Goal: Task Accomplishment & Management: Complete application form

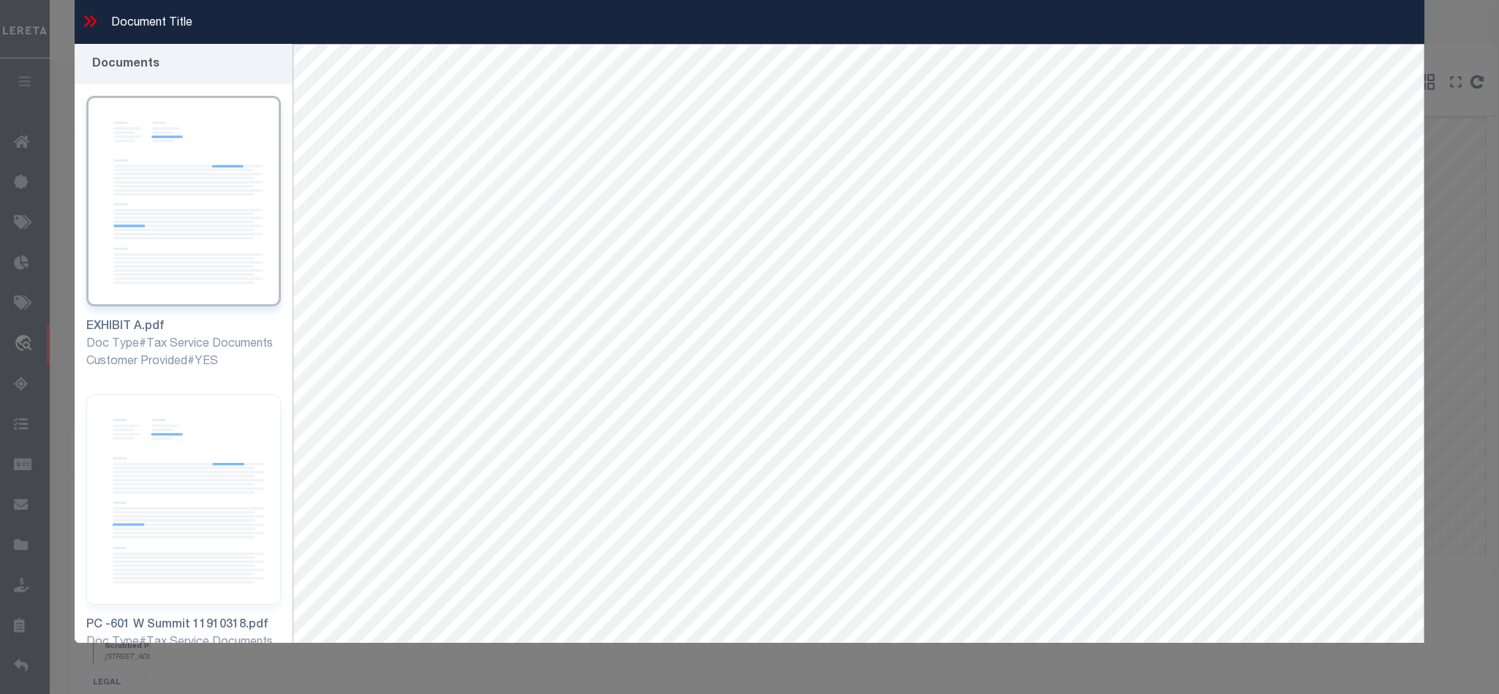
select select "53804"
select select "5527"
select select "10"
select select "20"
select select "NonEscrow"
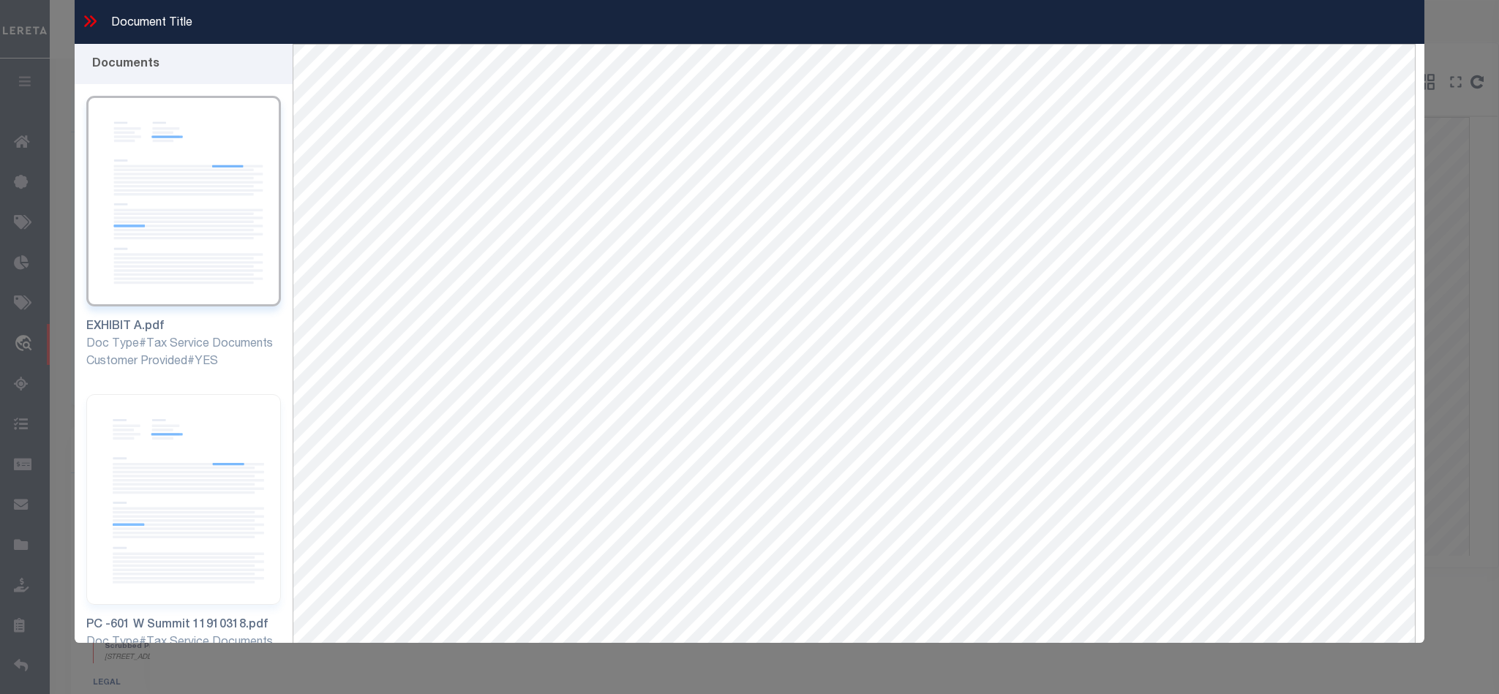
scroll to position [219, 0]
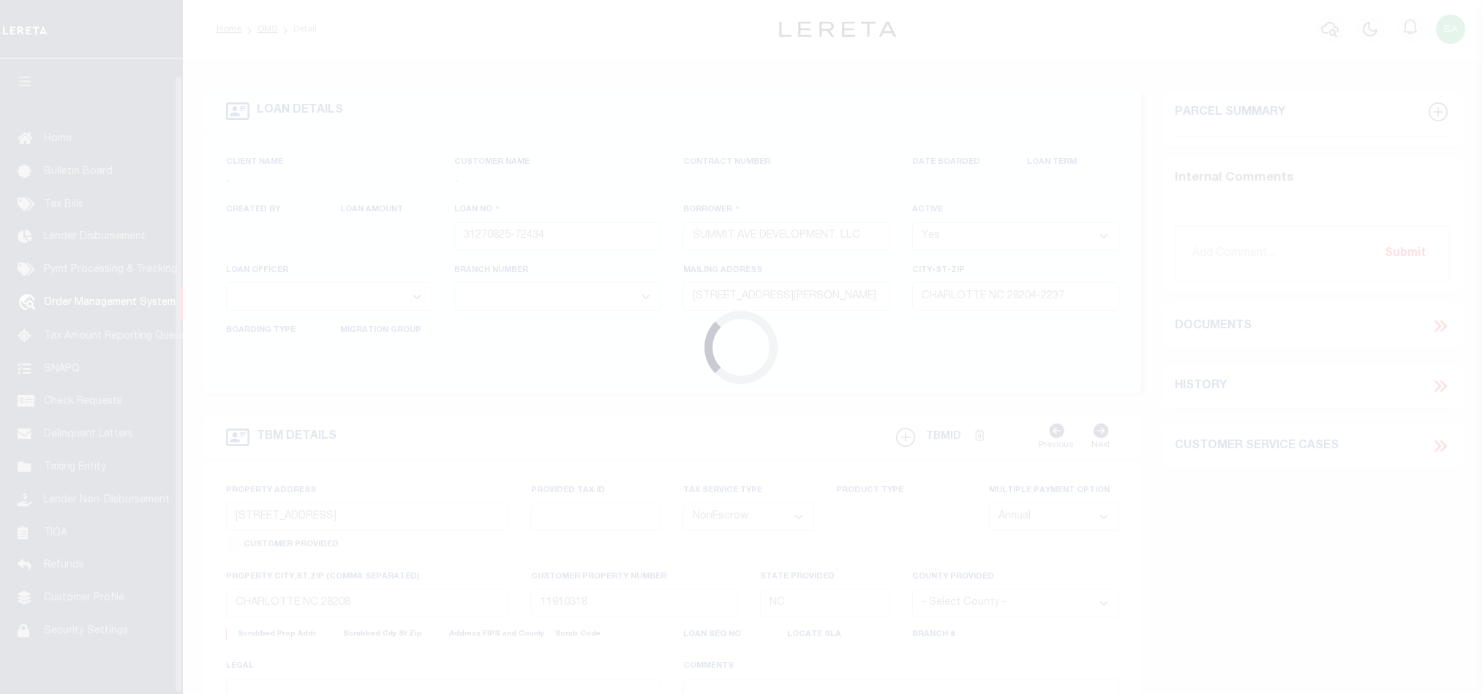
select select "10"
select select "20"
select select "NonEscrow"
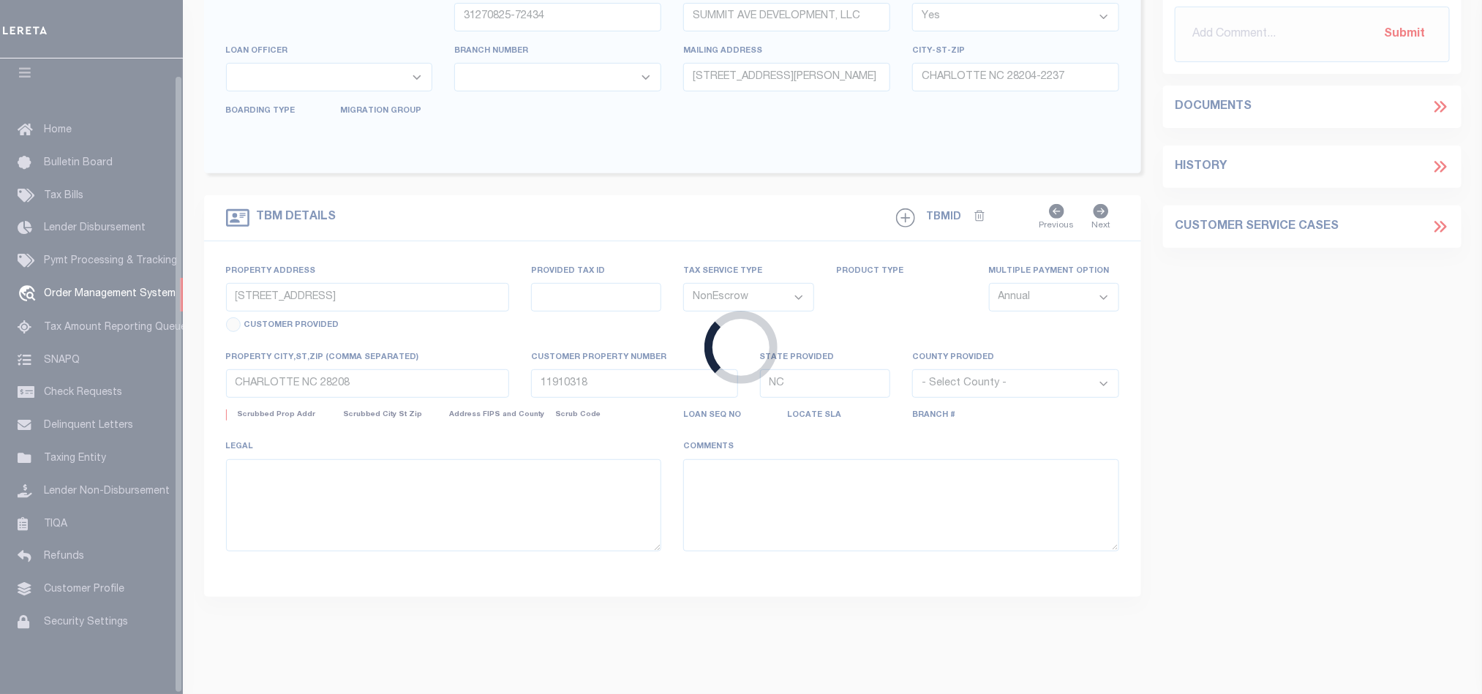
select select
type input "08/11/2025"
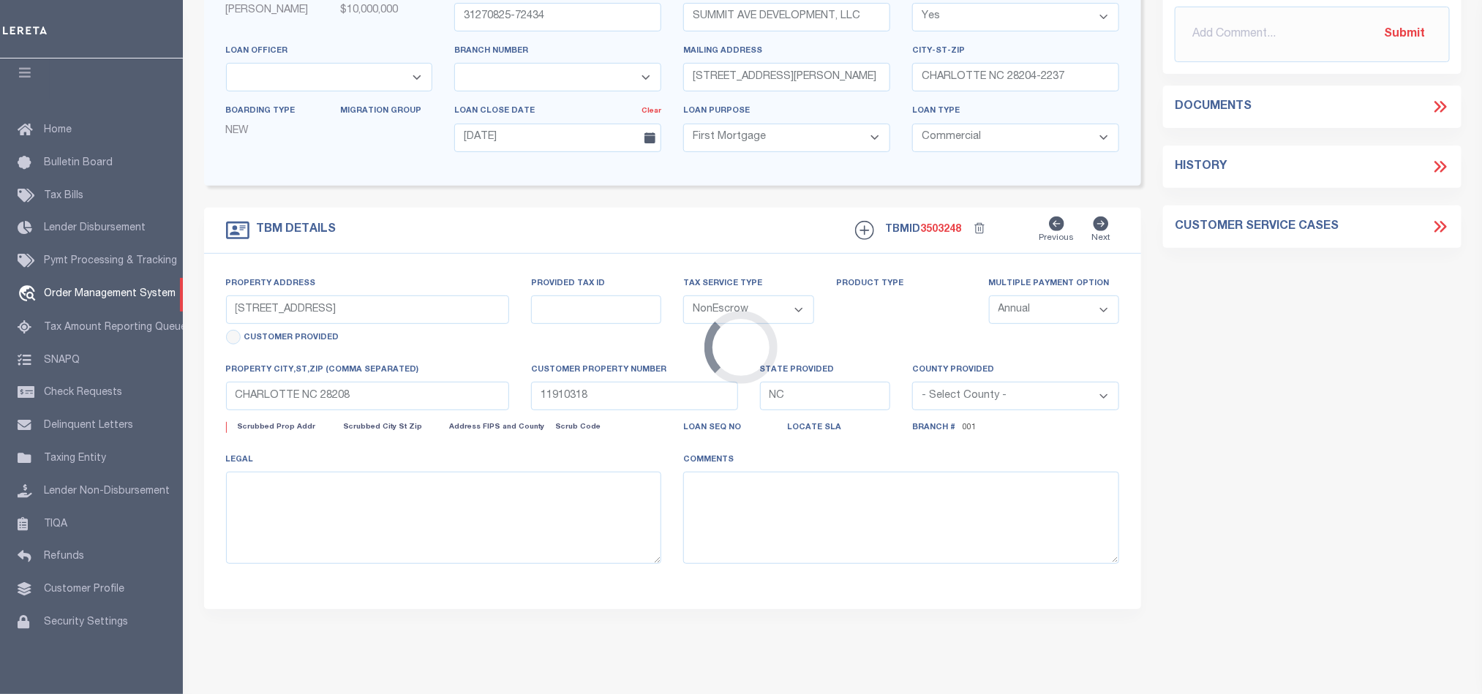
select select "53804"
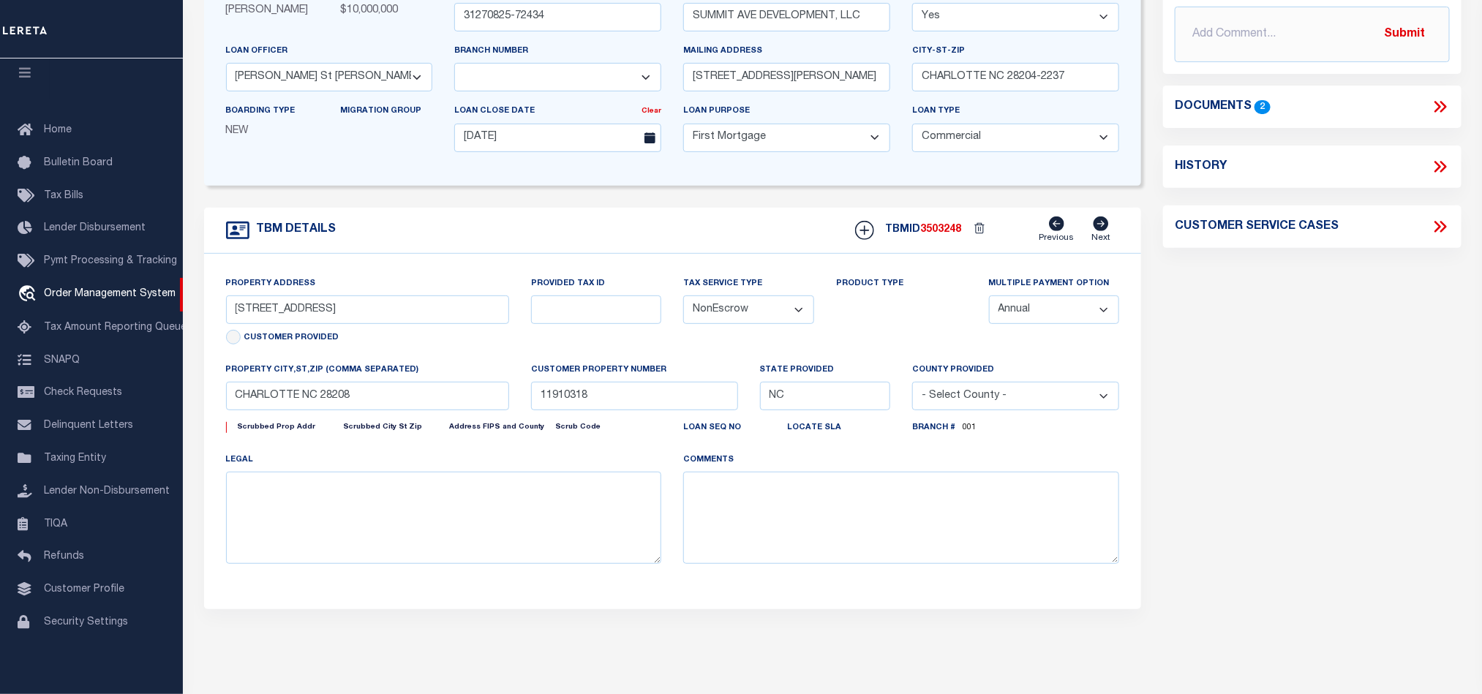
select select "200"
select select "5527"
select select
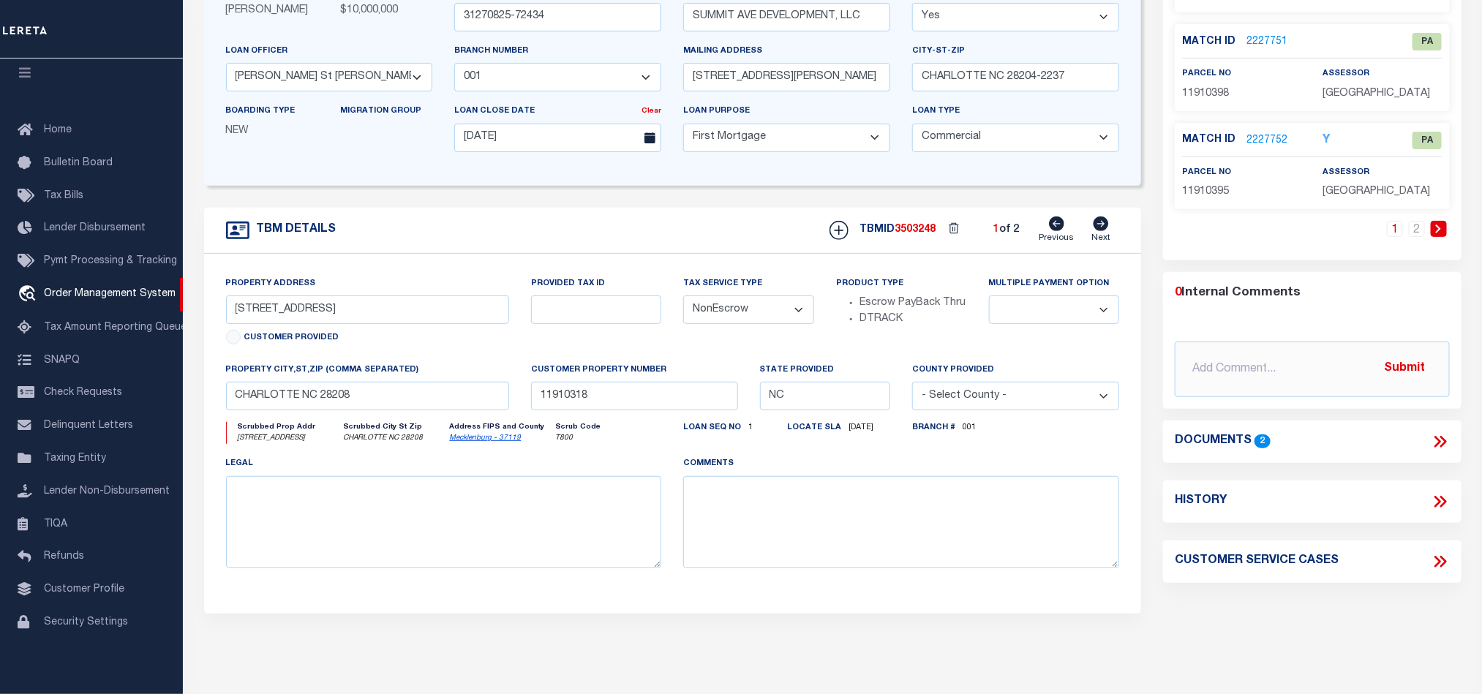
select select "200"
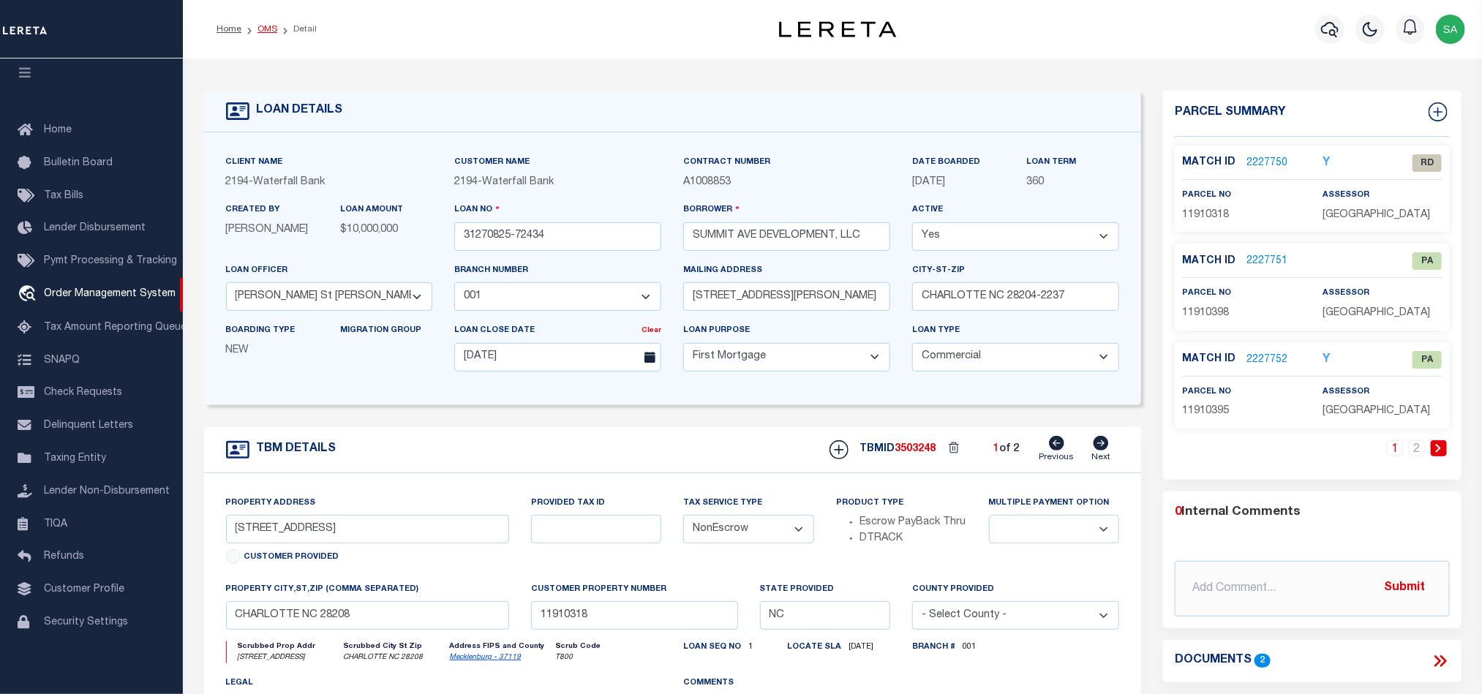
drag, startPoint x: 255, startPoint y: 29, endPoint x: 266, endPoint y: 29, distance: 11.0
click at [255, 29] on li "OMS" at bounding box center [259, 29] width 36 height 13
click at [262, 36] on ol "Home OMS Detail" at bounding box center [267, 29] width 124 height 31
click at [264, 31] on link "OMS" at bounding box center [268, 29] width 20 height 9
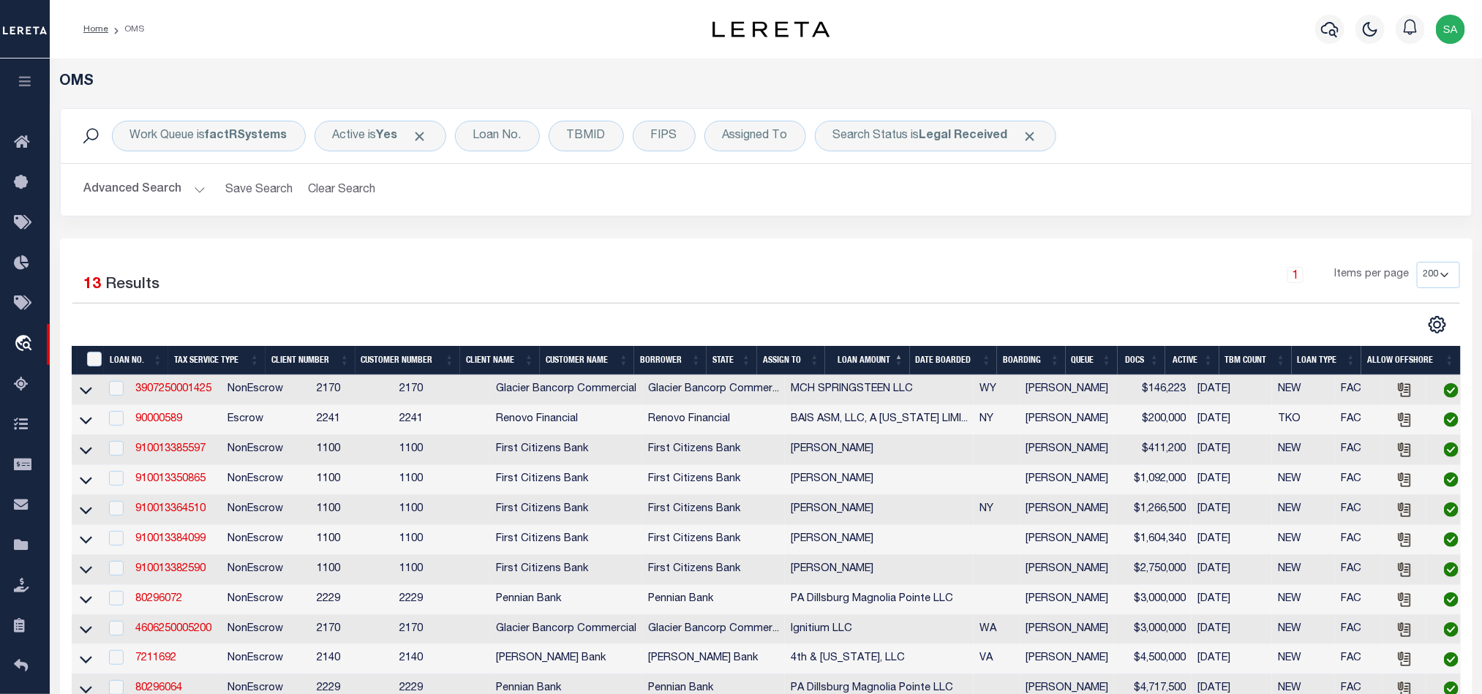
scroll to position [108, 0]
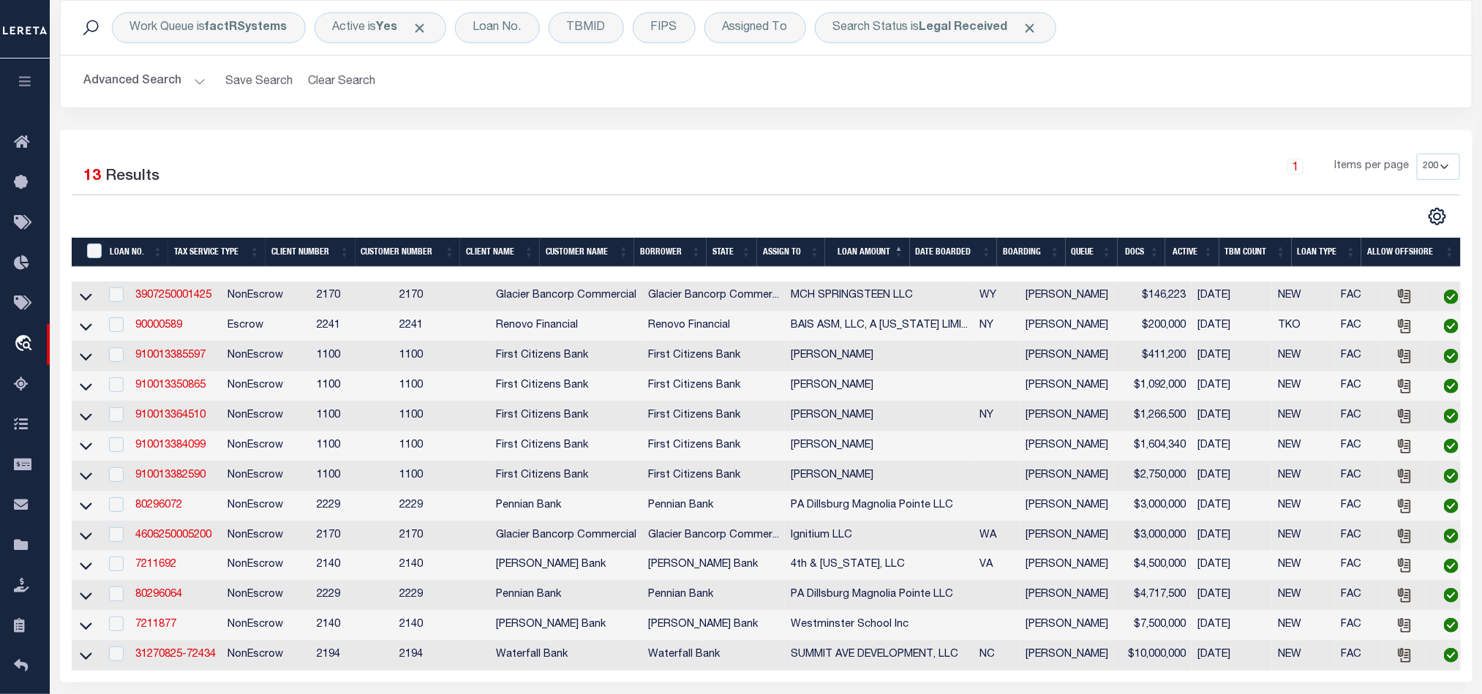
click at [478, 46] on div "Work Queue is factRSystems Active is Yes Loan No. TBMID FIPS Assigned To Search…" at bounding box center [766, 28] width 1411 height 54
click at [484, 31] on div "Loan No." at bounding box center [497, 27] width 85 height 31
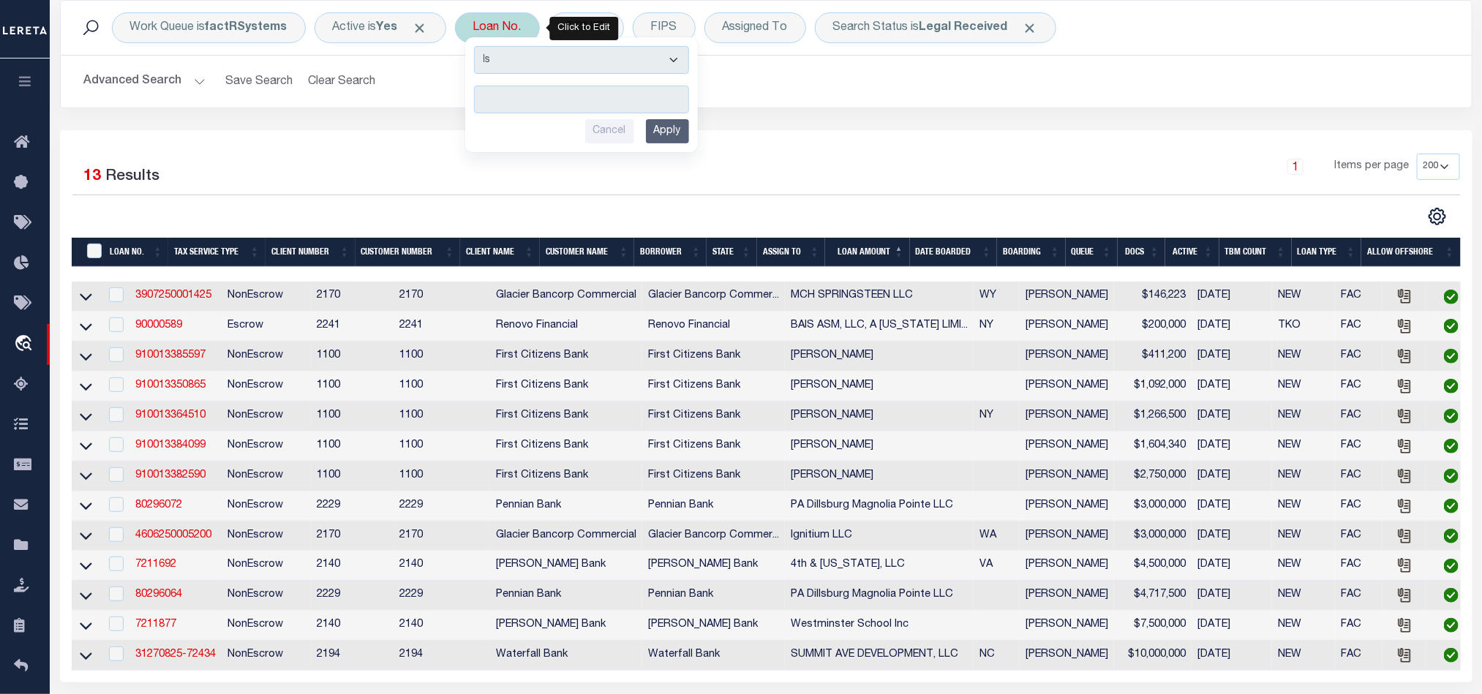
click at [519, 102] on input "text" at bounding box center [581, 100] width 215 height 28
type input "3106251008625"
click at [683, 143] on input "Apply" at bounding box center [667, 131] width 43 height 24
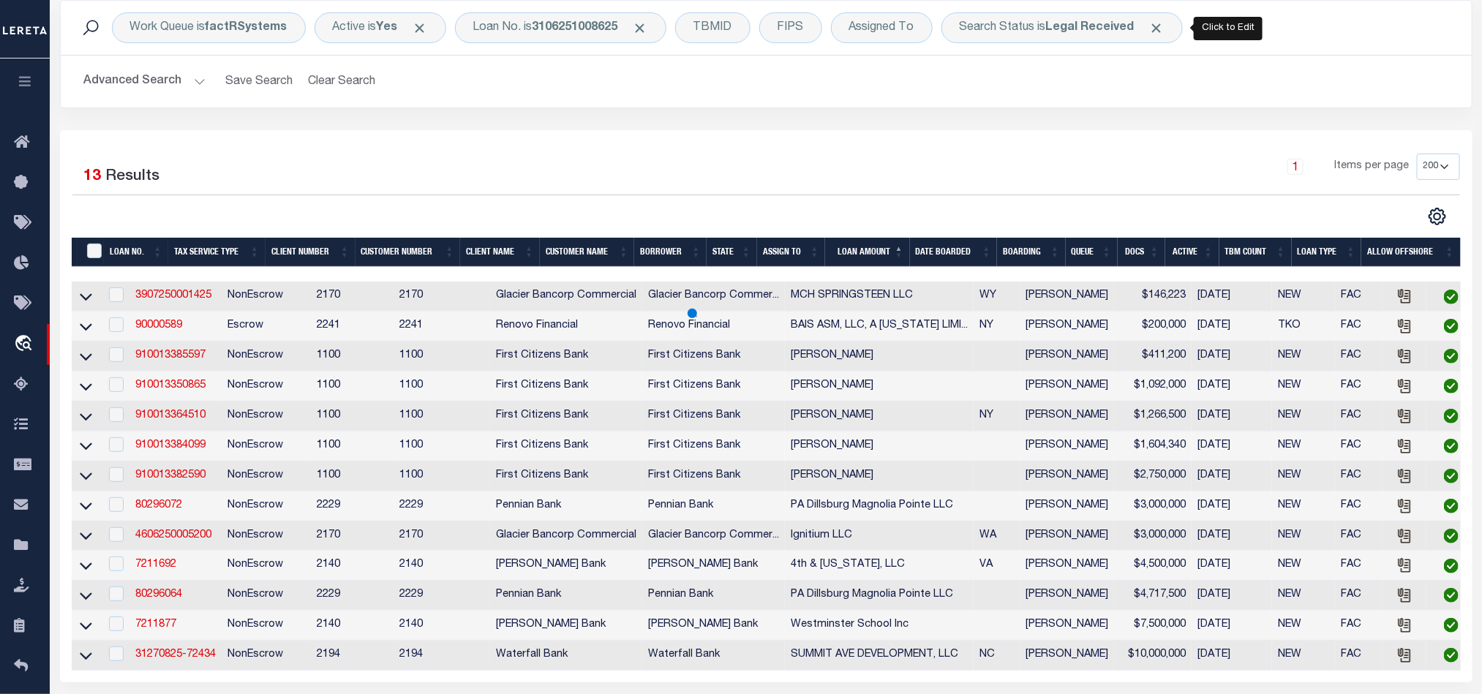
scroll to position [81, 0]
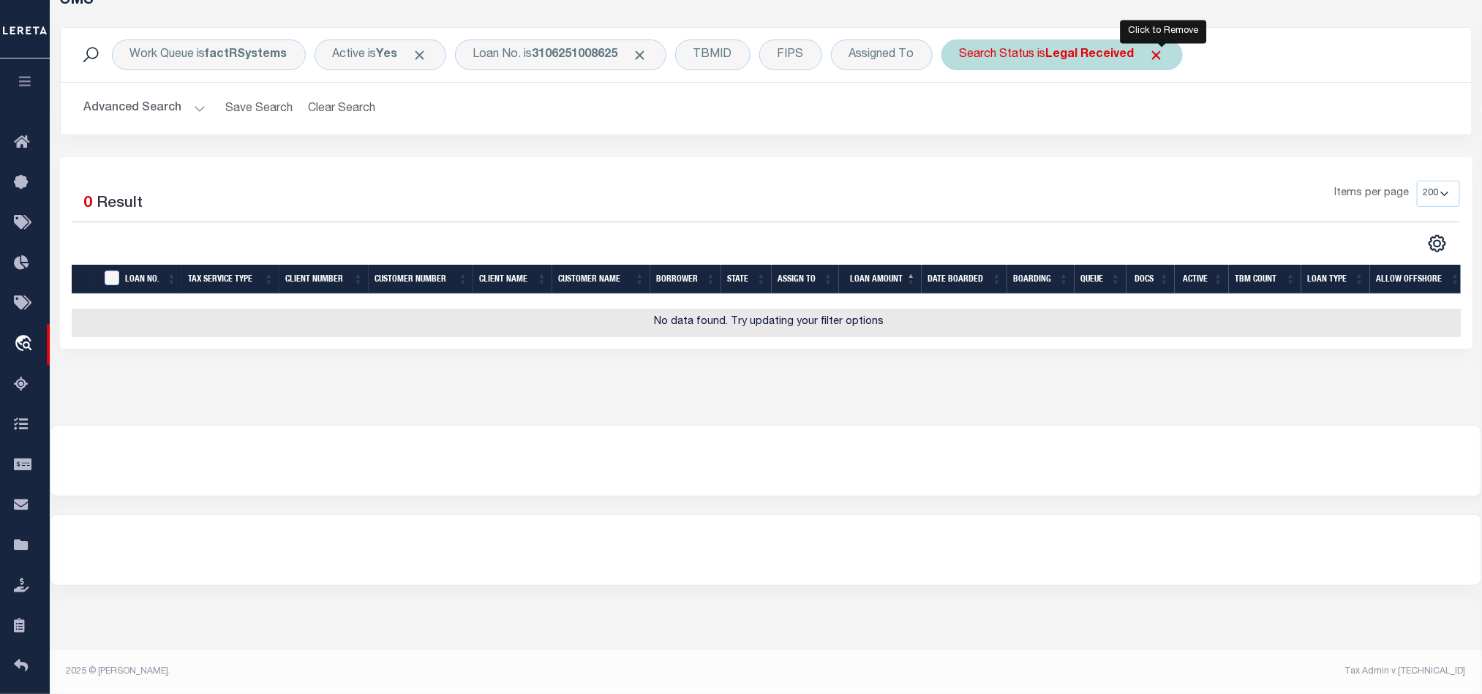
click at [1164, 57] on span "Click to Remove" at bounding box center [1156, 55] width 15 height 15
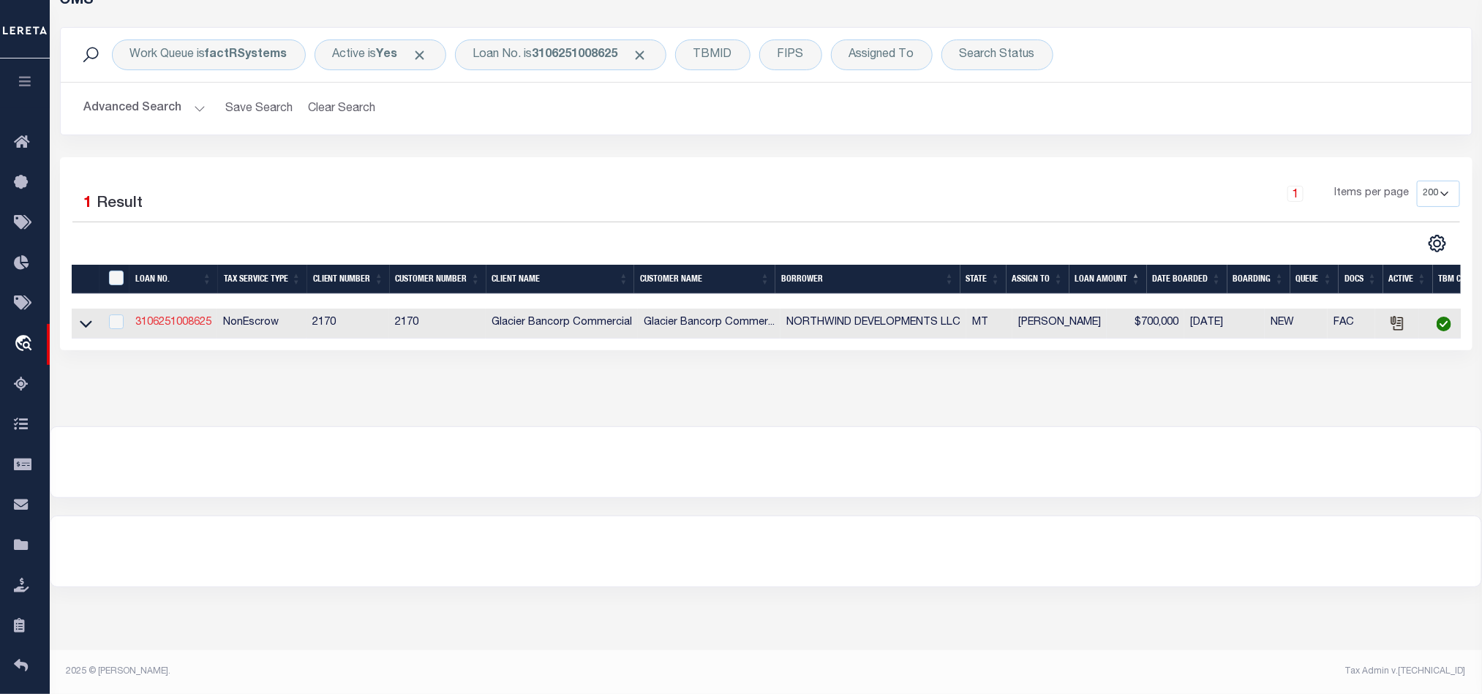
click at [161, 325] on link "3106251008625" at bounding box center [173, 322] width 76 height 10
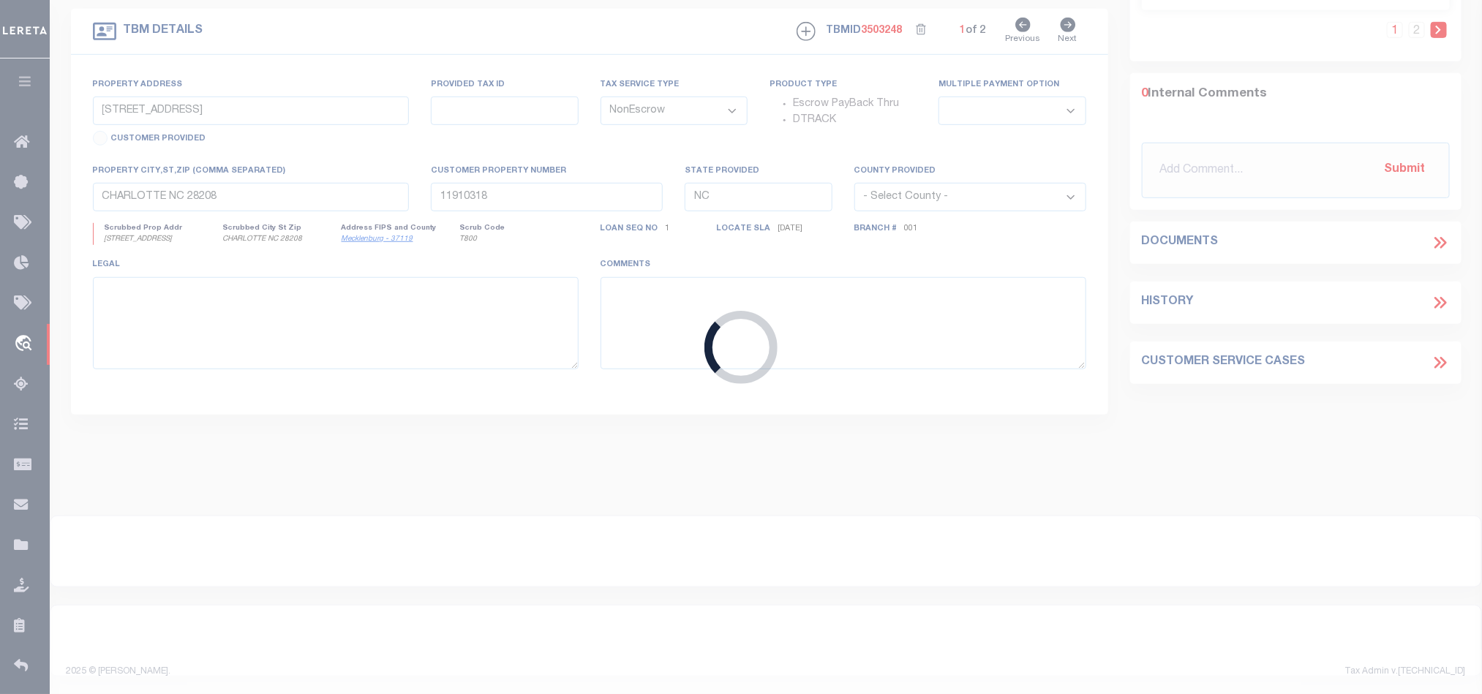
type input "3106251008625"
type input "NORTHWIND DEVELOPMENTS LLC"
select select
type input "[STREET_ADDRESS][PERSON_NAME]"
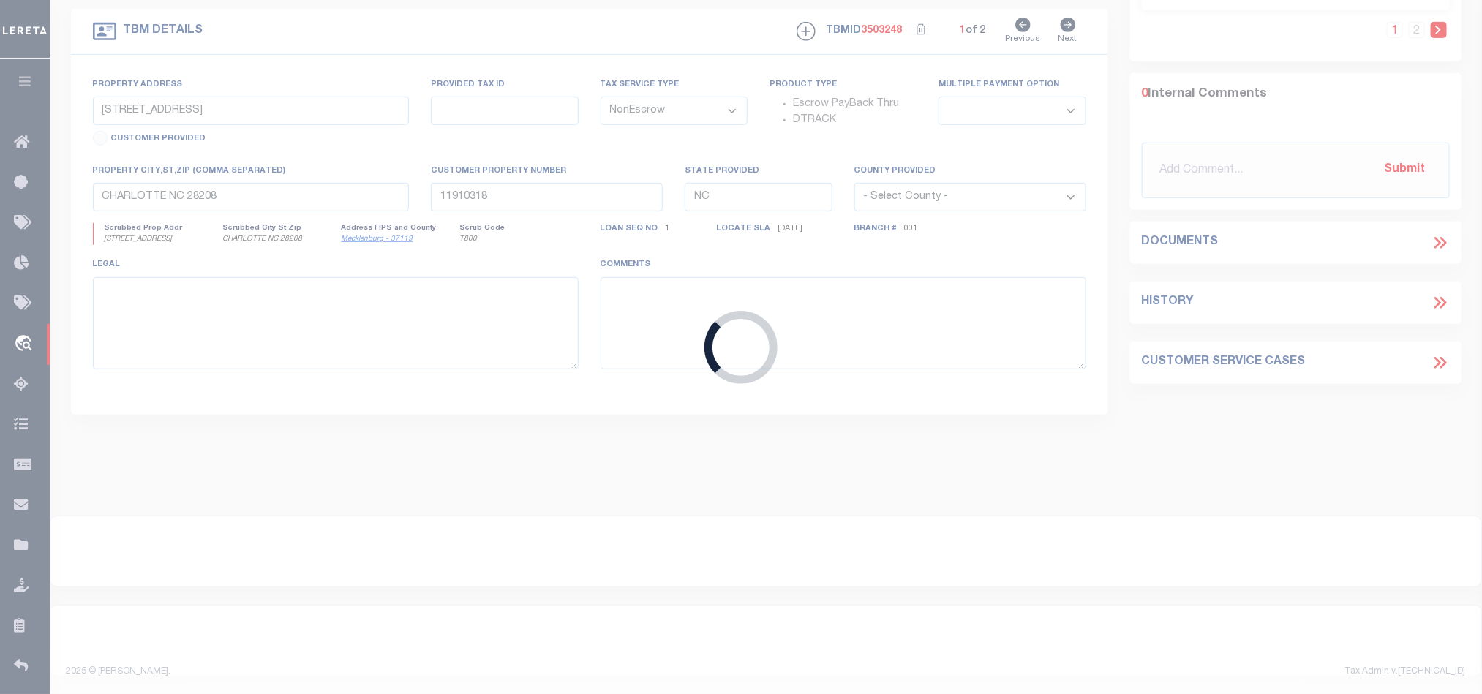
type input "KALISPELL MT 59901-2142"
type input "[DATE]"
select select
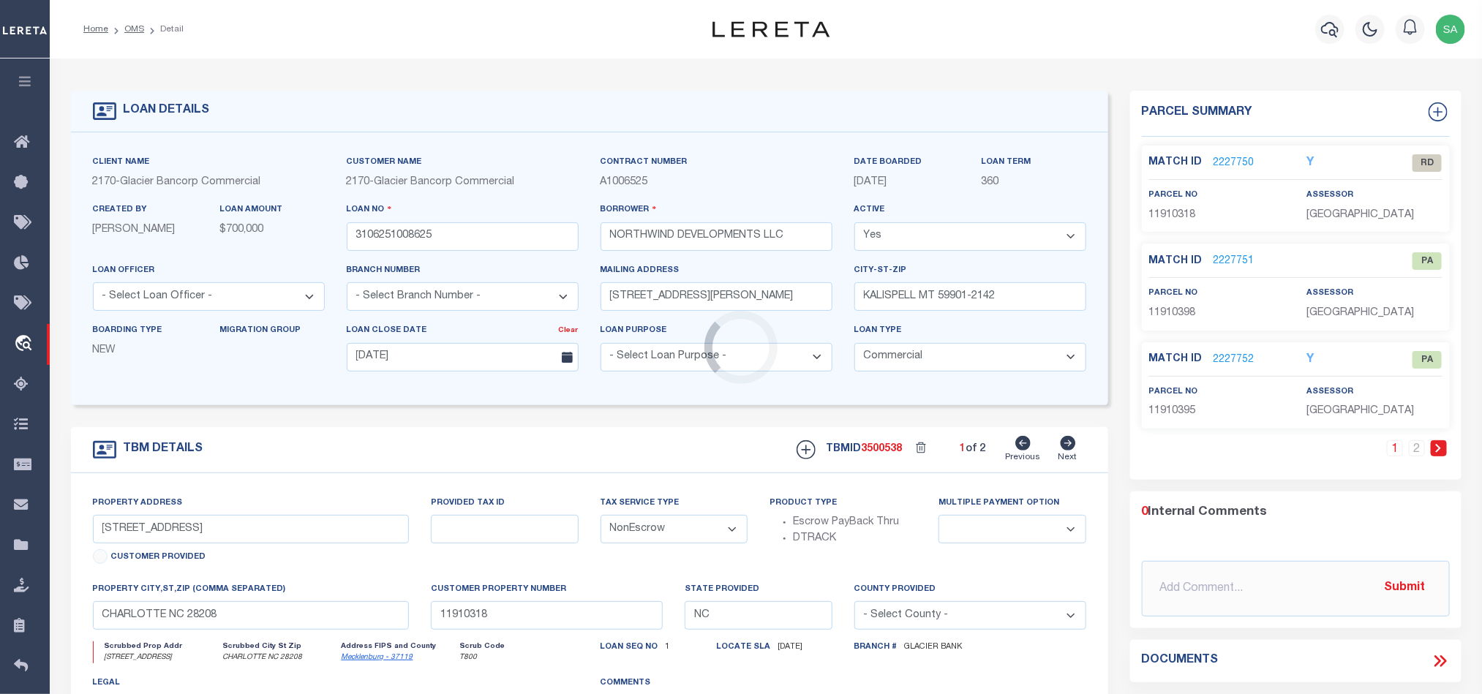
type input "2043 HOMESTEAD TRL"
type input "815400771"
select select
type input "COLUMBIA FALLS MT 59912-1108"
type input "MT"
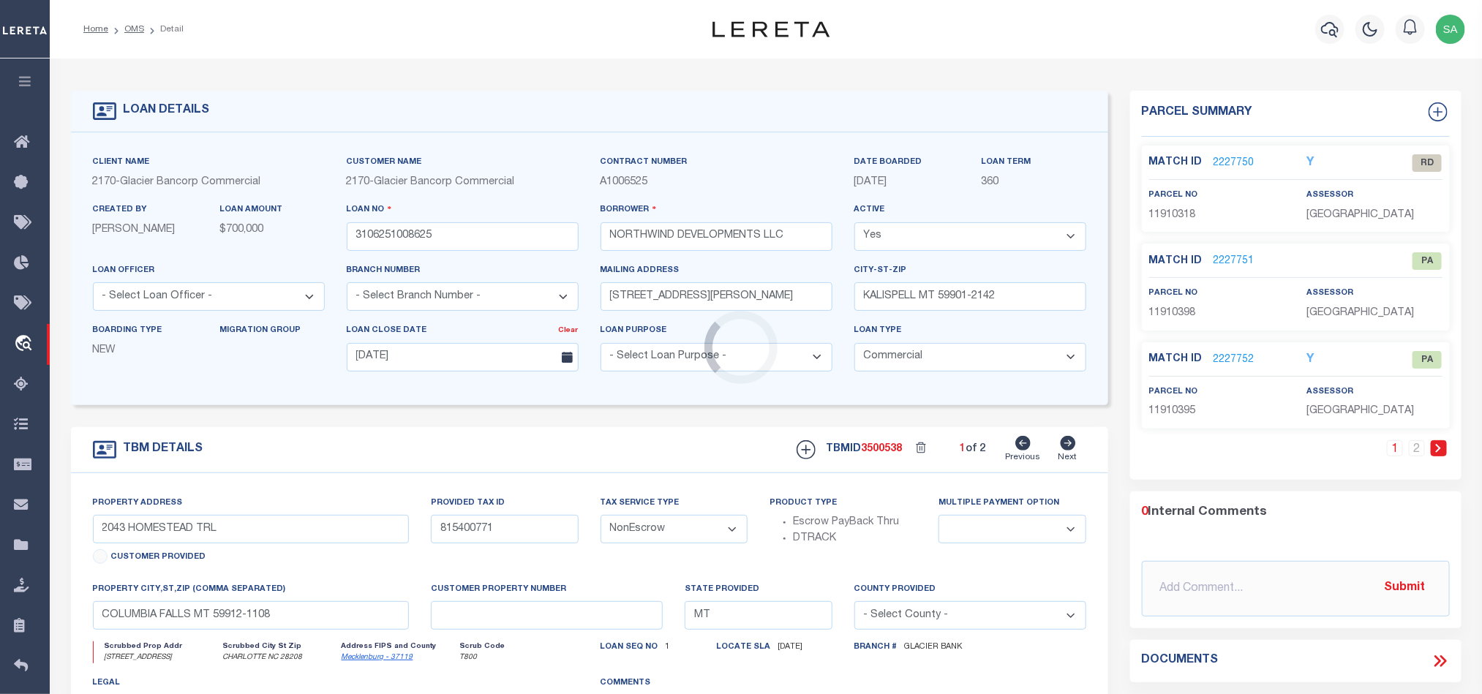
select select "4569"
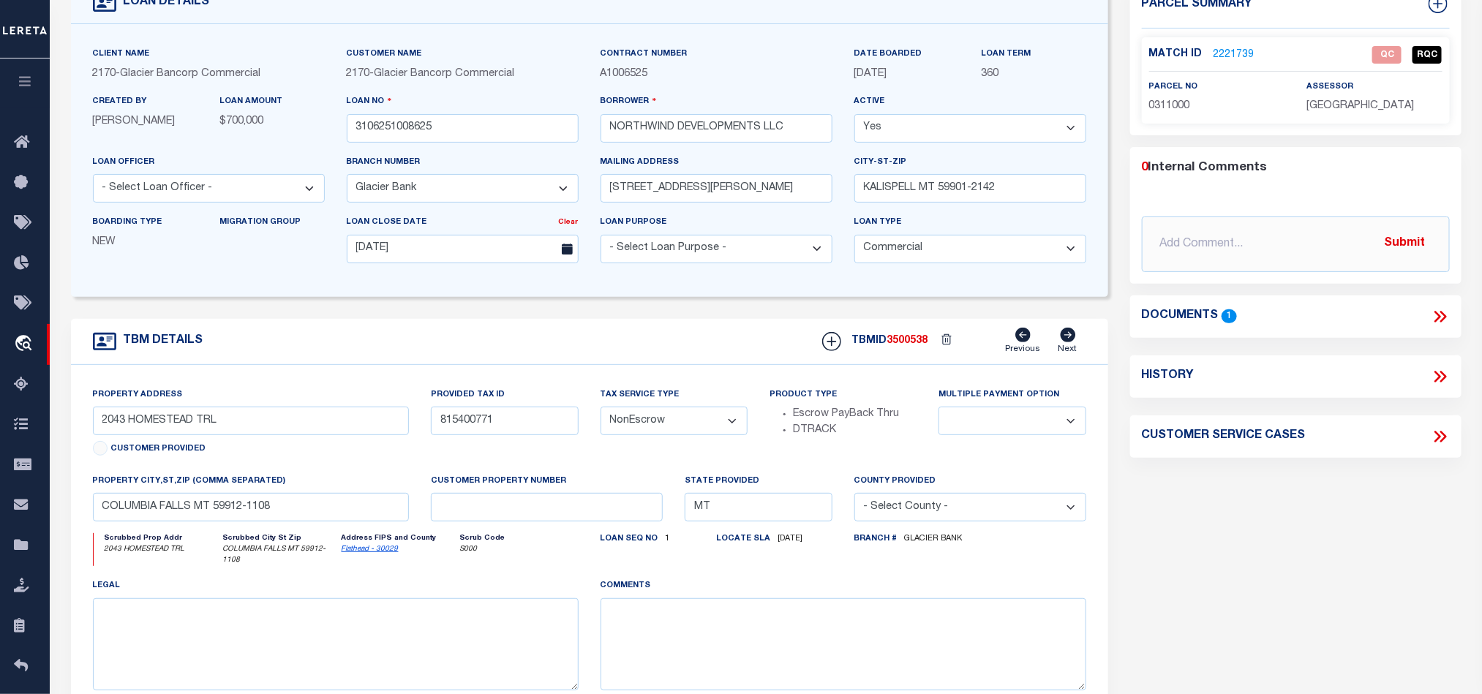
scroll to position [110, 0]
click at [362, 552] on link "Flathead - 30029" at bounding box center [370, 547] width 57 height 7
click at [1244, 57] on link "2221739" at bounding box center [1234, 53] width 41 height 15
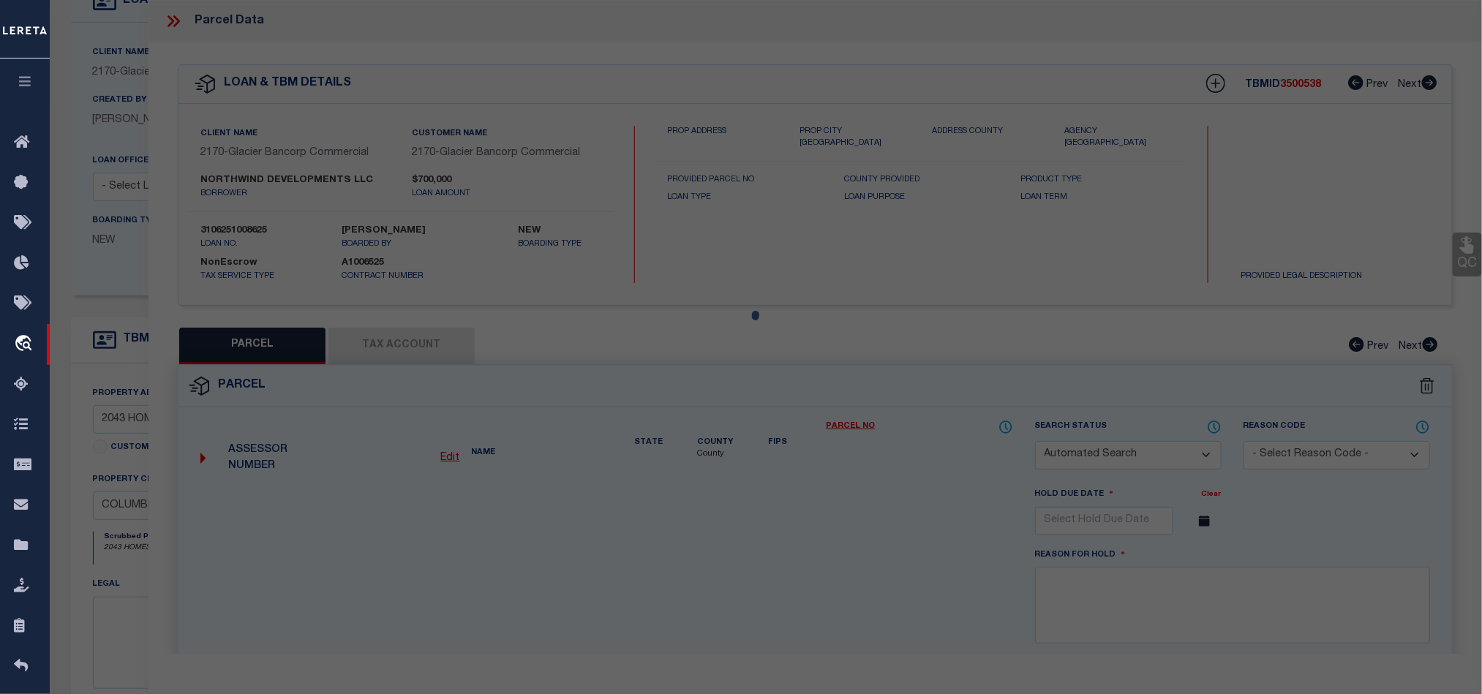
checkbox input "false"
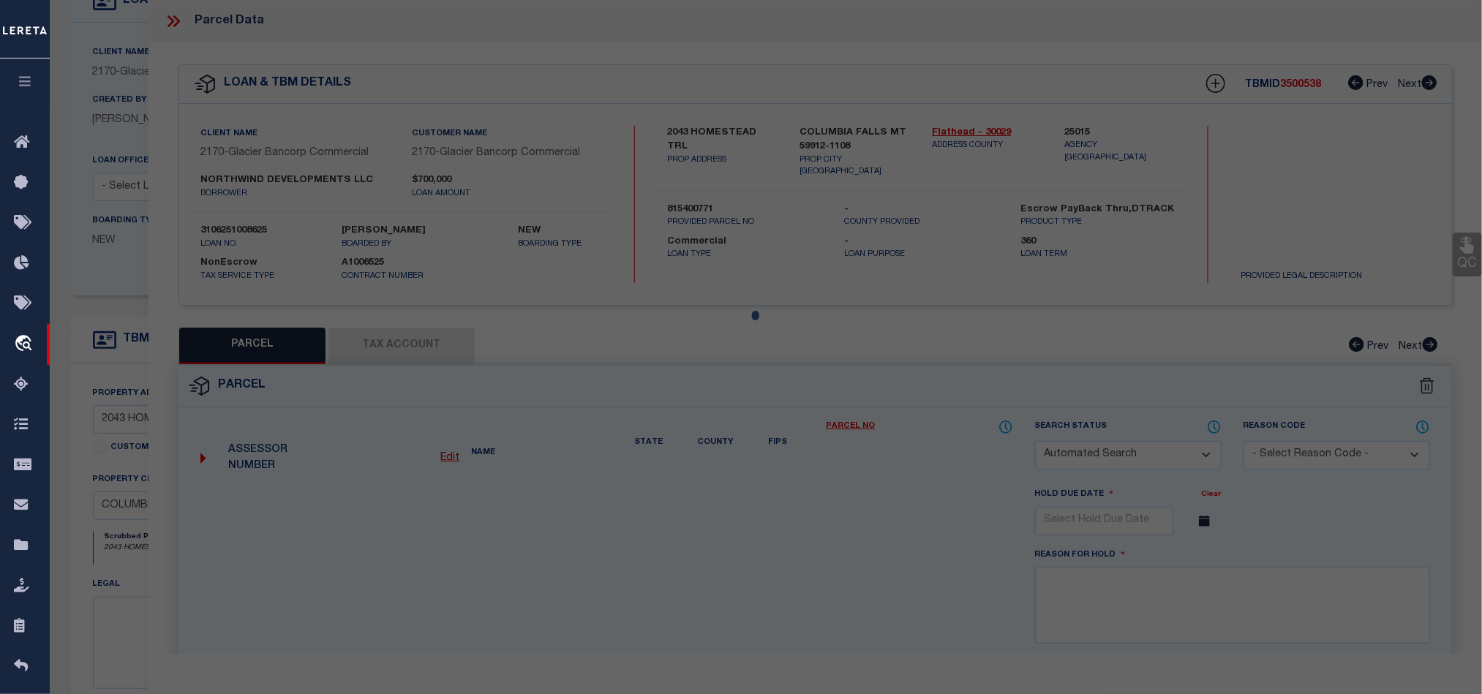
select select "QC"
type input "MUMMY MOUNTAIN LLC"
select select "AGW"
select select "LEG"
type input "1275 COLUMBIA FALLS STAGE"
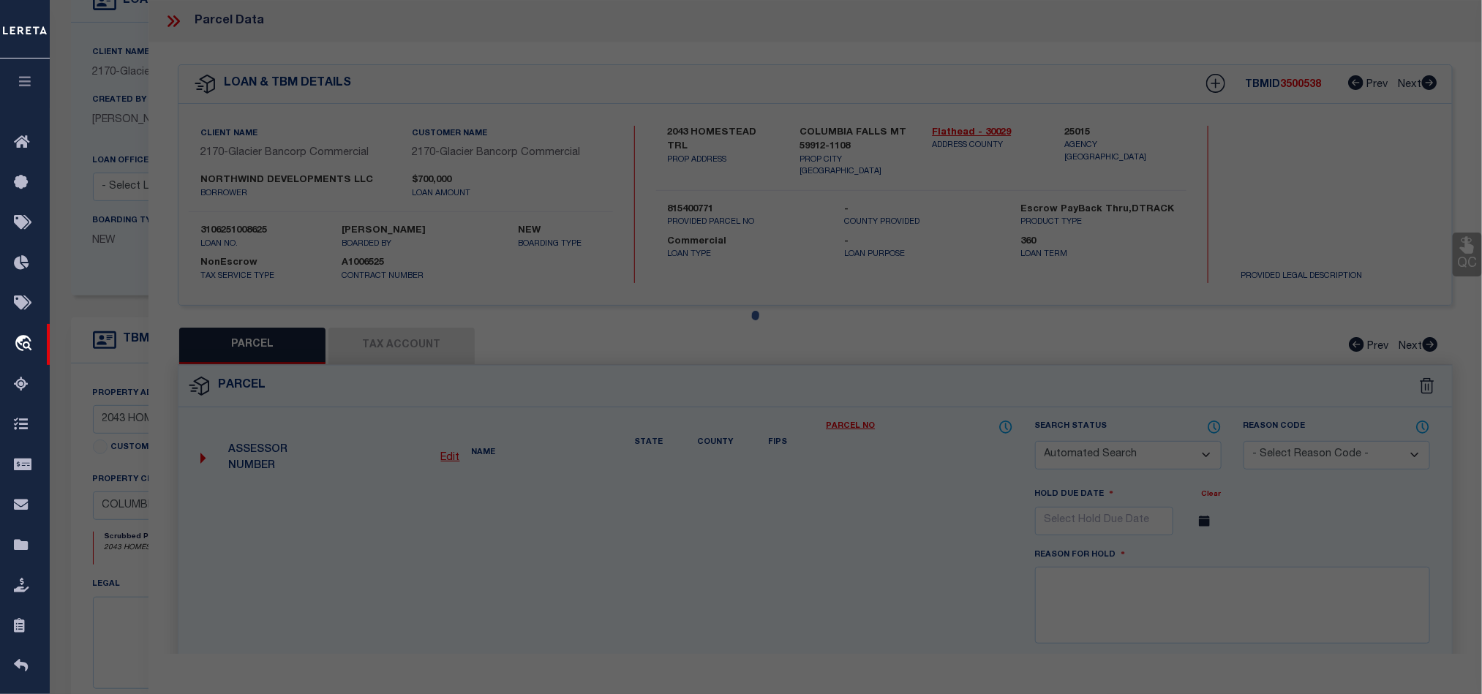
type input "[GEOGRAPHIC_DATA]"
type textarea "GREEN VALLEY FIRST FILING, S20, T29 N, R20 W, Lot A-1, ACRES 114"
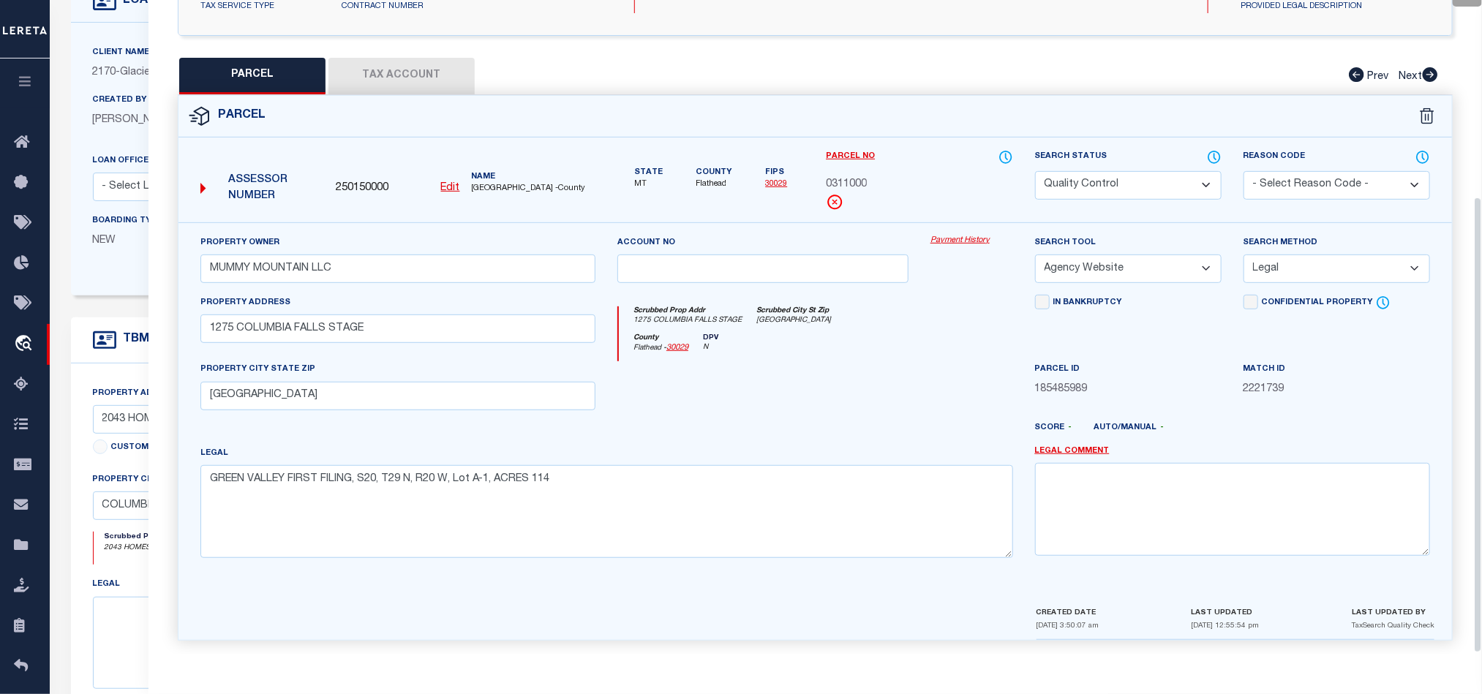
scroll to position [283, 0]
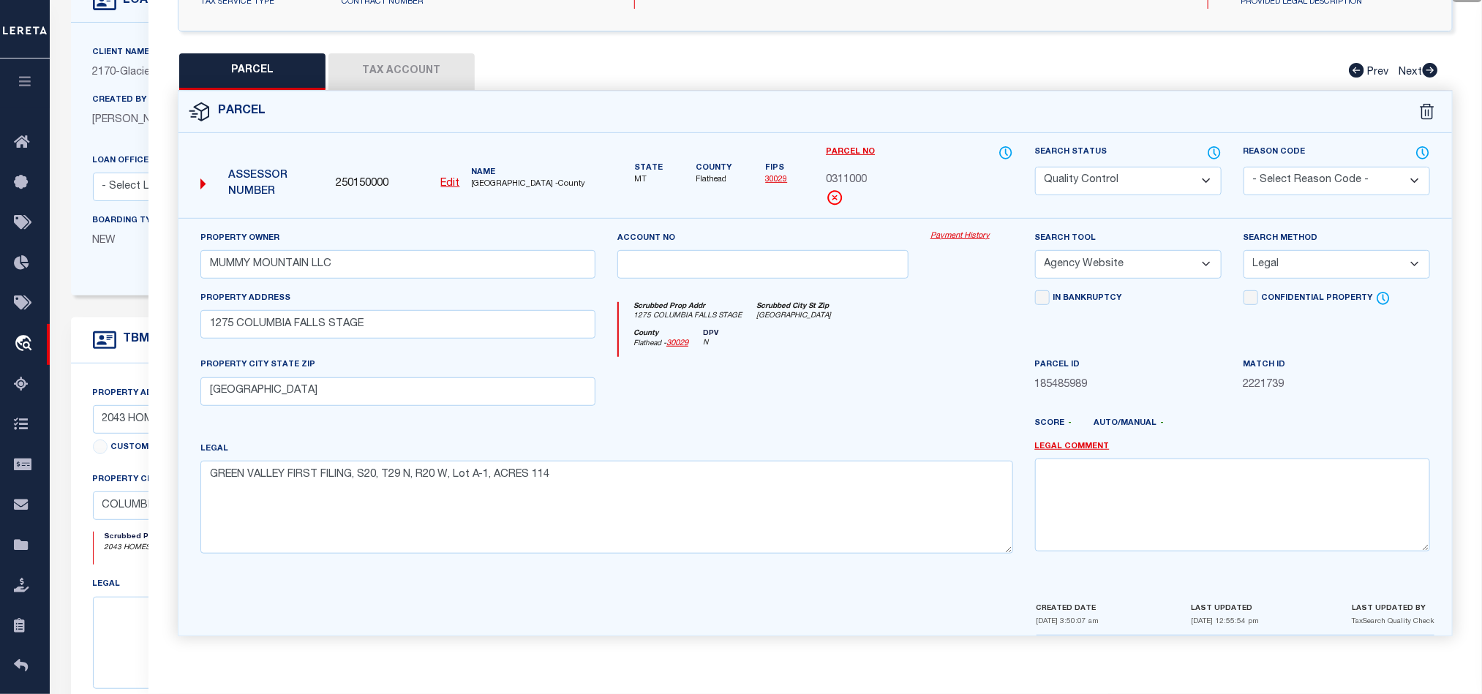
click at [362, 57] on button "Tax Account" at bounding box center [401, 71] width 146 height 37
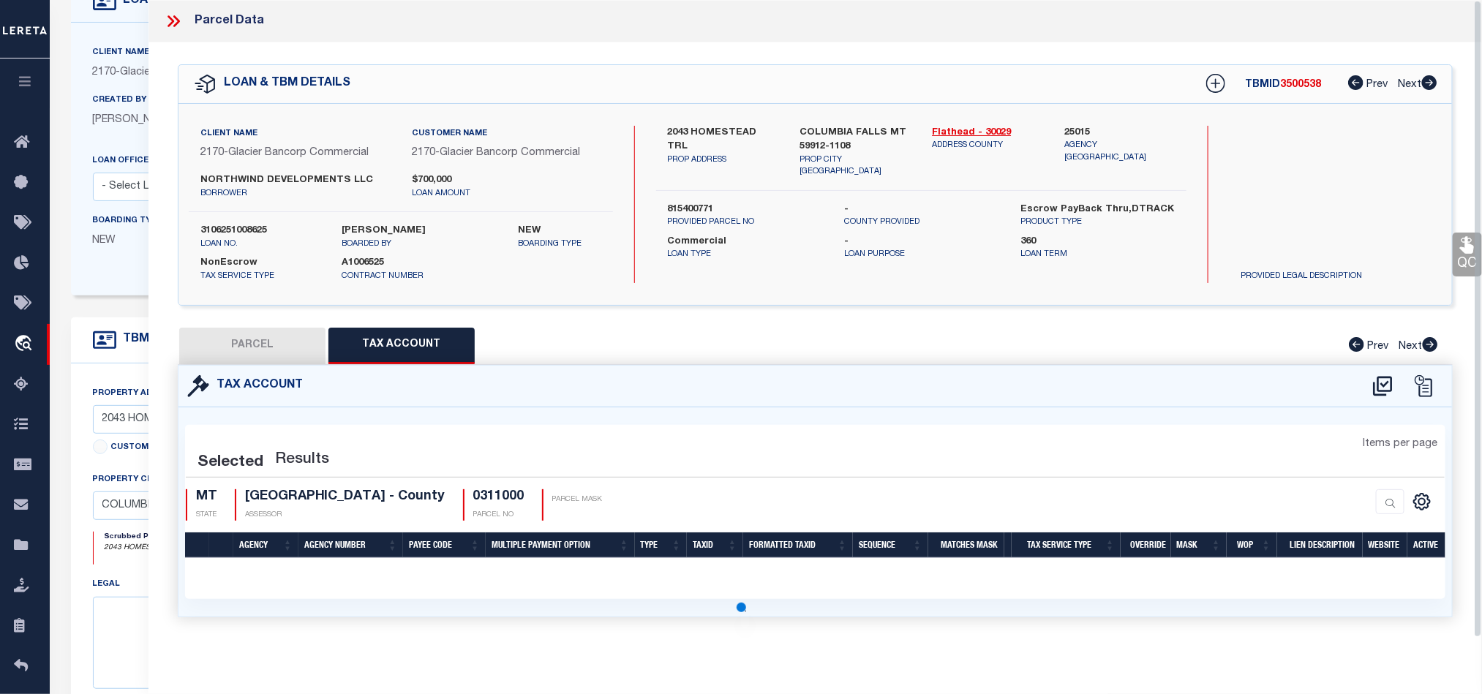
select select "100"
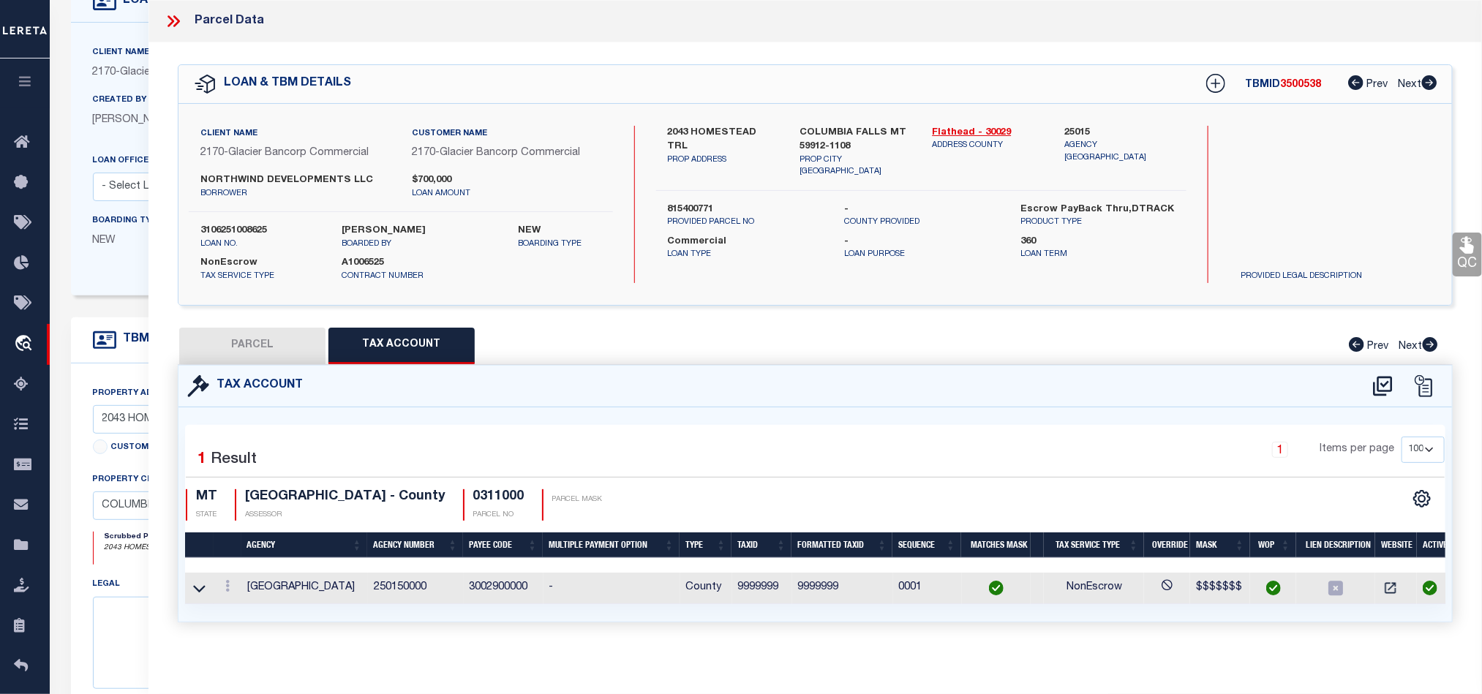
click at [266, 353] on button "PARCEL" at bounding box center [252, 346] width 146 height 37
select select "AS"
select select
checkbox input "false"
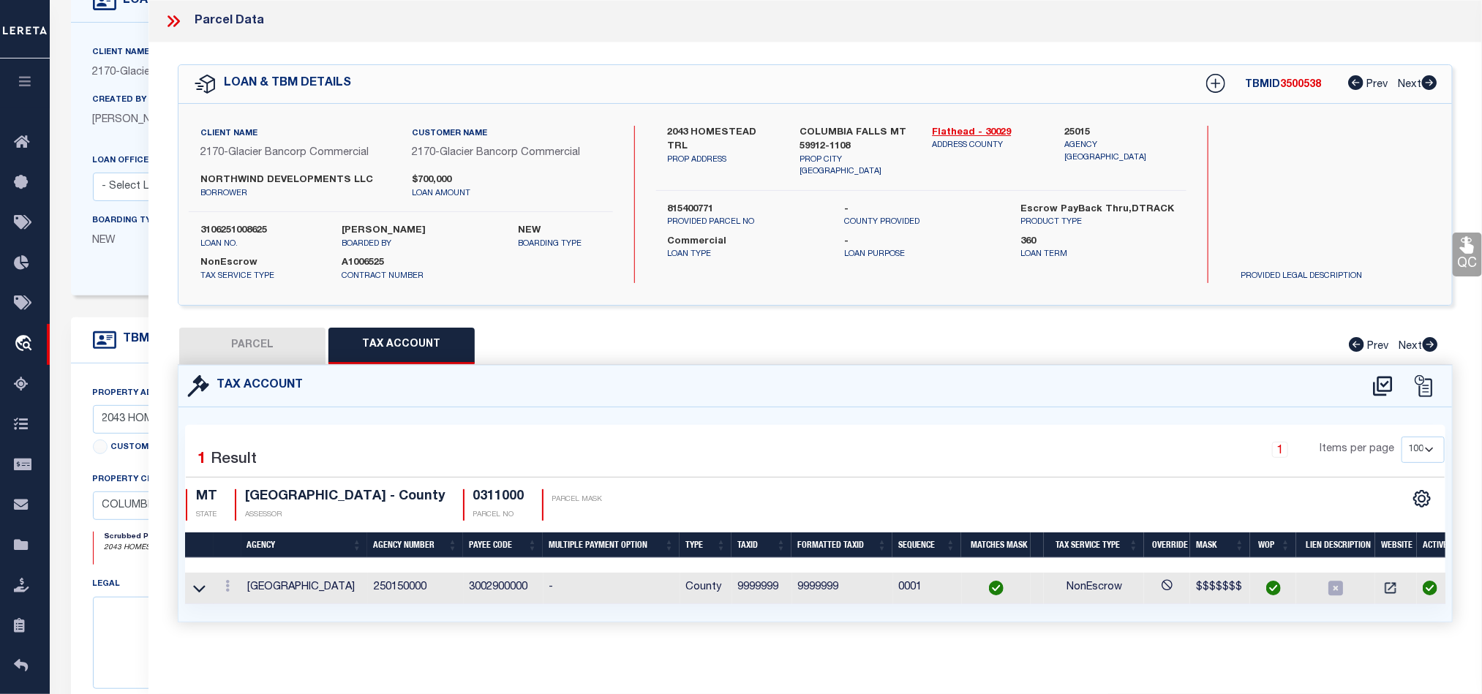
checkbox input "false"
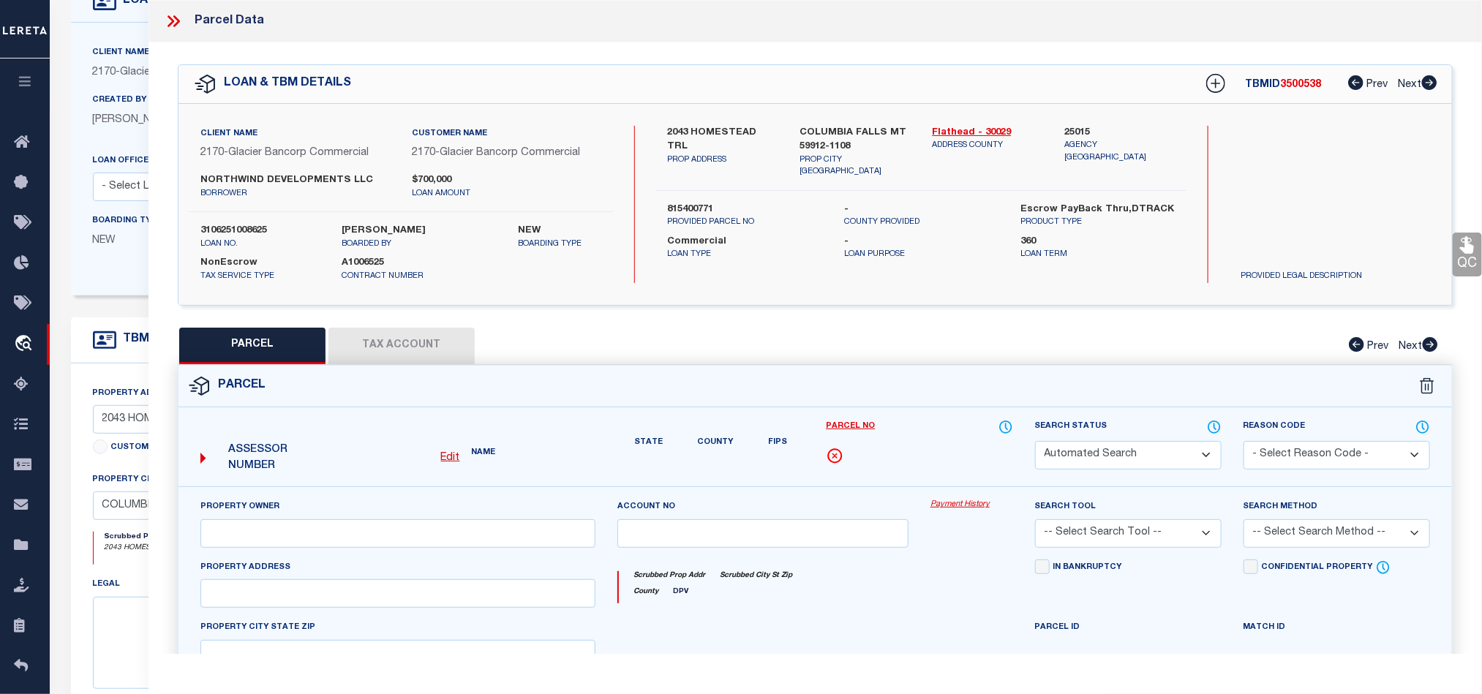
select select "QC"
type input "MUMMY MOUNTAIN LLC"
select select "AGW"
select select "LEG"
type input "1275 COLUMBIA FALLS STAGE"
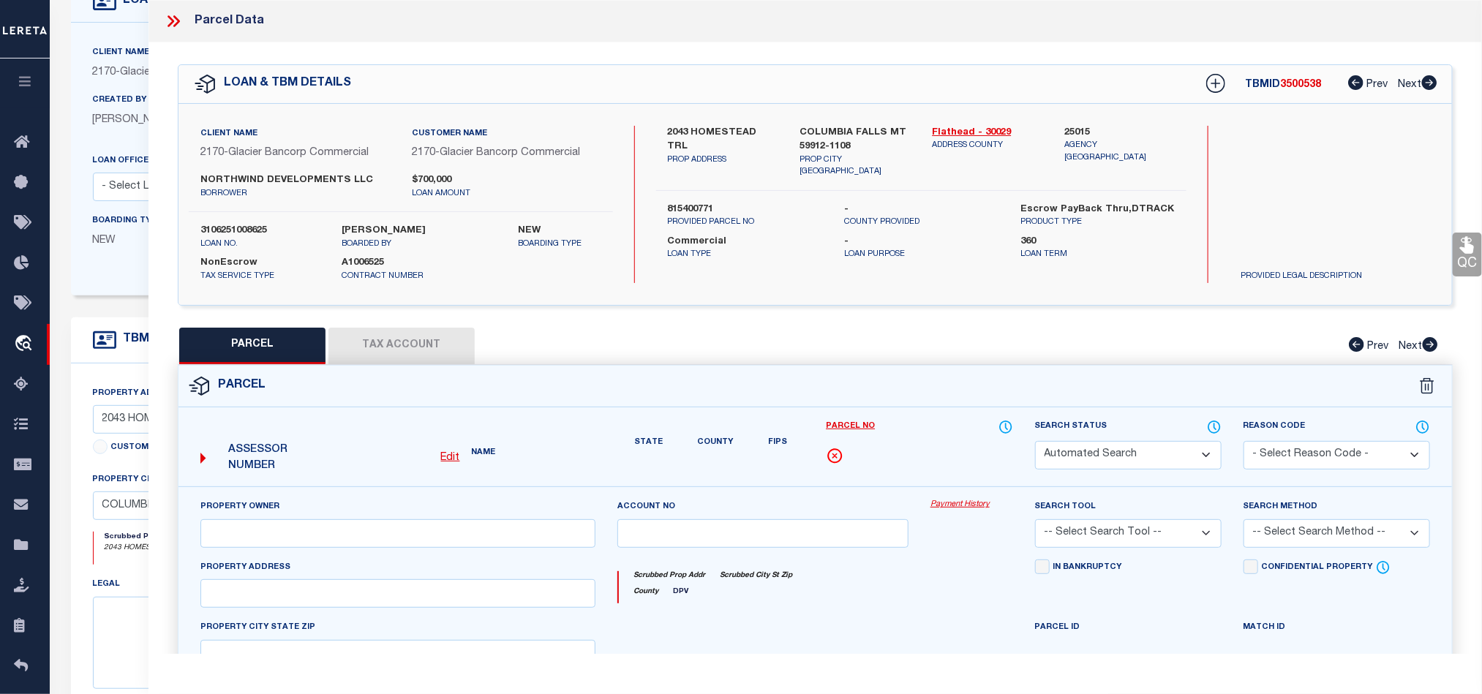
type input "[GEOGRAPHIC_DATA]"
type textarea "GREEN VALLEY FIRST FILING, S20, T29 N, R20 W, Lot A-1, ACRES 114"
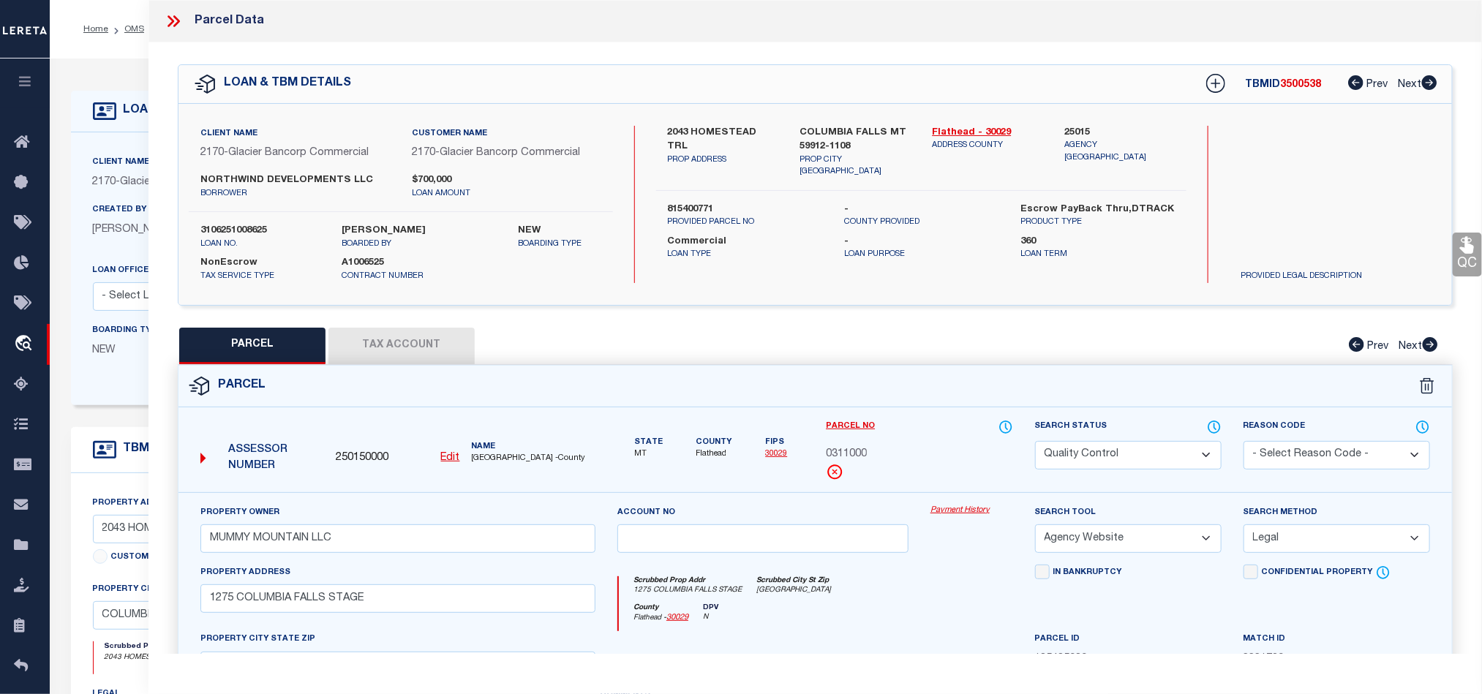
click at [182, 24] on icon at bounding box center [173, 21] width 19 height 19
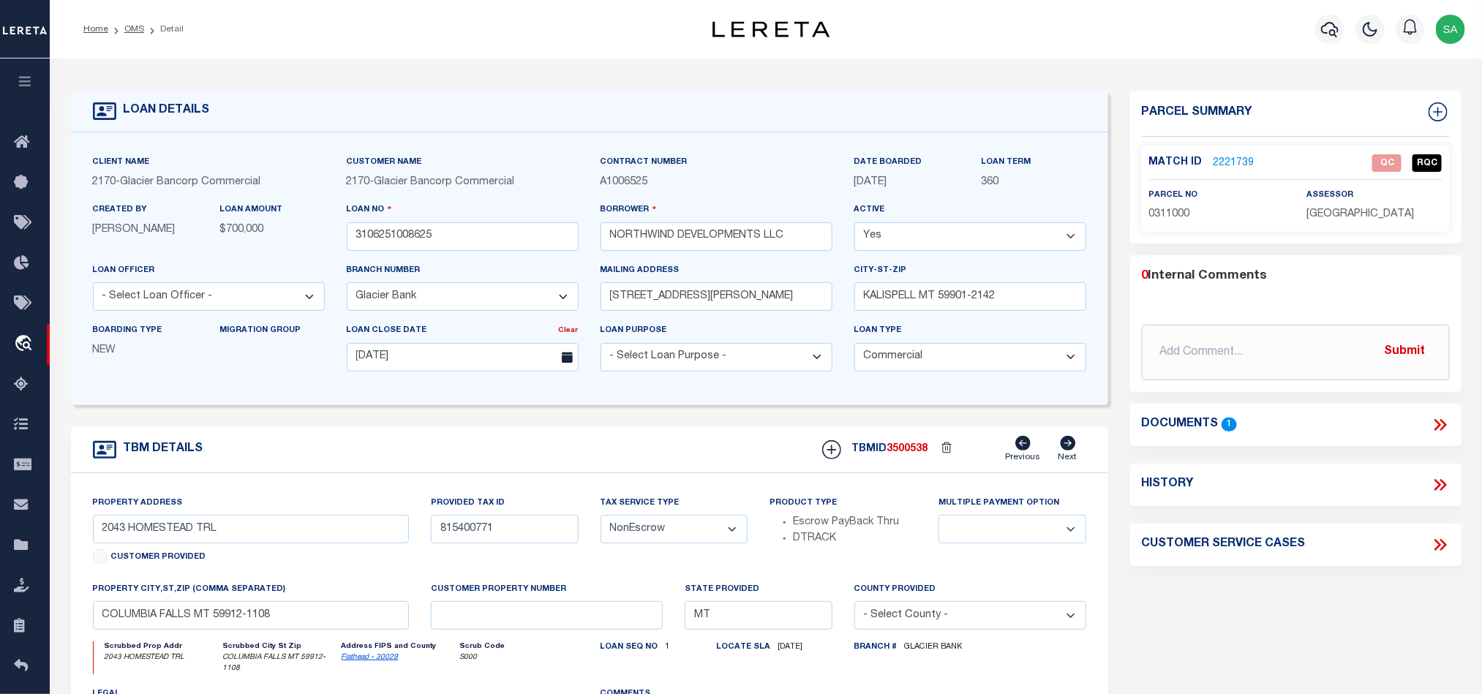
click at [1242, 163] on link "2221739" at bounding box center [1234, 163] width 41 height 15
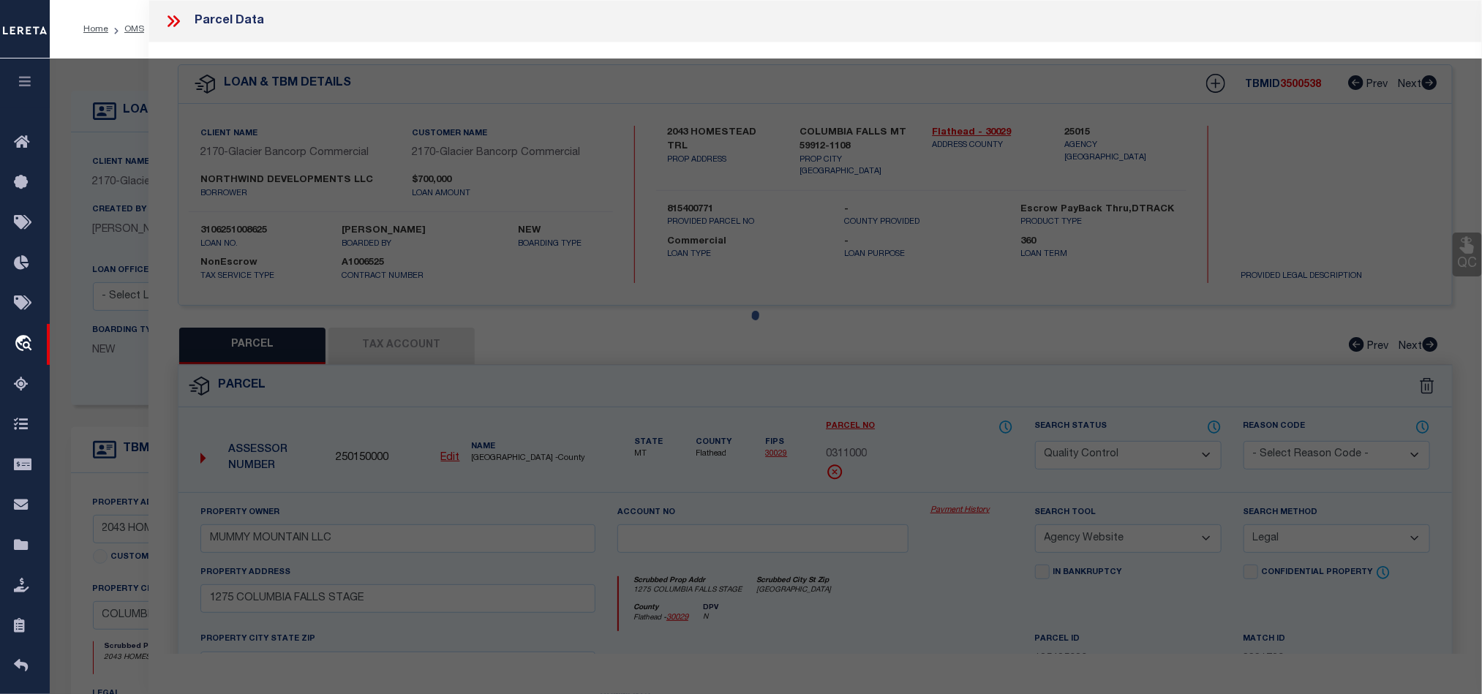
select select "AS"
select select
checkbox input "false"
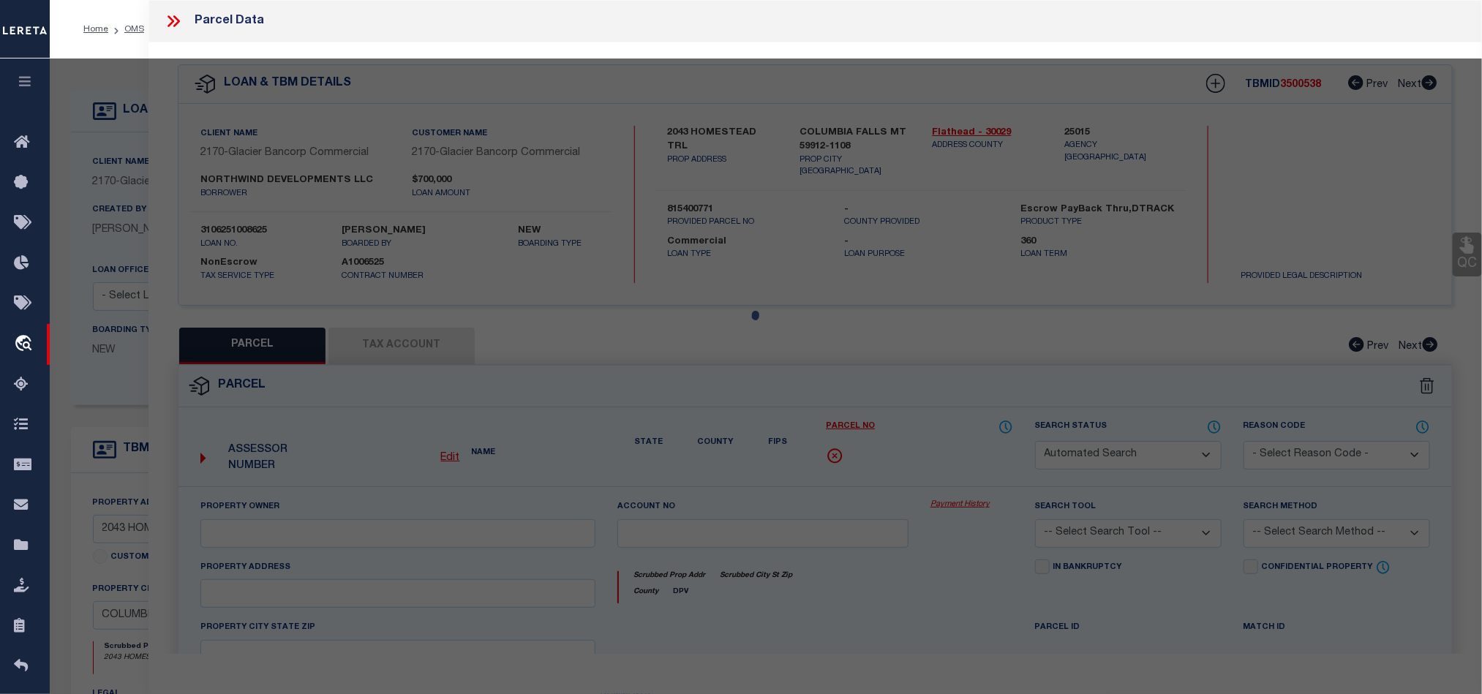
select select "QC"
type input "MUMMY MOUNTAIN LLC"
select select "AGW"
select select "LEG"
type input "1275 COLUMBIA FALLS STAGE"
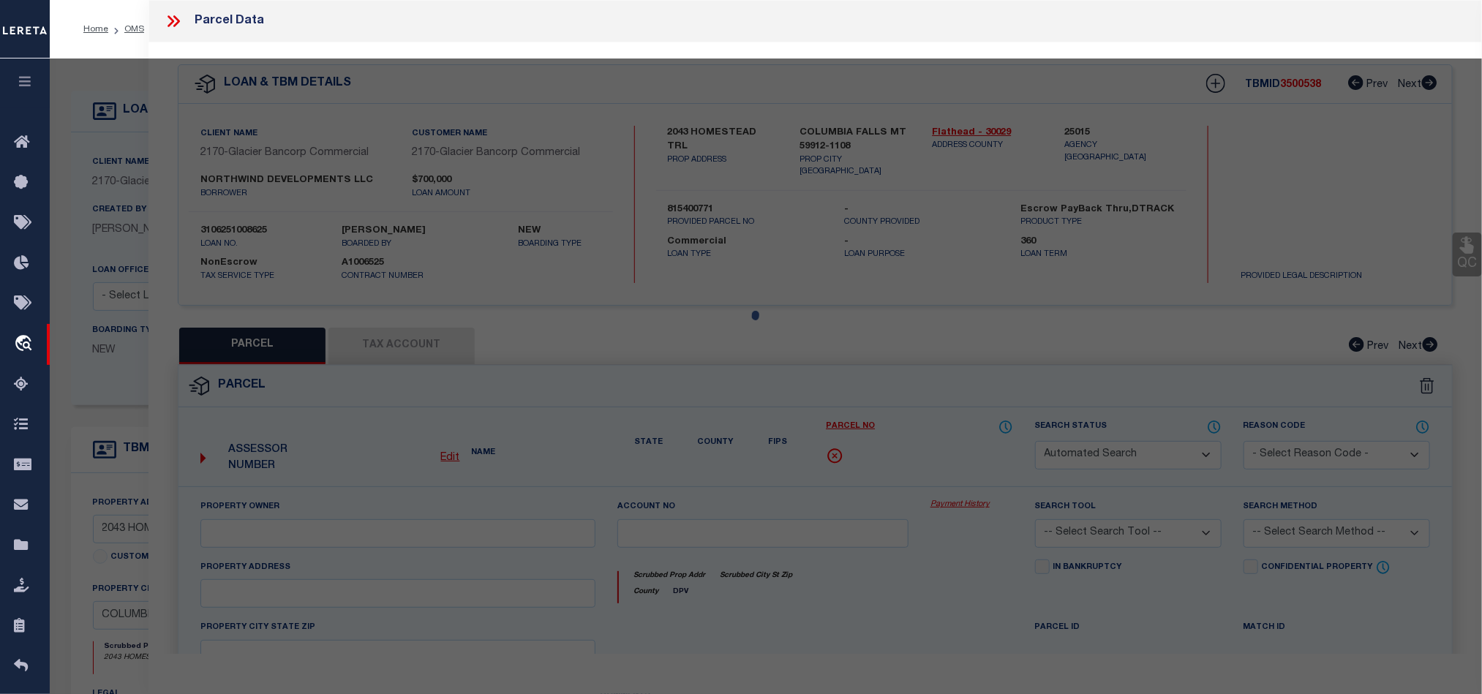
type input "[GEOGRAPHIC_DATA]"
type textarea "GREEN VALLEY FIRST FILING, S20, T29 N, R20 W, Lot A-1, ACRES 114"
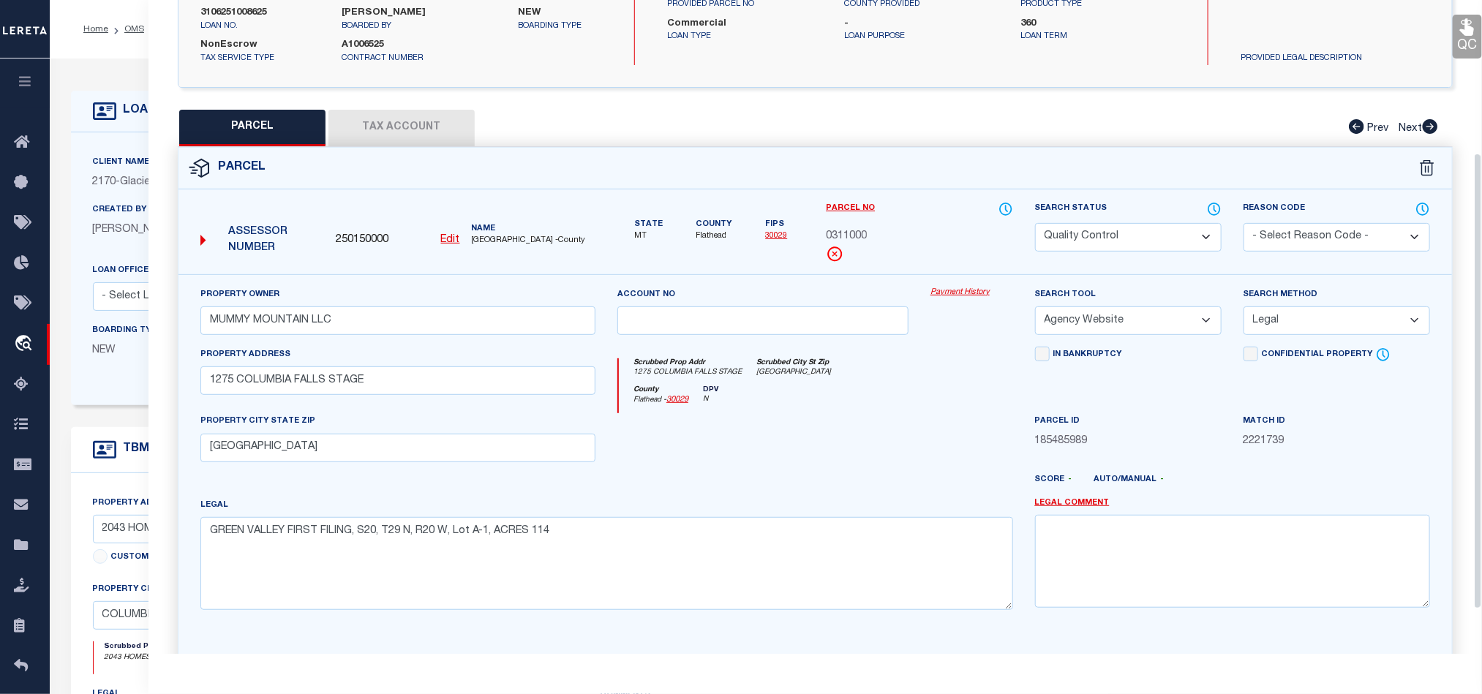
scroll to position [219, 0]
click at [441, 130] on button "Tax Account" at bounding box center [401, 126] width 146 height 37
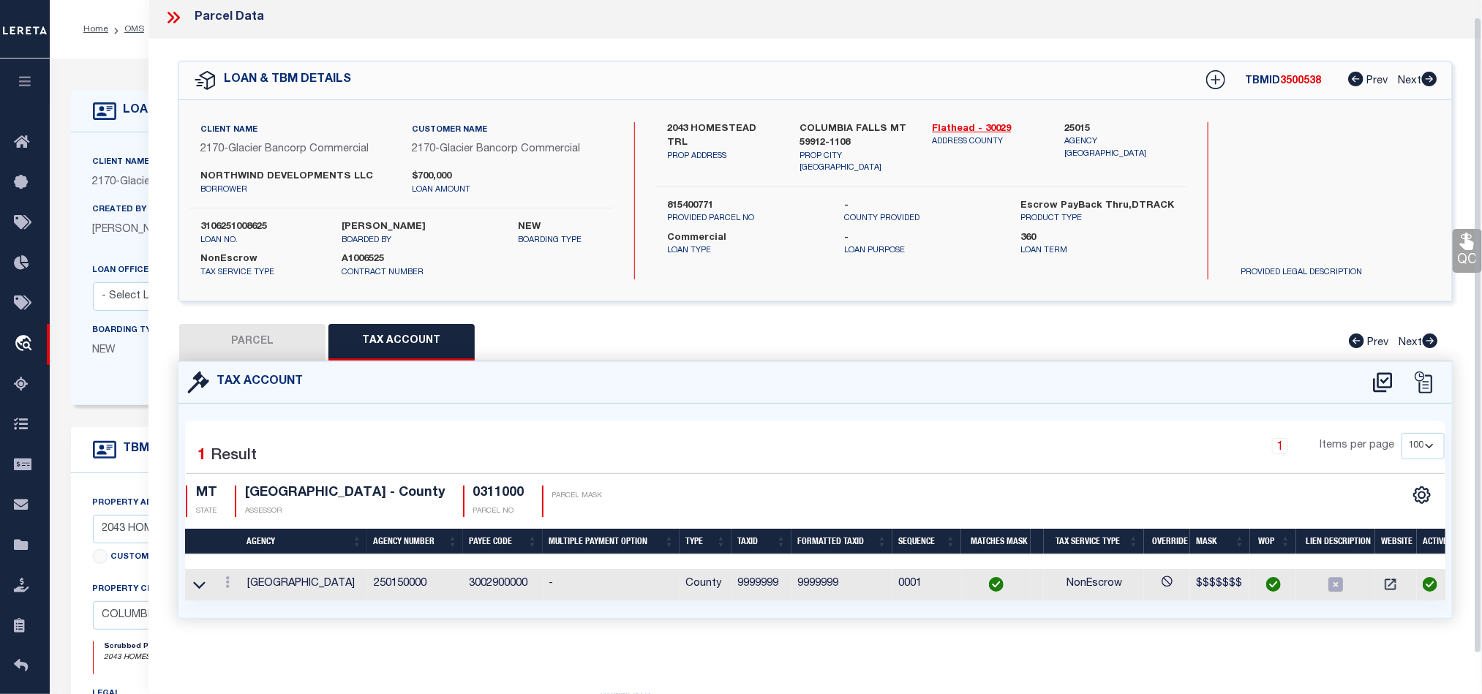
scroll to position [0, 0]
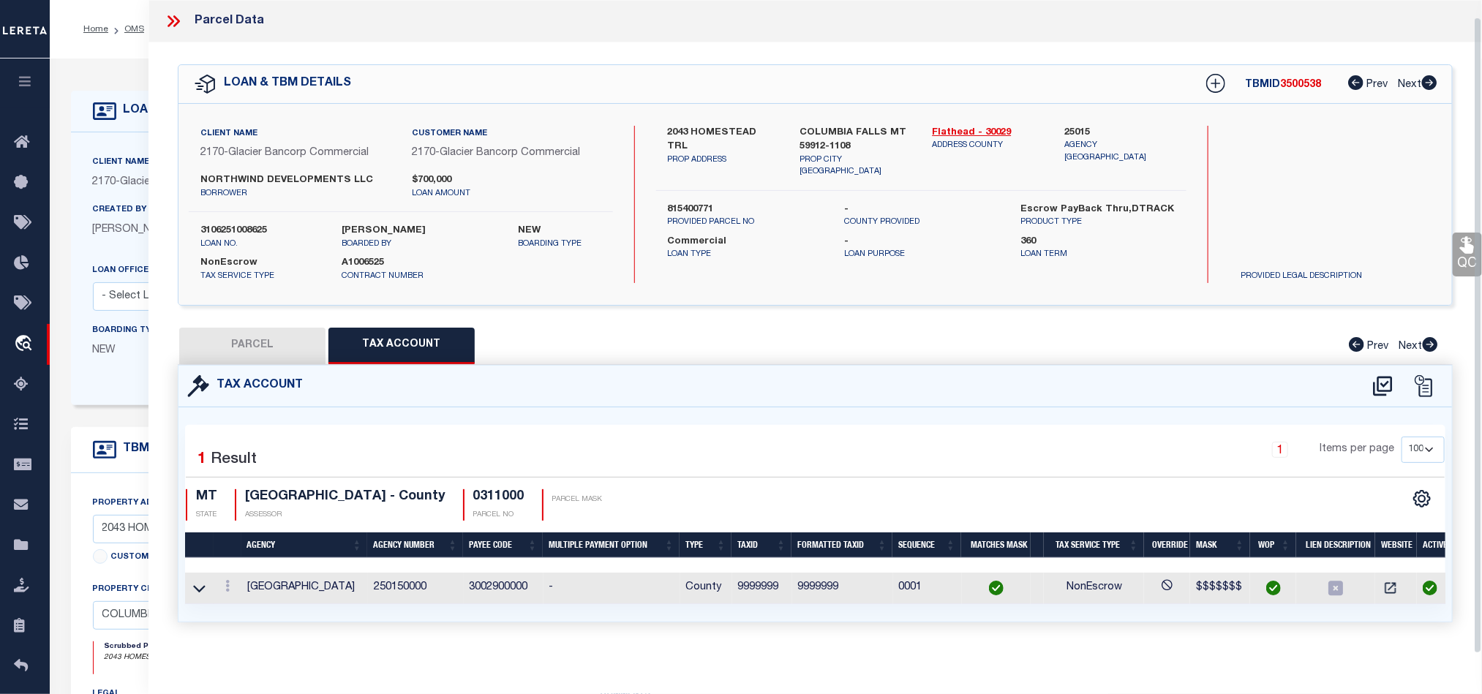
select select "100"
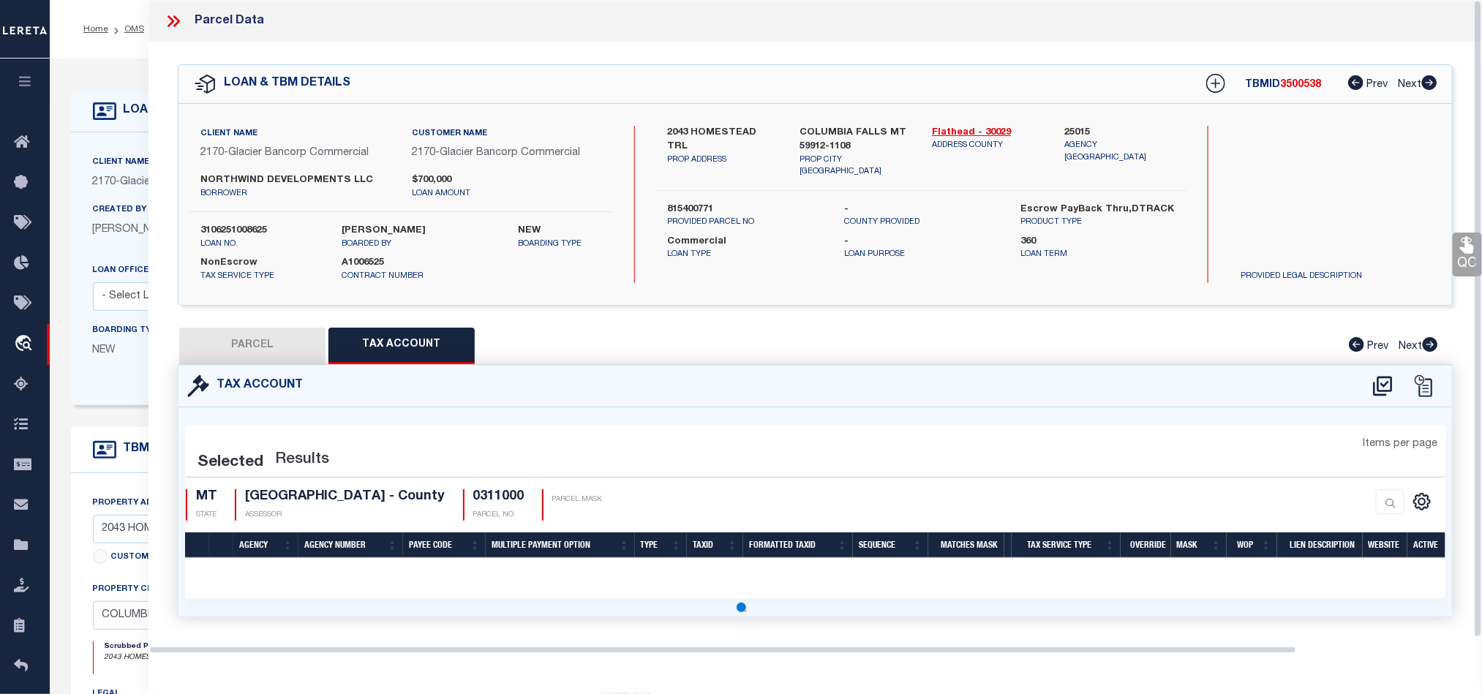
select select "100"
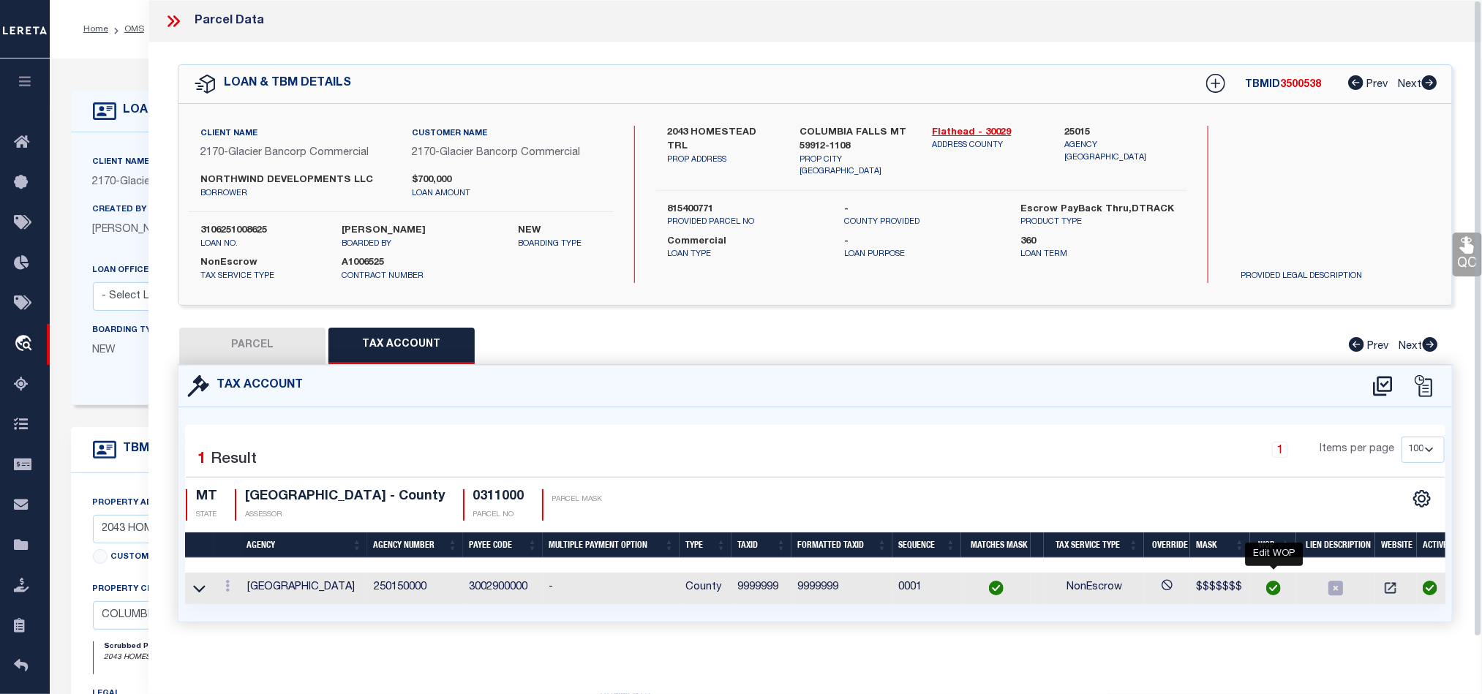
click at [1276, 591] on img "" at bounding box center [1273, 588] width 15 height 15
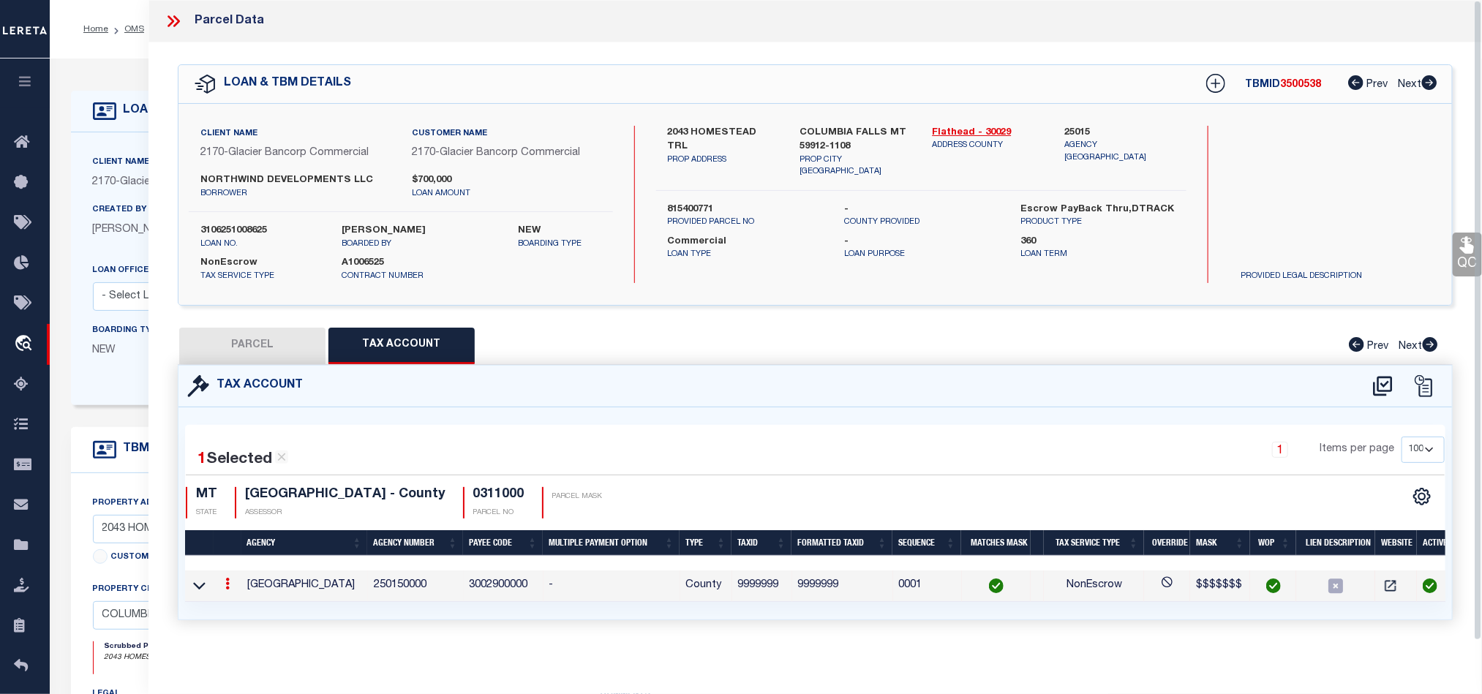
checkbox input "true"
radio input "true"
type input "07/31/2026"
type textarea "SW 08/14/2025 - Client legal is for Lot 14-21 Blk H THE WOODLANDS PHASE 3 SECTI…"
type input "9999999"
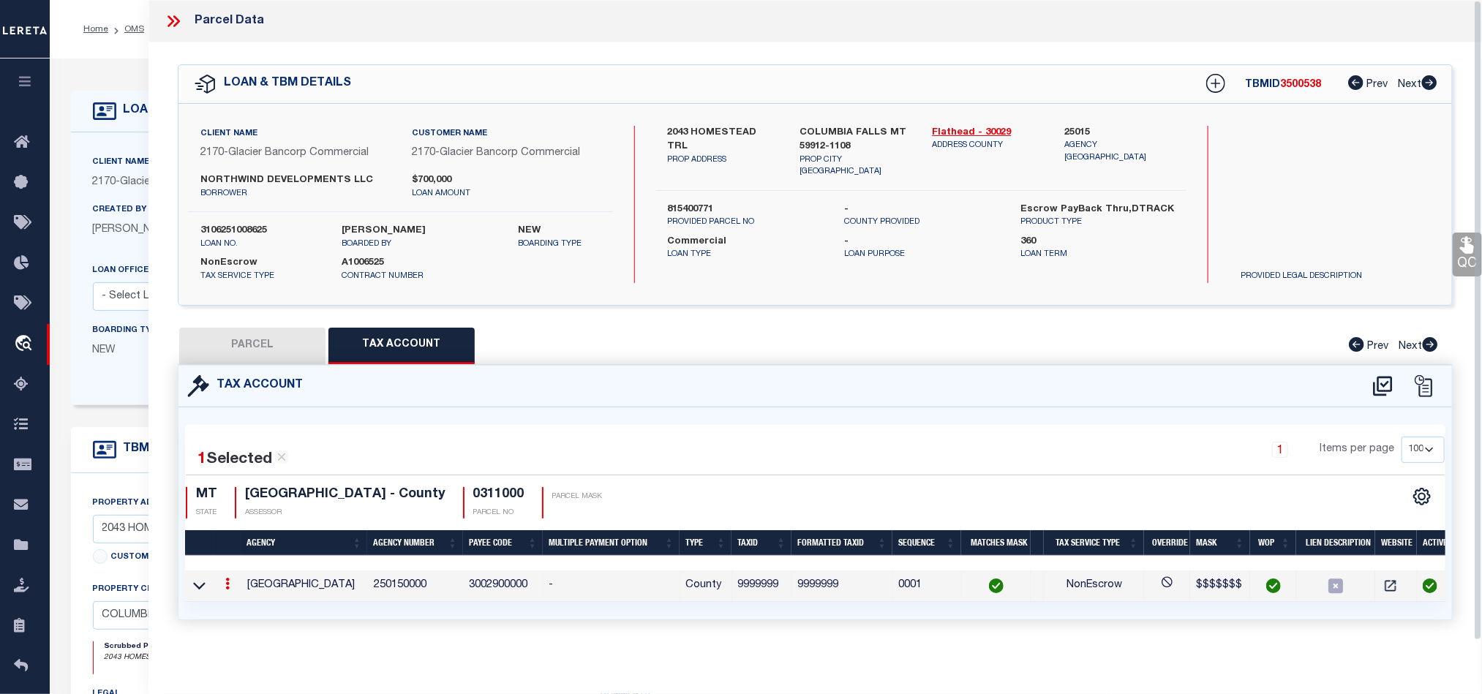
type textarea "$$$$$$$"
checkbox input "true"
type input "XXXXXXX*"
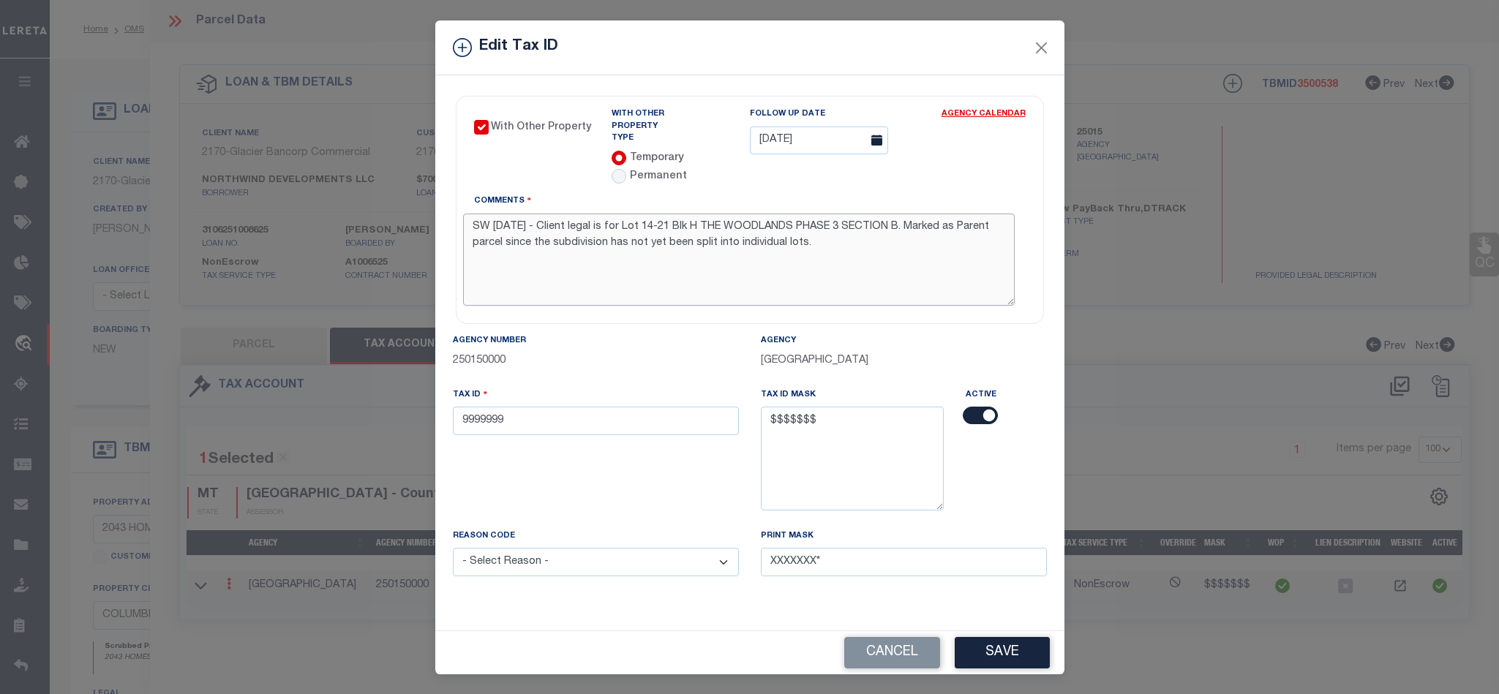
click at [907, 237] on textarea "SW 08/14/2025 - Client legal is for Lot 14-21 Blk H THE WOODLANDS PHASE 3 SECTI…" at bounding box center [739, 260] width 552 height 92
drag, startPoint x: 549, startPoint y: 205, endPoint x: 868, endPoint y: 209, distance: 318.3
click at [868, 214] on textarea "SW 08/14/2025 - Client legal is for Lot 14-21 Blk H THE WOODLANDS PHASE 3 SECTI…" at bounding box center [739, 260] width 552 height 92
drag, startPoint x: 633, startPoint y: 211, endPoint x: 906, endPoint y: 211, distance: 273.6
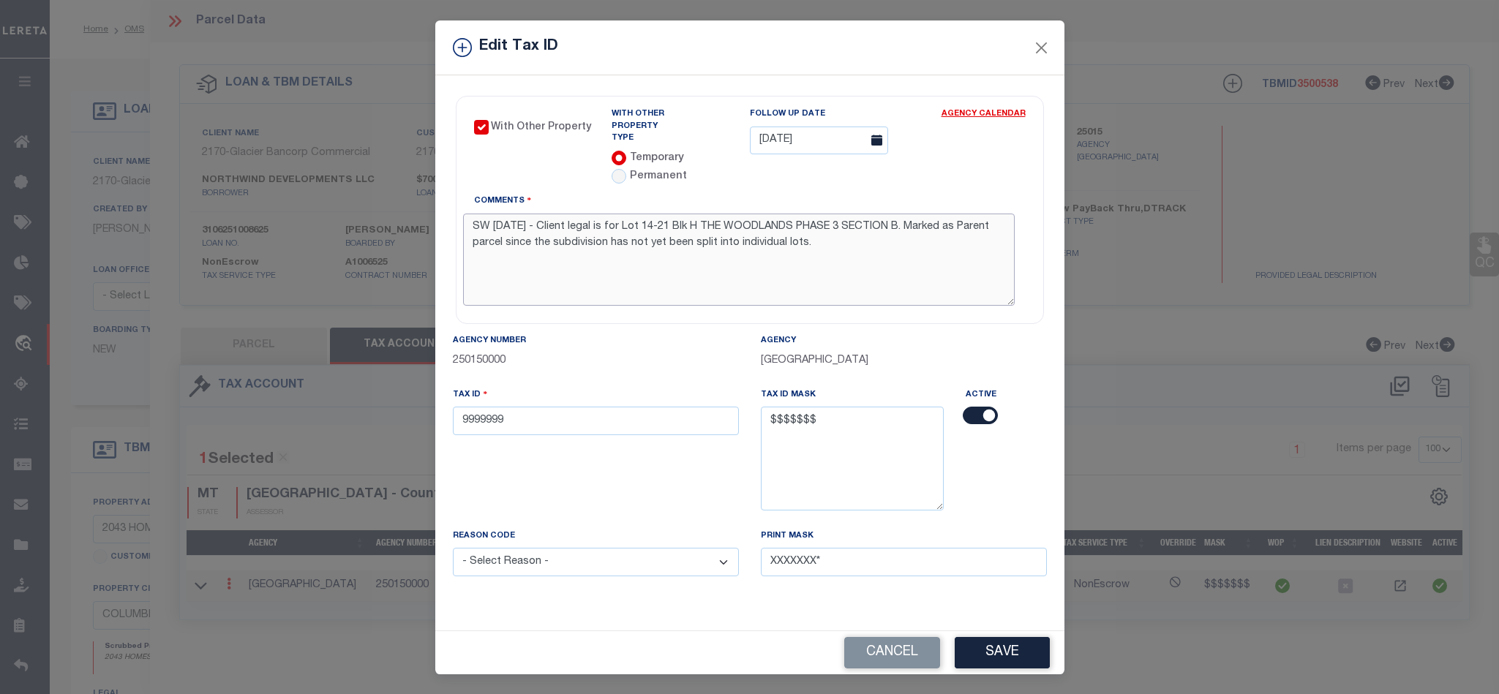
click at [906, 214] on textarea "SW 08/14/2025 - Client legal is for Lot 14-21 Blk H THE WOODLANDS PHASE 3 SECTI…" at bounding box center [739, 260] width 552 height 92
paste textarea "OT 25 OF GREEN VALLEY-EIGHTH FILING"
click at [892, 257] on textarea "SW 08/14/2025 - Client legal is for LOT 25 OF GREEN VALLEY-EIGHTH FILING. Marke…" at bounding box center [739, 260] width 552 height 92
drag, startPoint x: 847, startPoint y: 219, endPoint x: 620, endPoint y: 222, distance: 227.5
click at [620, 222] on textarea "SW 08/14/2025 - Client legal is for LOT 25 OF GREEN VALLEY-EIGHTH FILING. Marke…" at bounding box center [739, 260] width 552 height 92
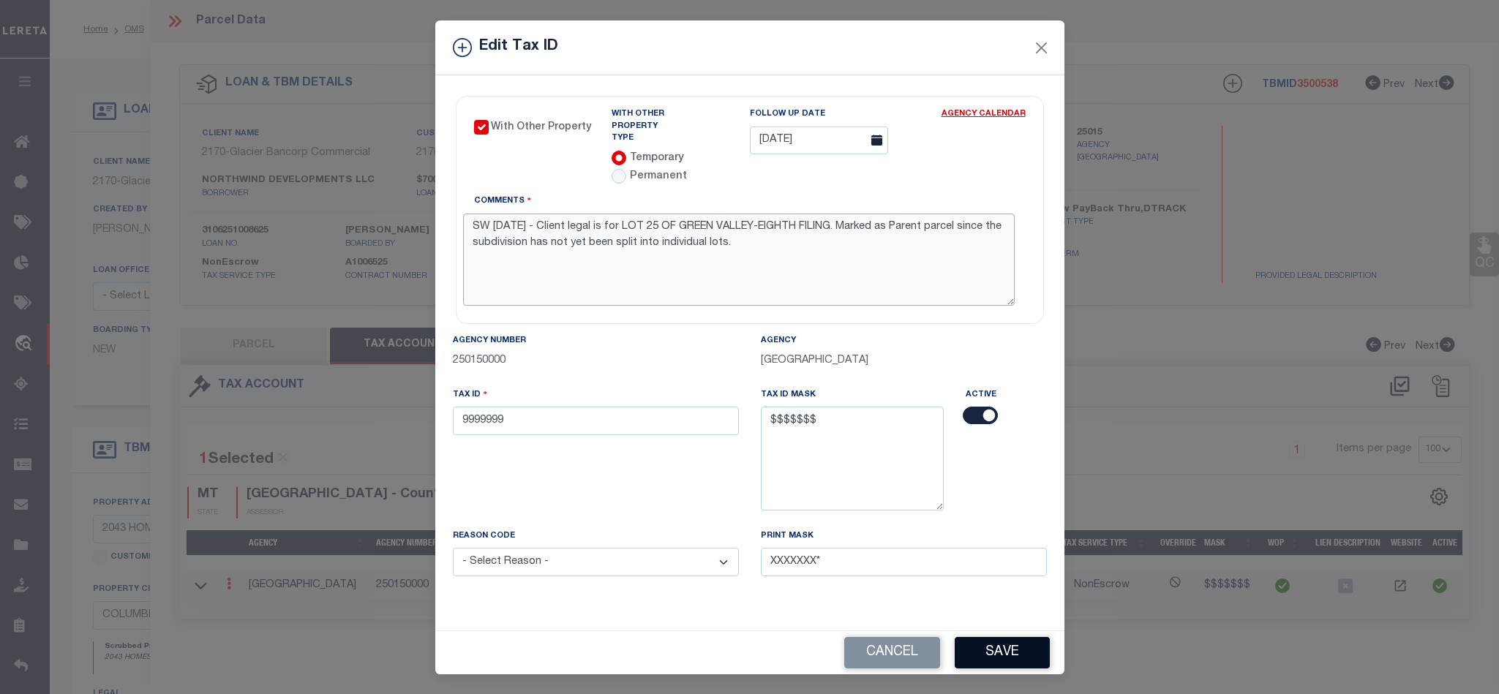
type textarea "SW 08/14/2025 - Client legal is for LOT 25 OF GREEN VALLEY-EIGHTH FILING. Marke…"
click at [994, 641] on button "Save" at bounding box center [1002, 652] width 95 height 31
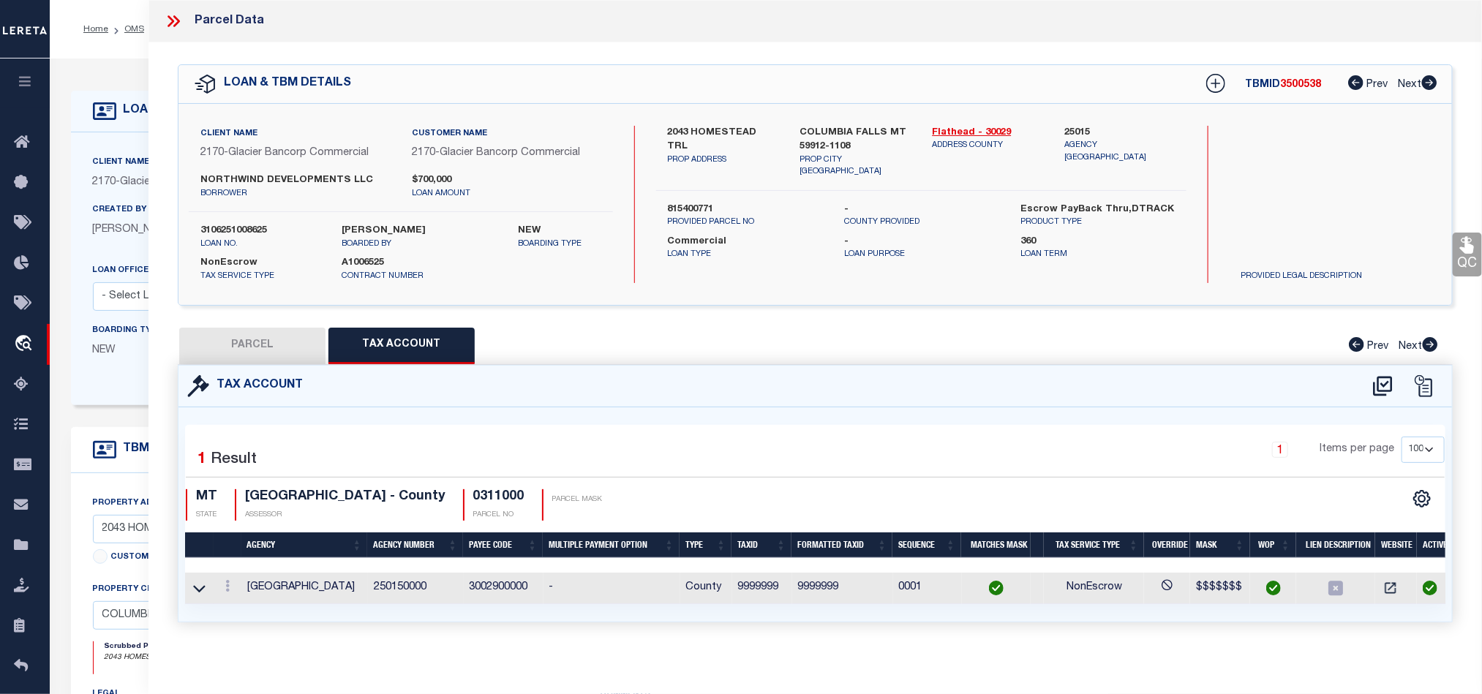
select select
click at [240, 214] on div "Client Name 2170 - Glacier Bancorp Commercial Customer Name 2170 - Glacier Banc…" at bounding box center [401, 204] width 424 height 157
copy label "3106251008625"
click at [966, 135] on link "Flathead - 30029" at bounding box center [987, 133] width 110 height 15
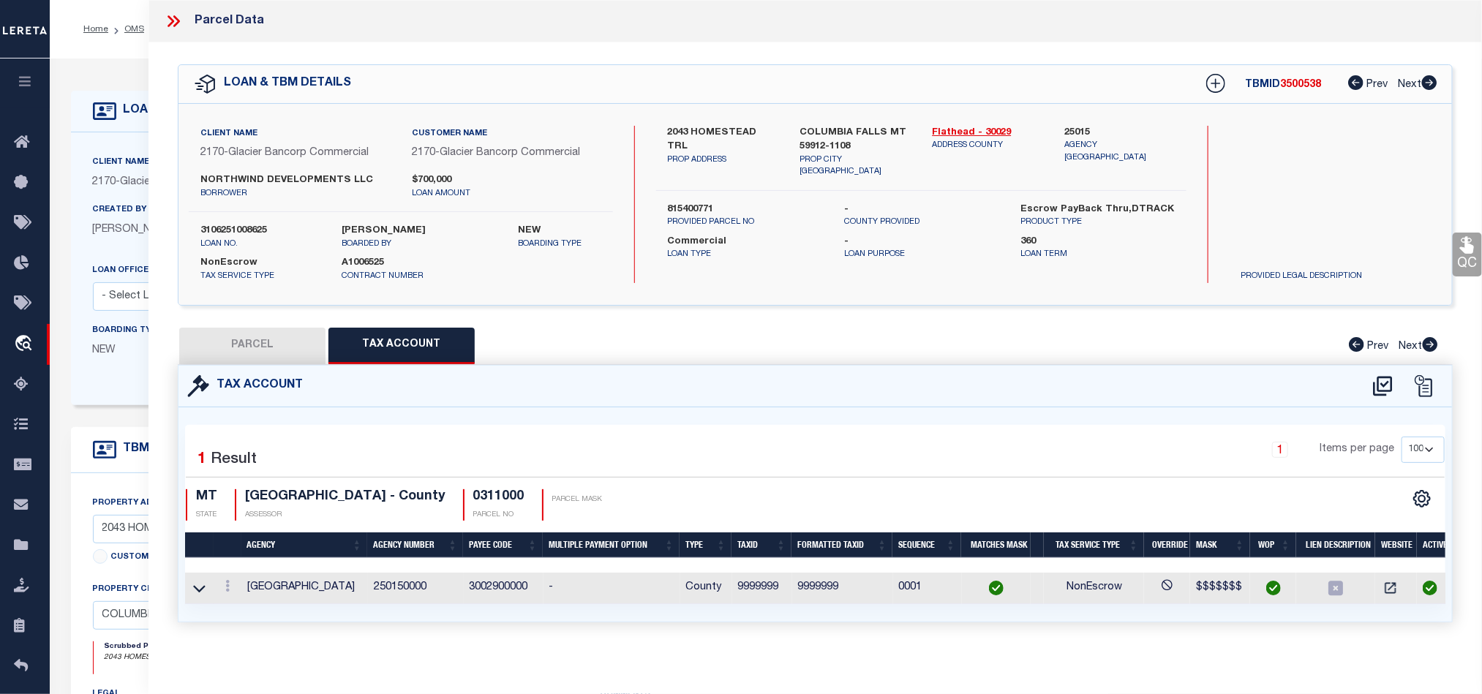
click at [485, 496] on h4 "0311000" at bounding box center [498, 497] width 51 height 16
copy h4 "0311000"
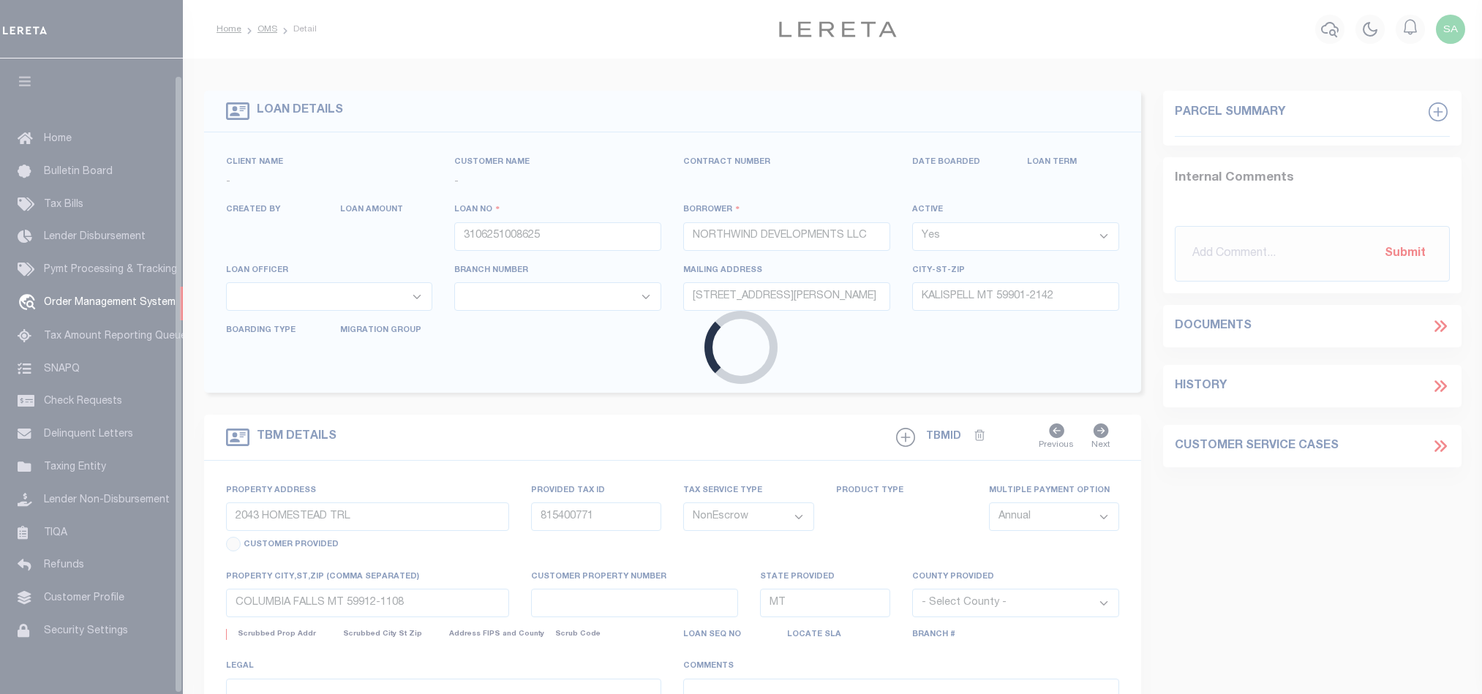
select select "20"
select select "NonEscrow"
select select
type input "[DATE]"
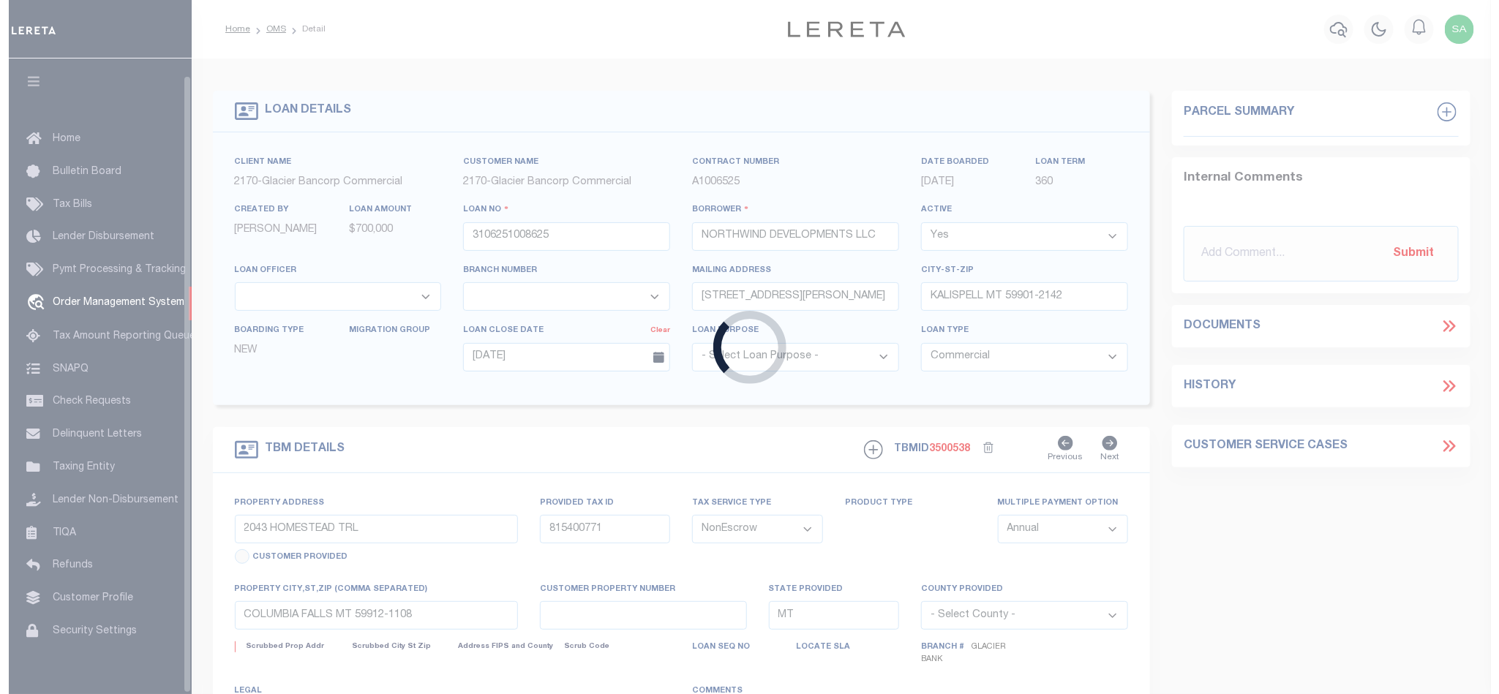
scroll to position [18, 0]
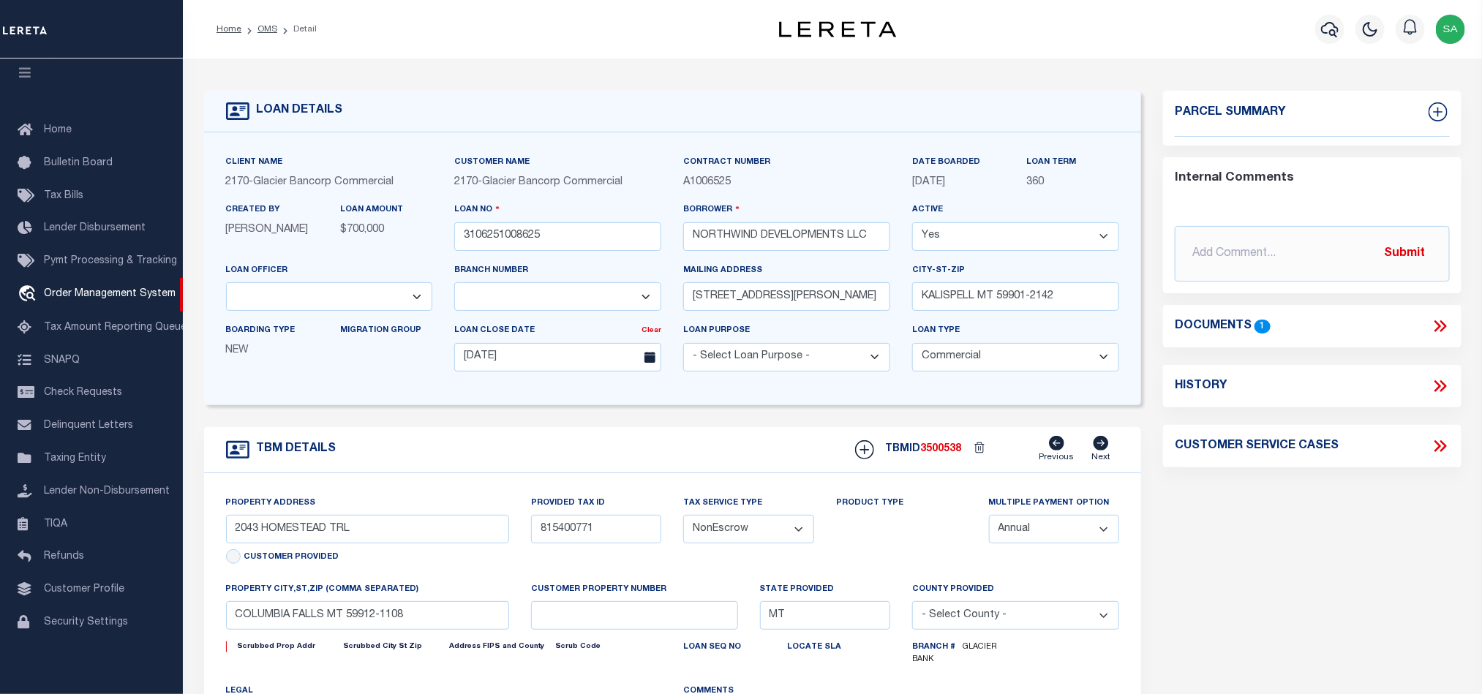
select select "4569"
select select
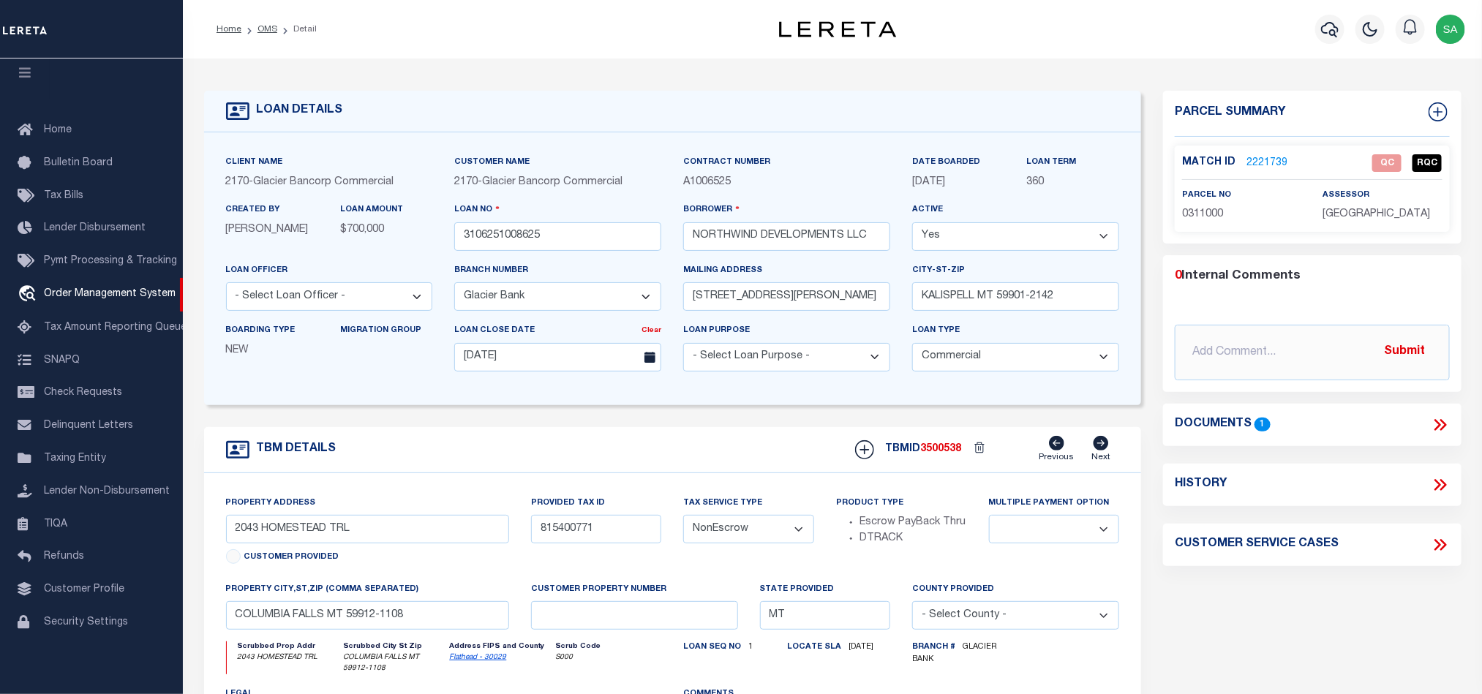
click at [1447, 430] on icon at bounding box center [1440, 425] width 19 height 19
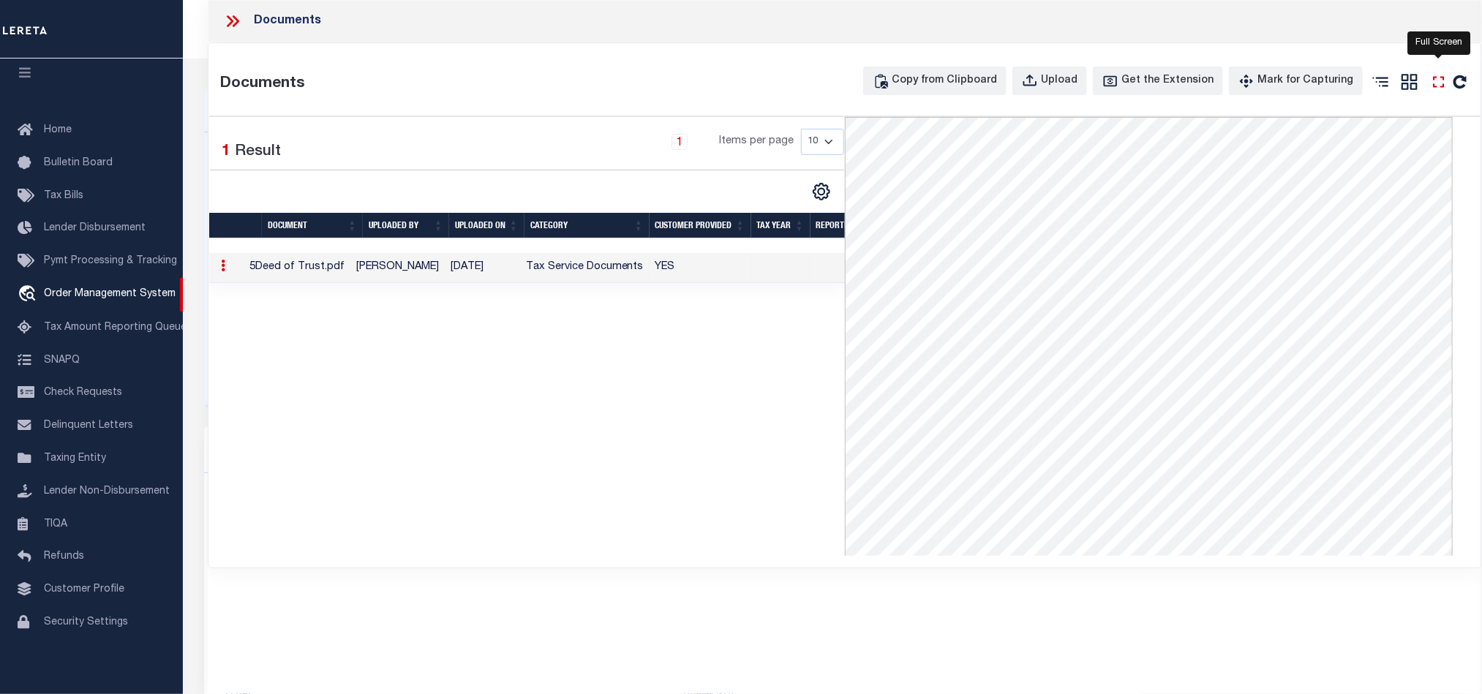
click at [1435, 83] on icon "" at bounding box center [1438, 81] width 19 height 19
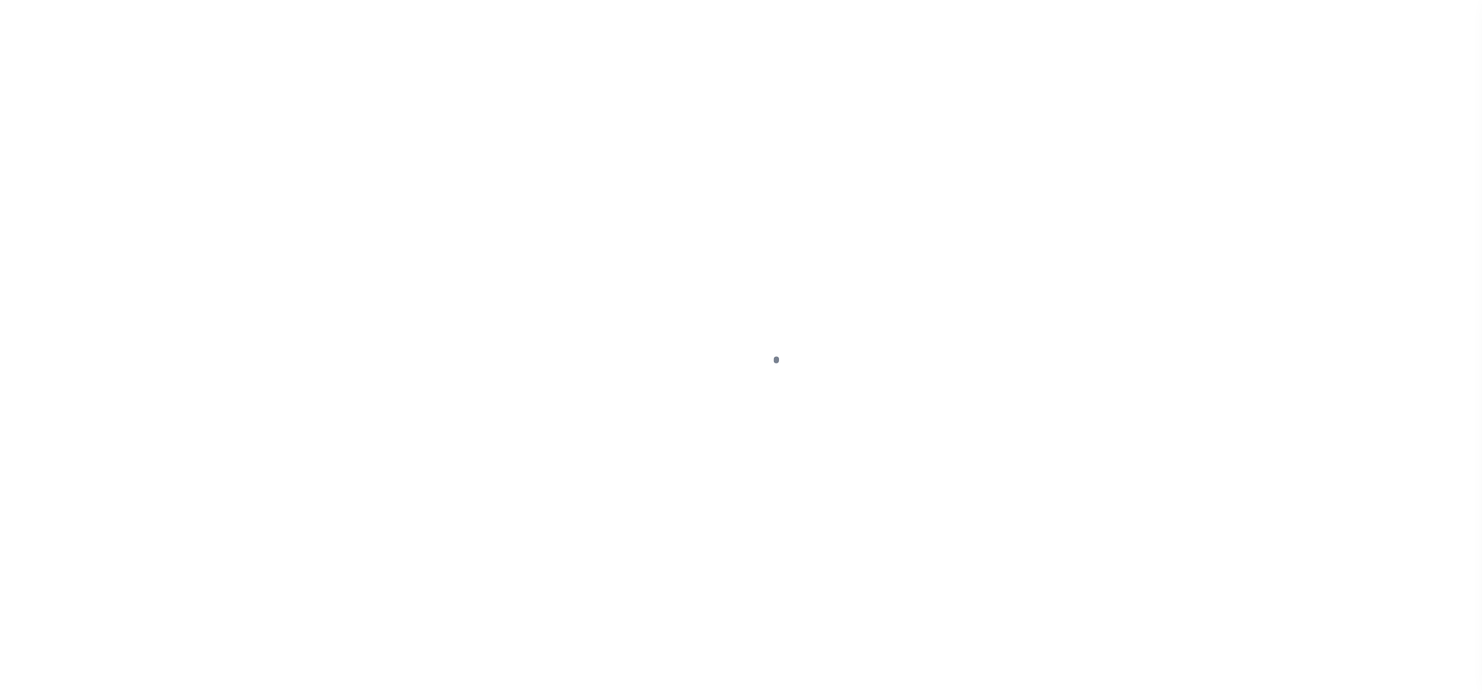
select select "10"
select select "20"
select select "NonEscrow"
select select
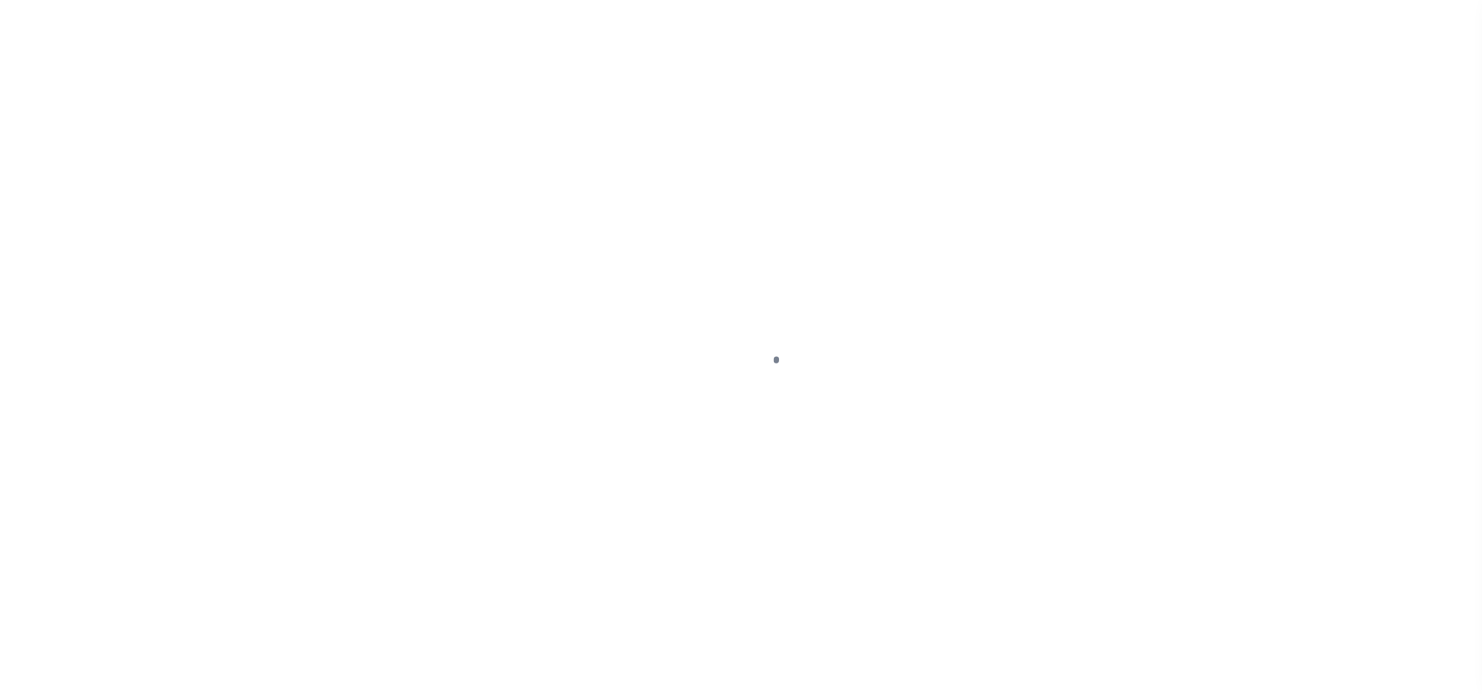
type input "[DATE]"
select select
select select "53804"
select select "5527"
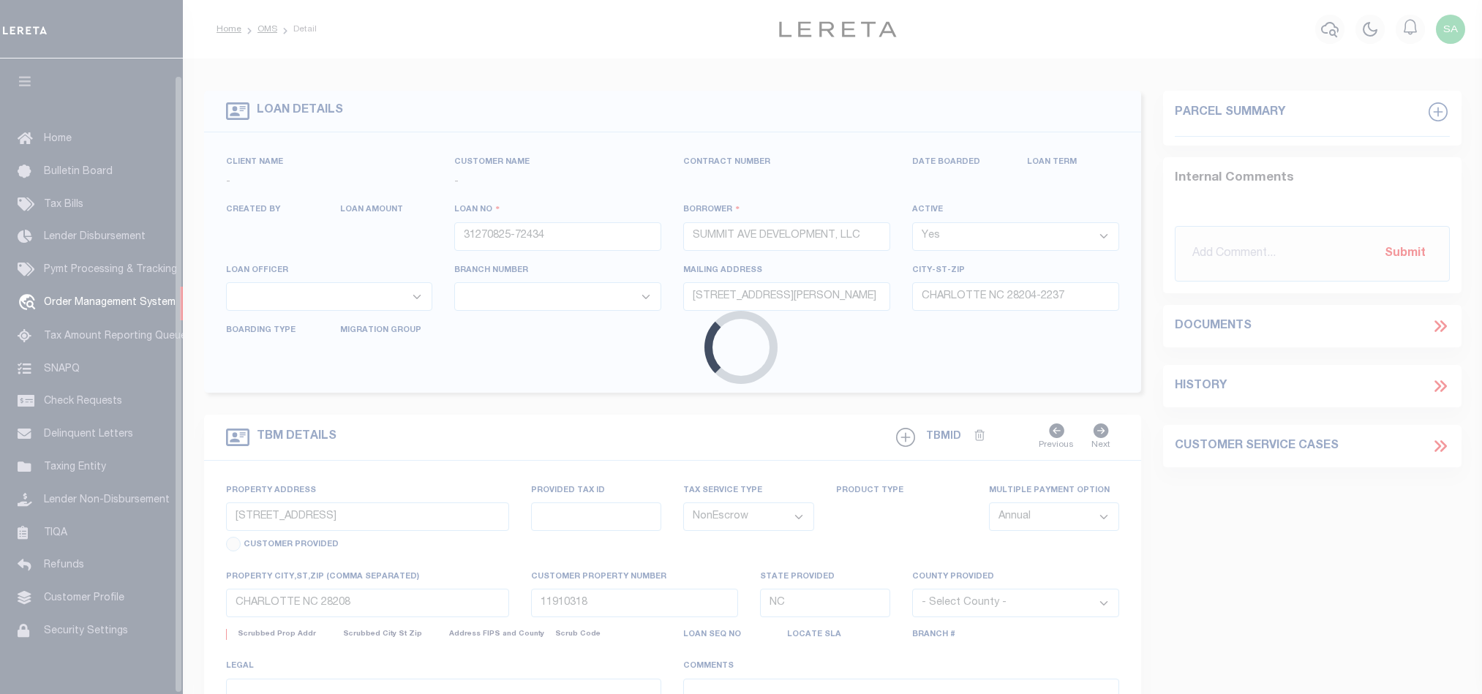
select select "10"
select select "20"
select select "NonEscrow"
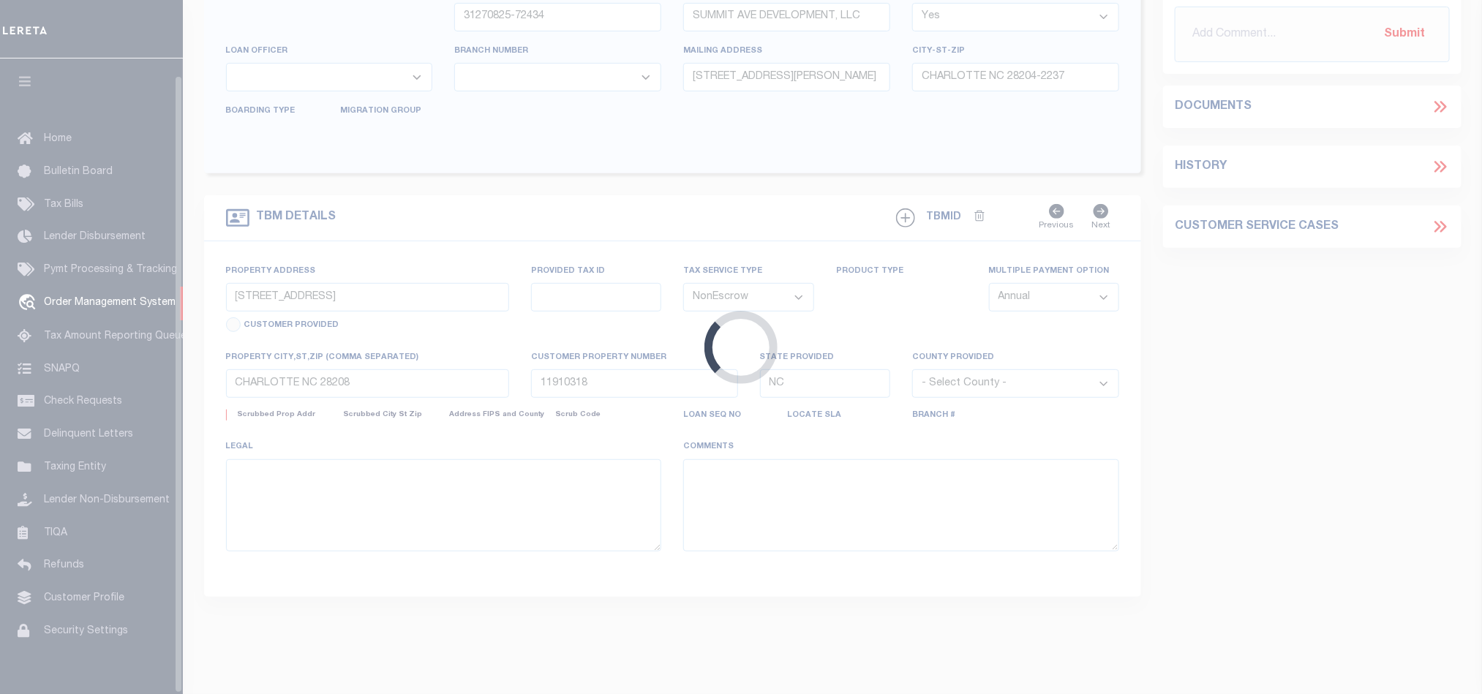
scroll to position [18, 0]
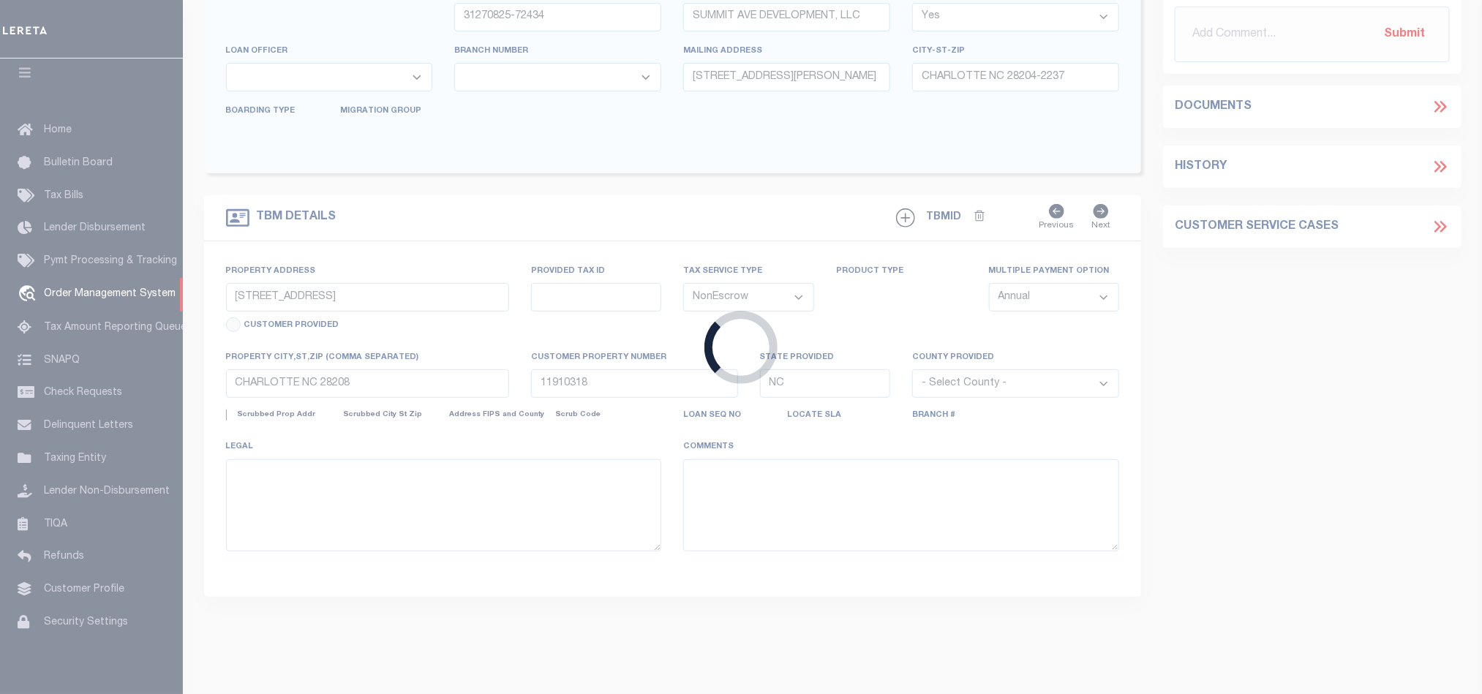
select select
type input "08/11/2025"
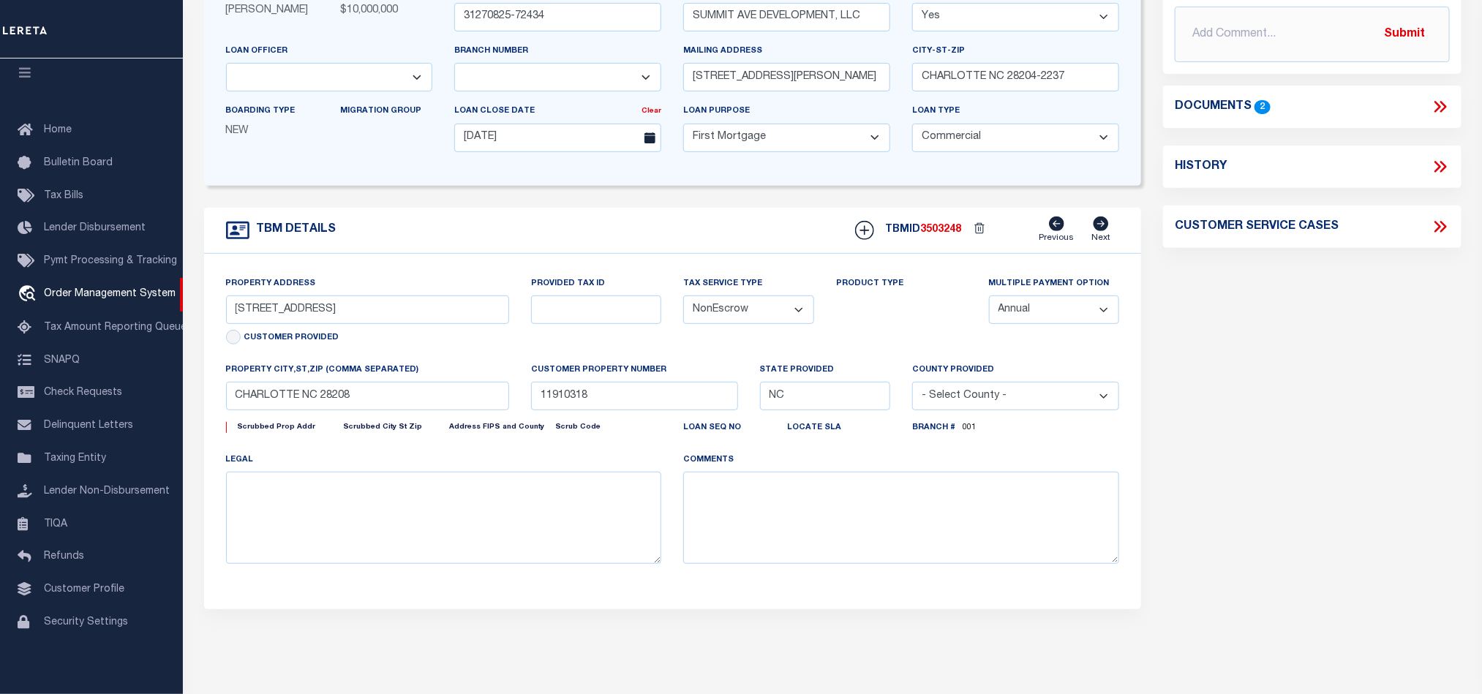
select select "53804"
select select "5527"
select select
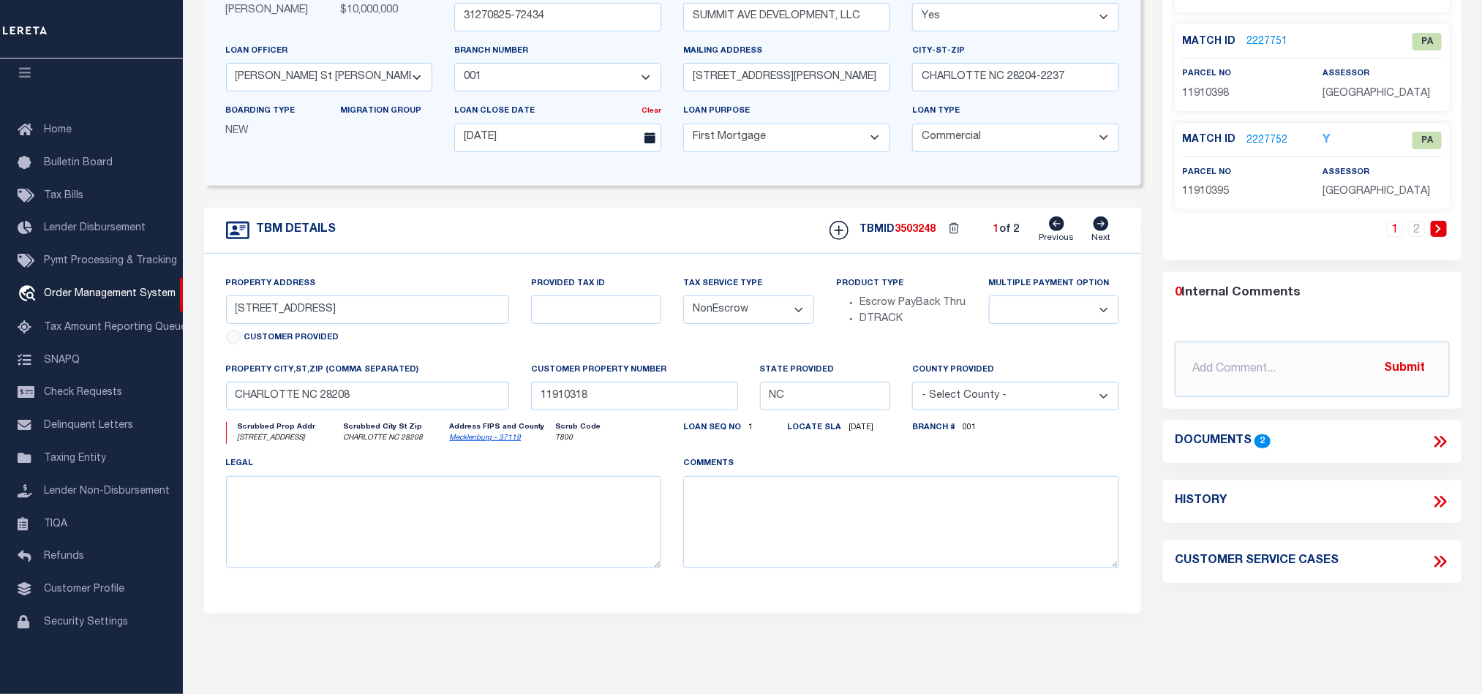
scroll to position [0, 0]
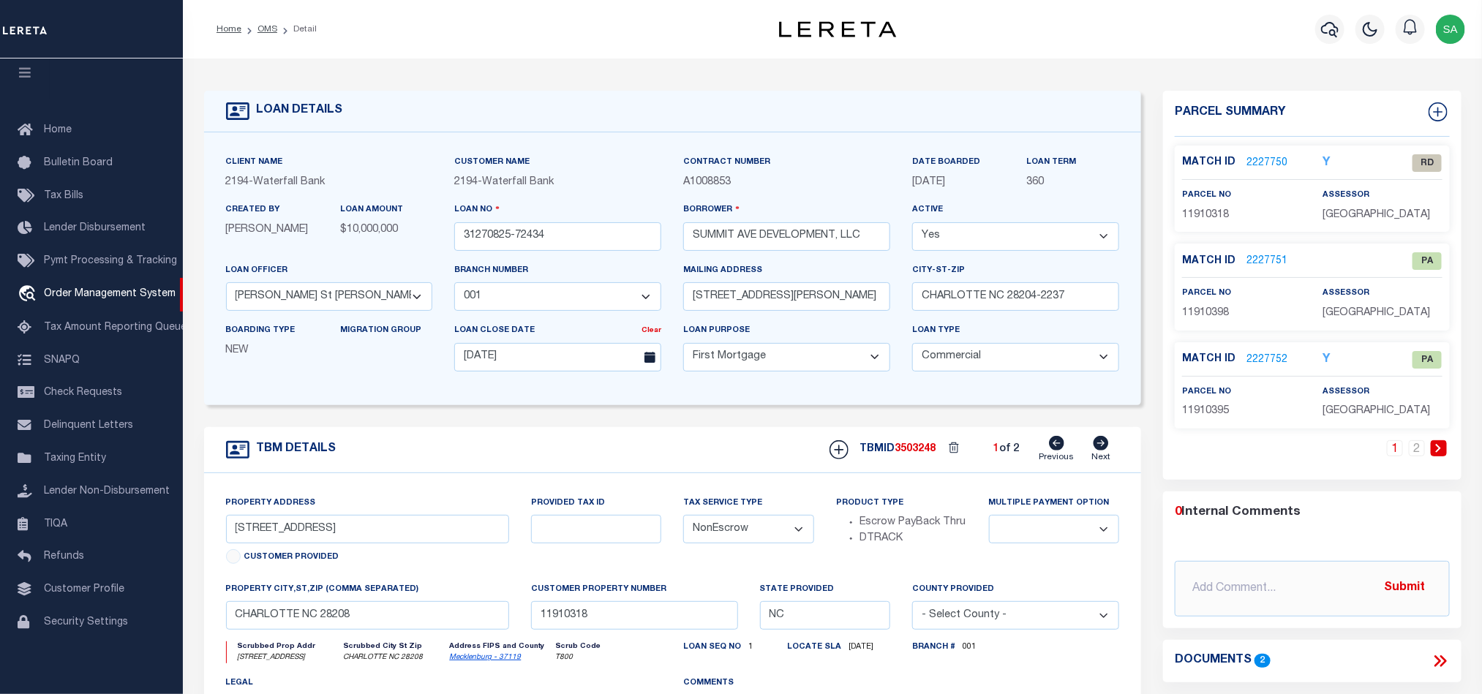
drag, startPoint x: 268, startPoint y: 26, endPoint x: 292, endPoint y: 26, distance: 23.4
click at [268, 26] on link "OMS" at bounding box center [268, 29] width 20 height 9
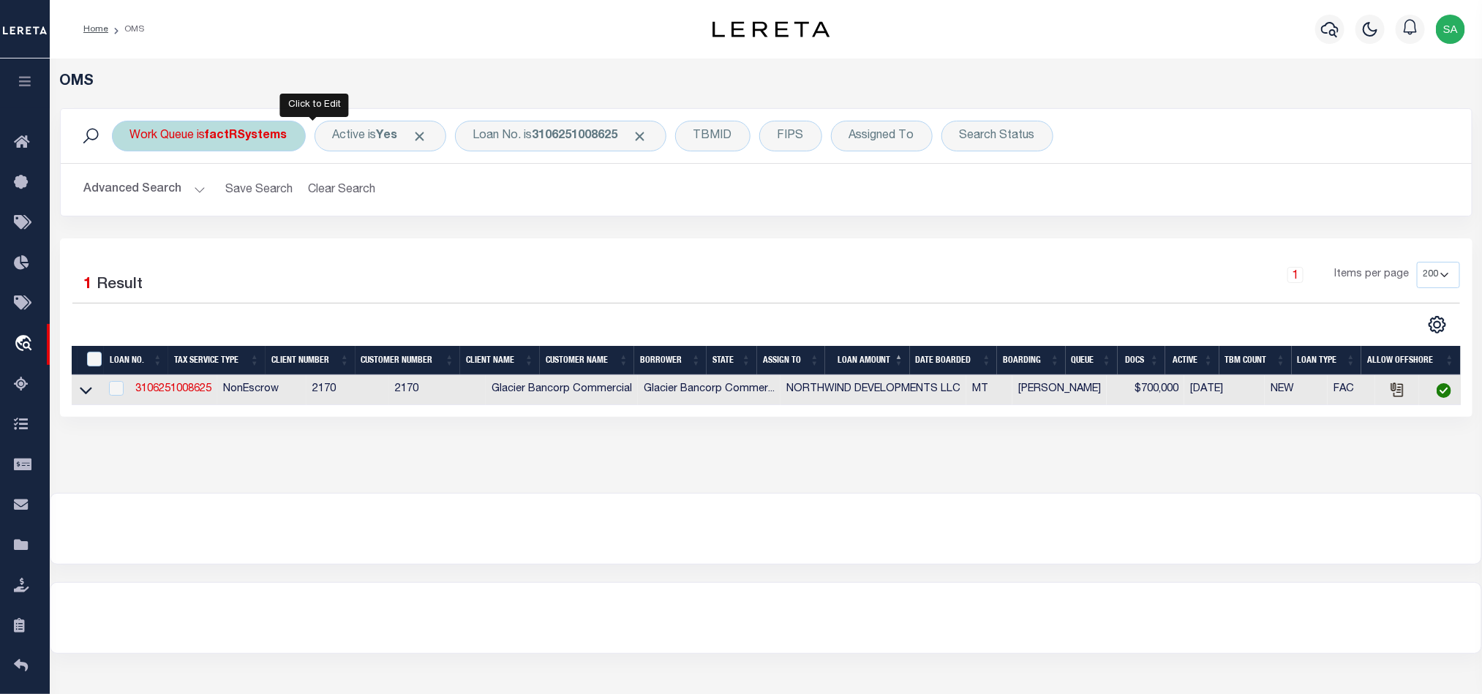
scroll to position [81, 0]
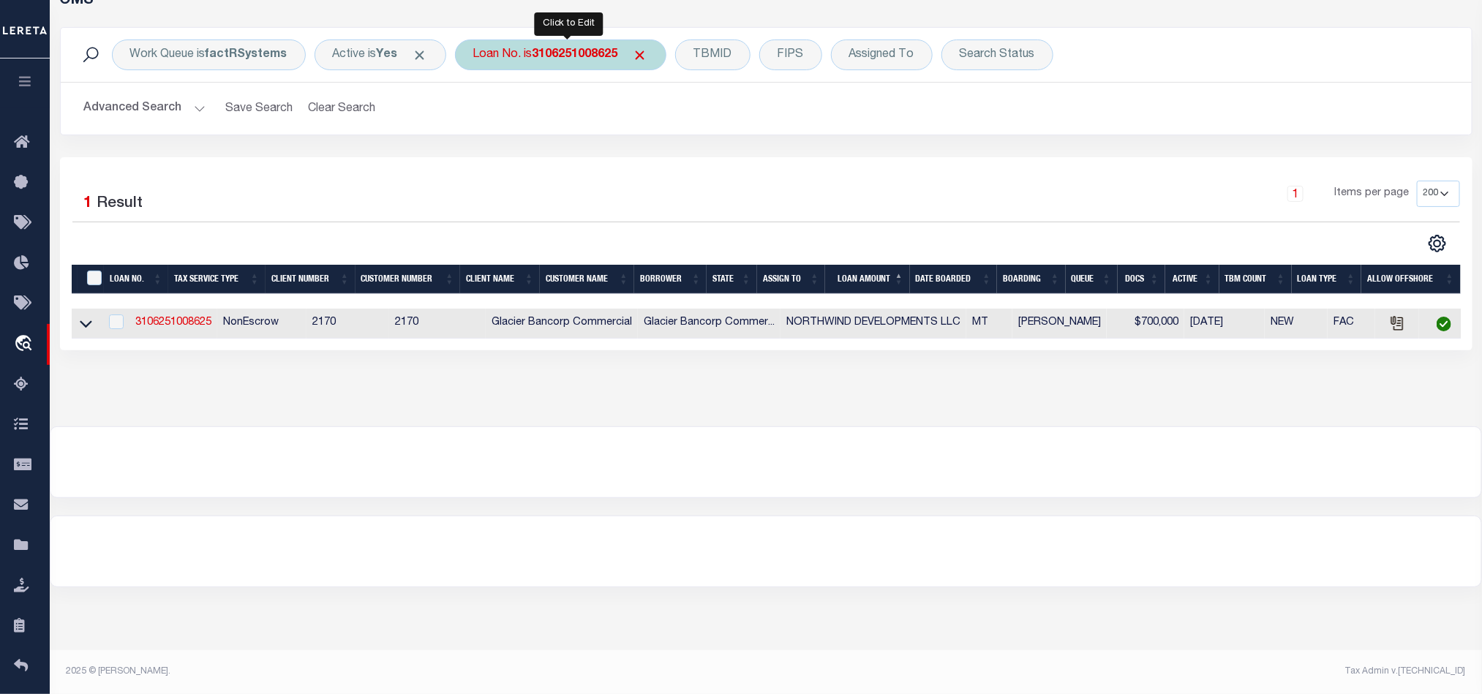
click at [545, 67] on div "Loan No. is 3106251008625" at bounding box center [560, 55] width 211 height 31
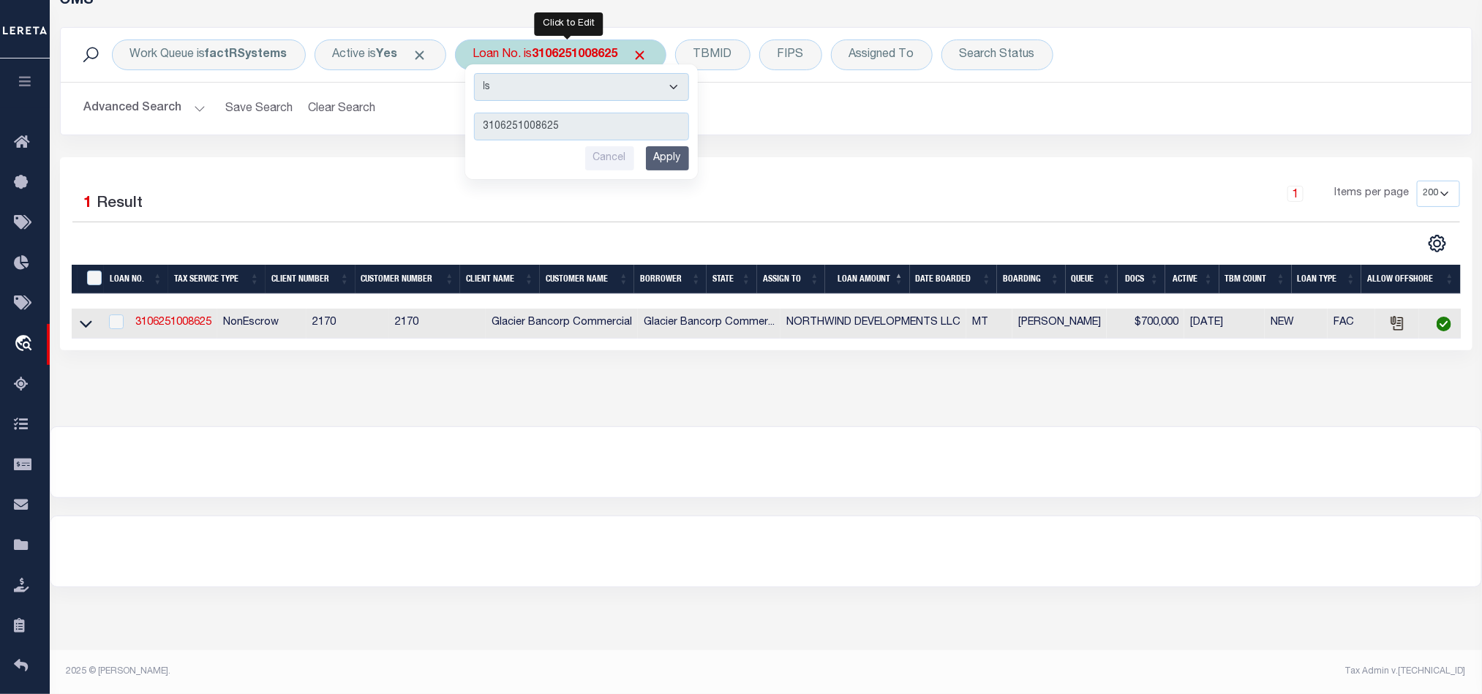
click at [571, 123] on input "3106251008625" at bounding box center [581, 127] width 215 height 28
type input "104409249"
click at [685, 157] on input "Apply" at bounding box center [667, 158] width 43 height 24
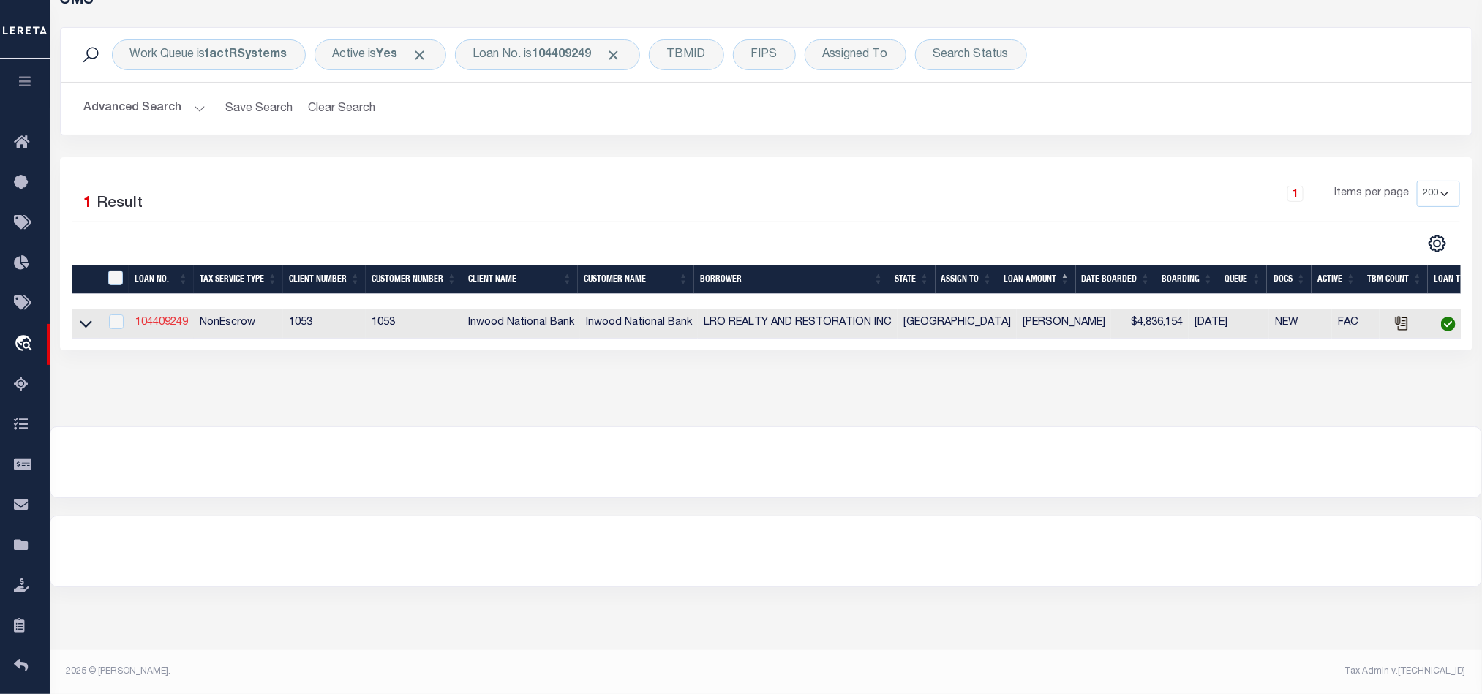
click at [174, 326] on link "104409249" at bounding box center [161, 322] width 53 height 10
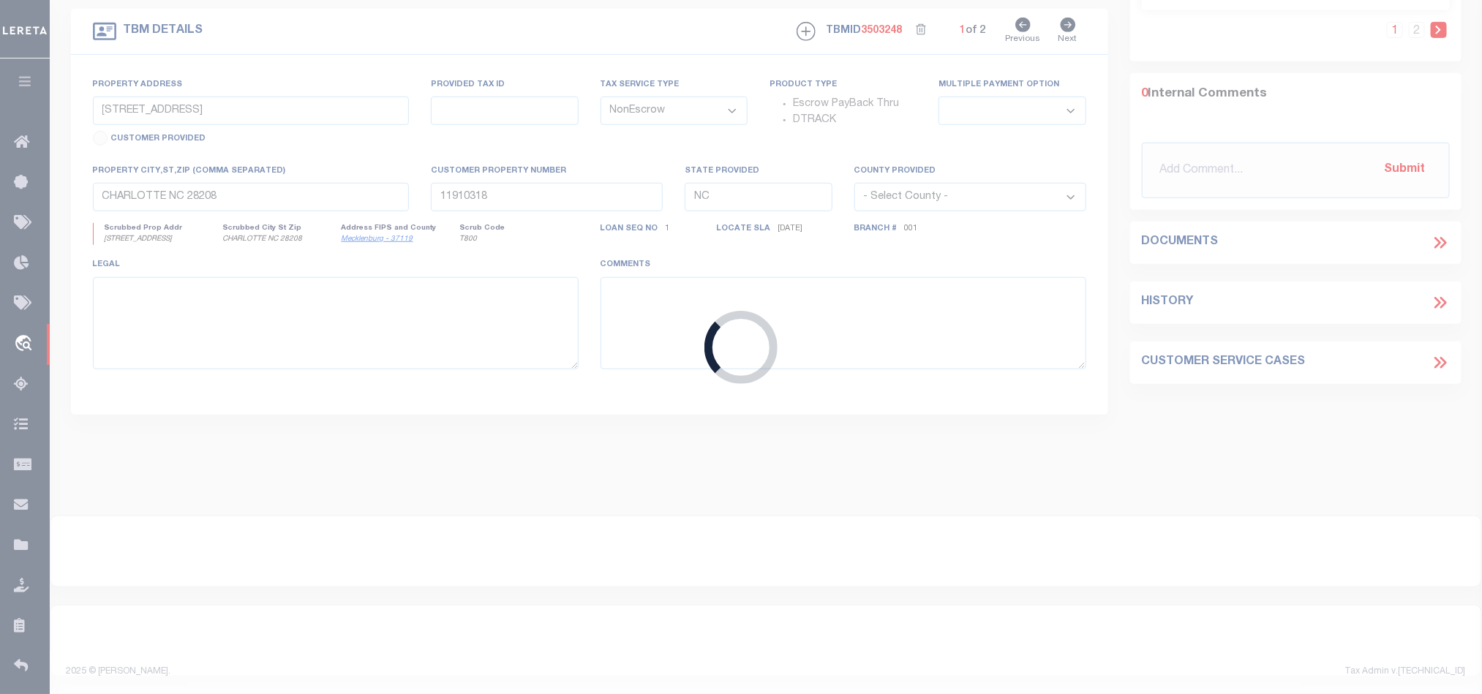
type input "104409249"
type input "LRO REALTY AND RESTORATION INC"
select select
type input "08/04/2025"
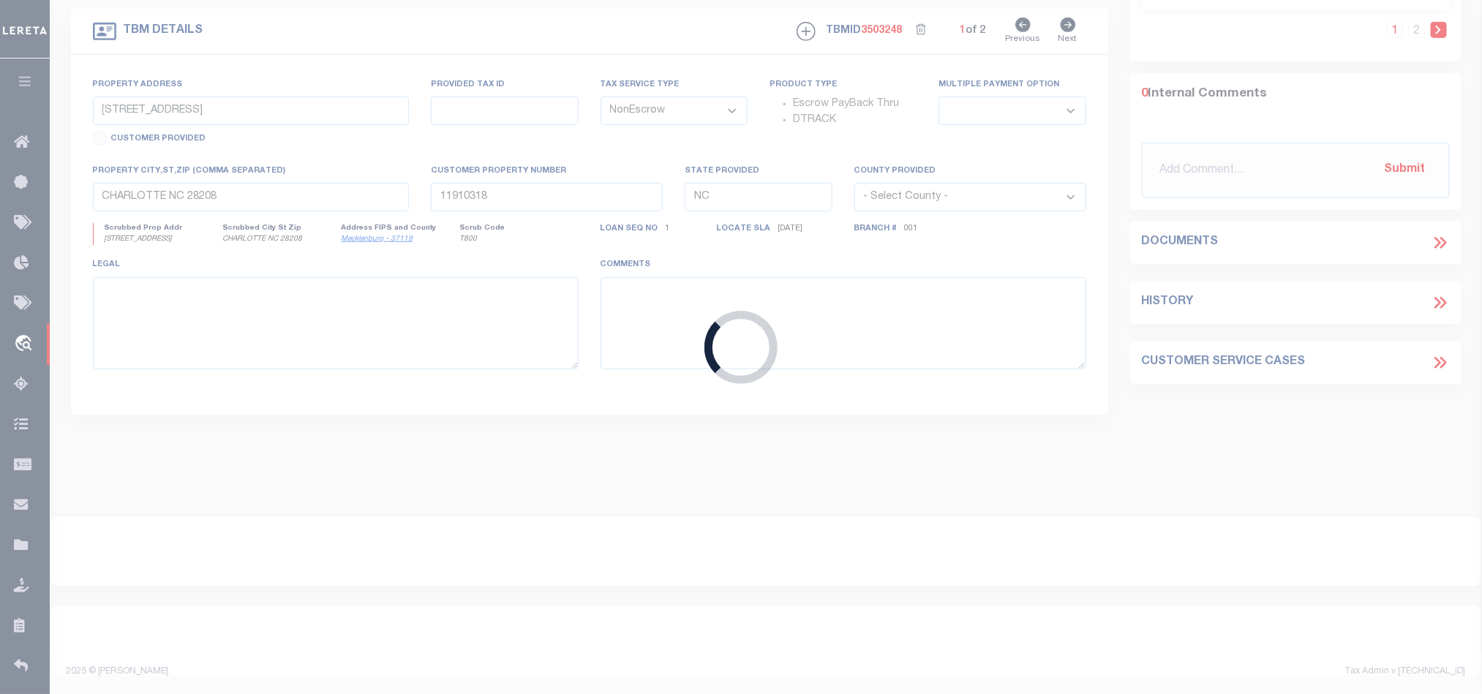
select select
select select "10"
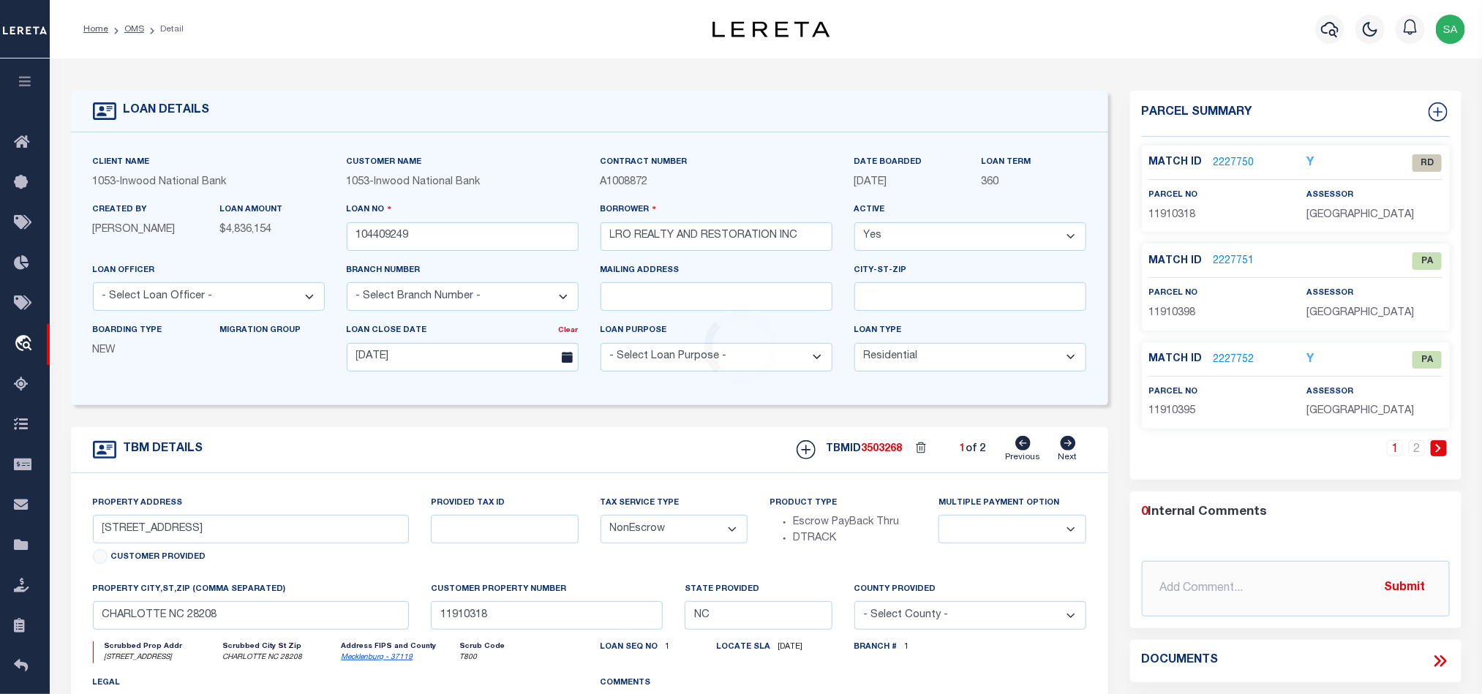
select select "250"
type input "3932 BRYN MAWR DR"
type input "60218500420020000"
select select
type input "DALLAS TX 75225-7029"
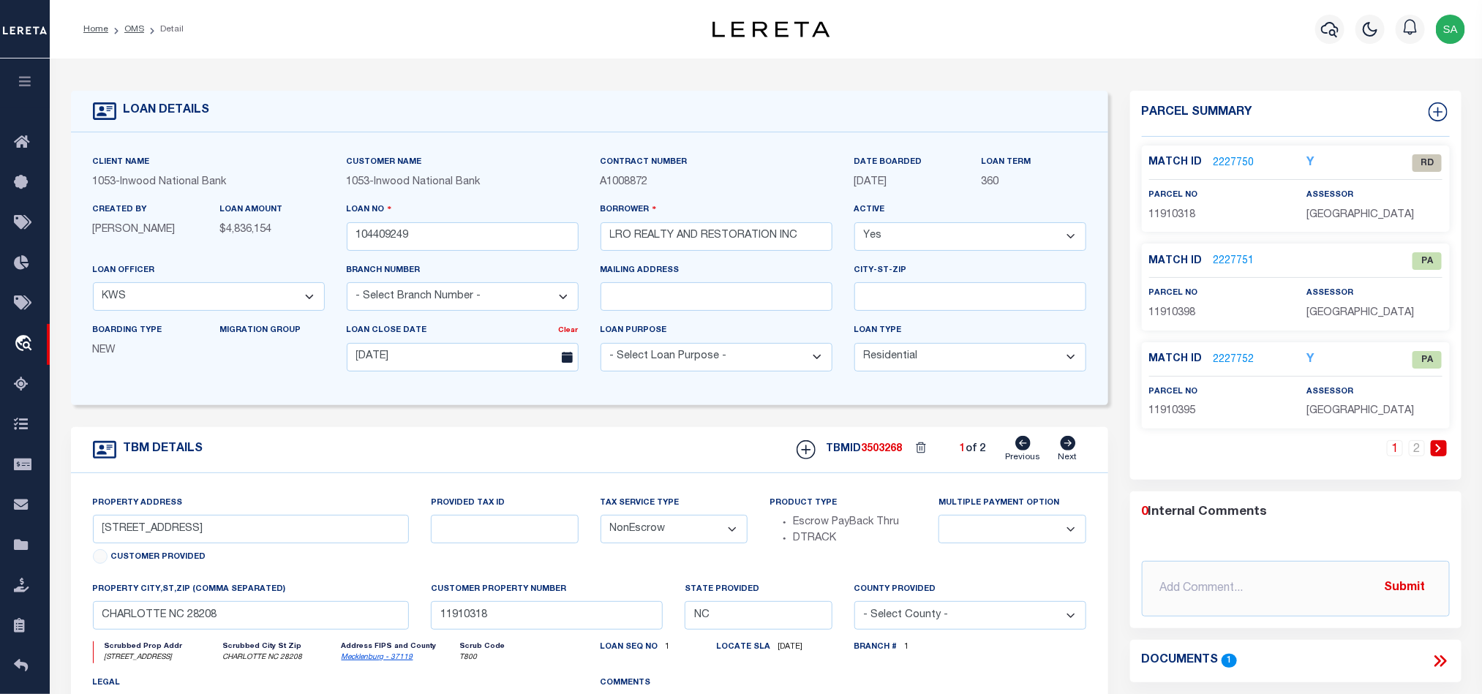
type input "[GEOGRAPHIC_DATA]"
type textarea "BEING LOT 2 IN BLOCK 42 OF FOURTH SECTION OF UNIVERSITY HEIGHTS, AN ADDITION TO…"
select select "91"
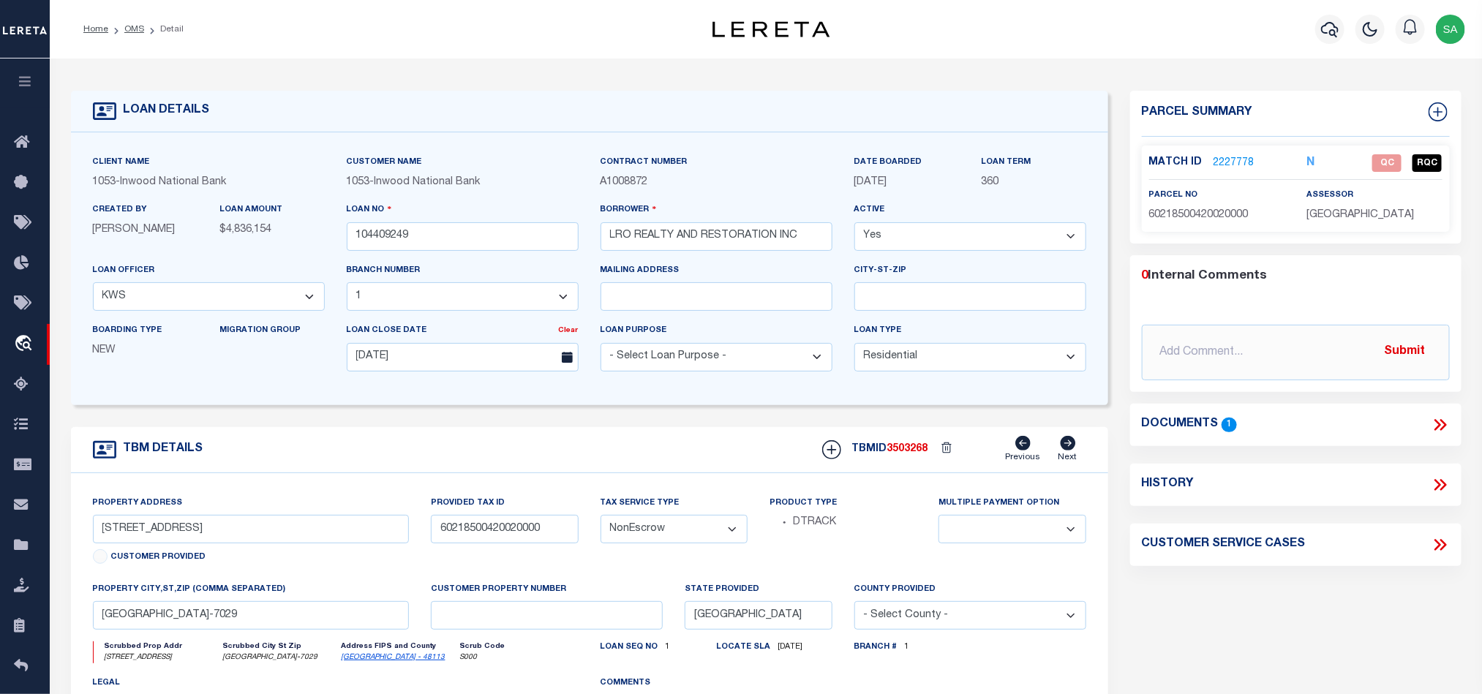
click at [1232, 161] on link "2227778" at bounding box center [1234, 163] width 41 height 15
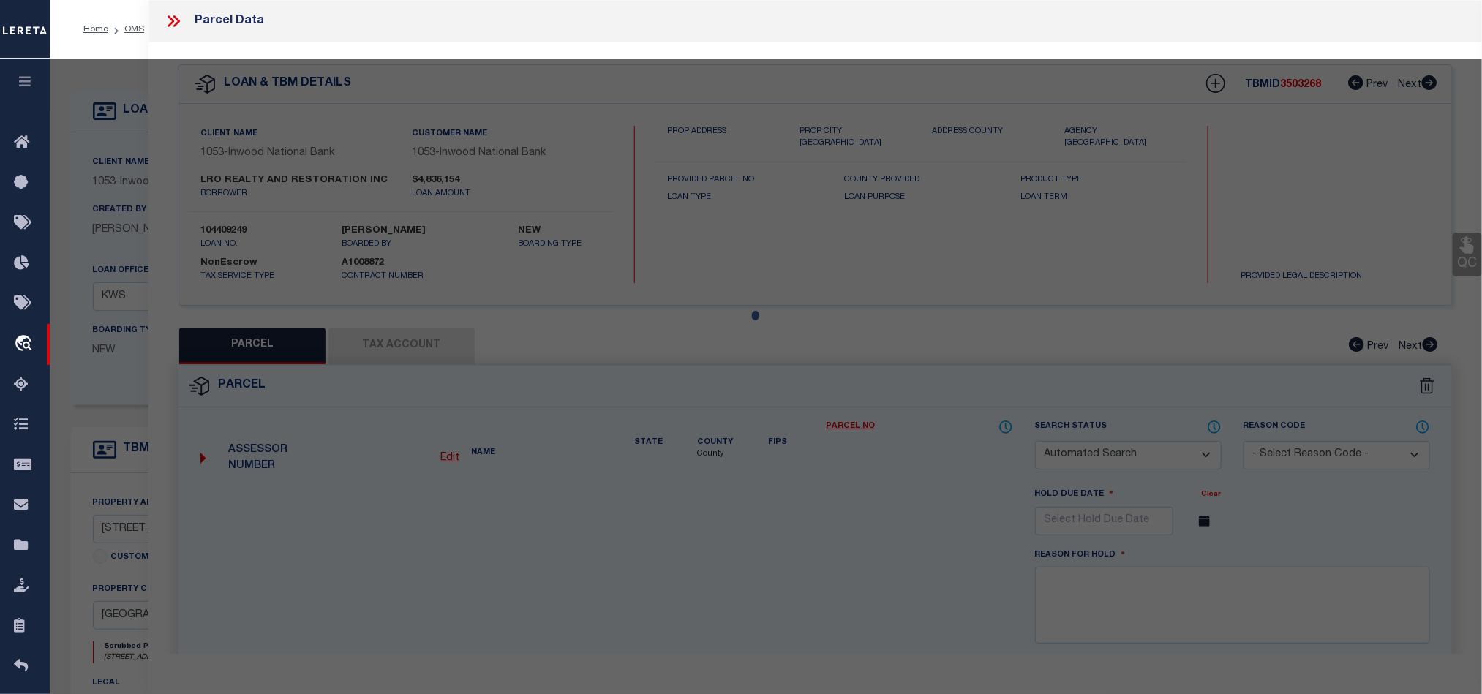
checkbox input "false"
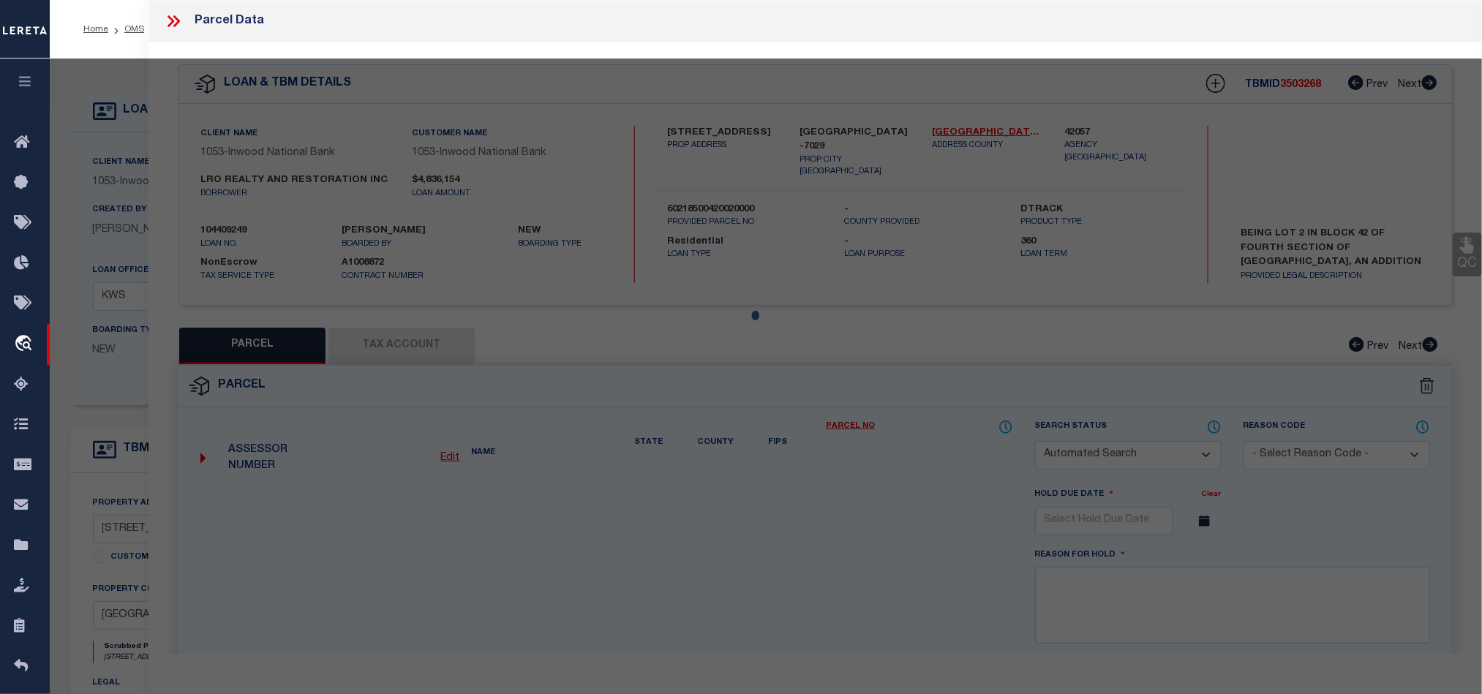
select select "QC"
type input "LRO REALTY & RESTORATION INC"
select select "AGW"
select select "LEG"
type input "3932 BRYN MAWR DR"
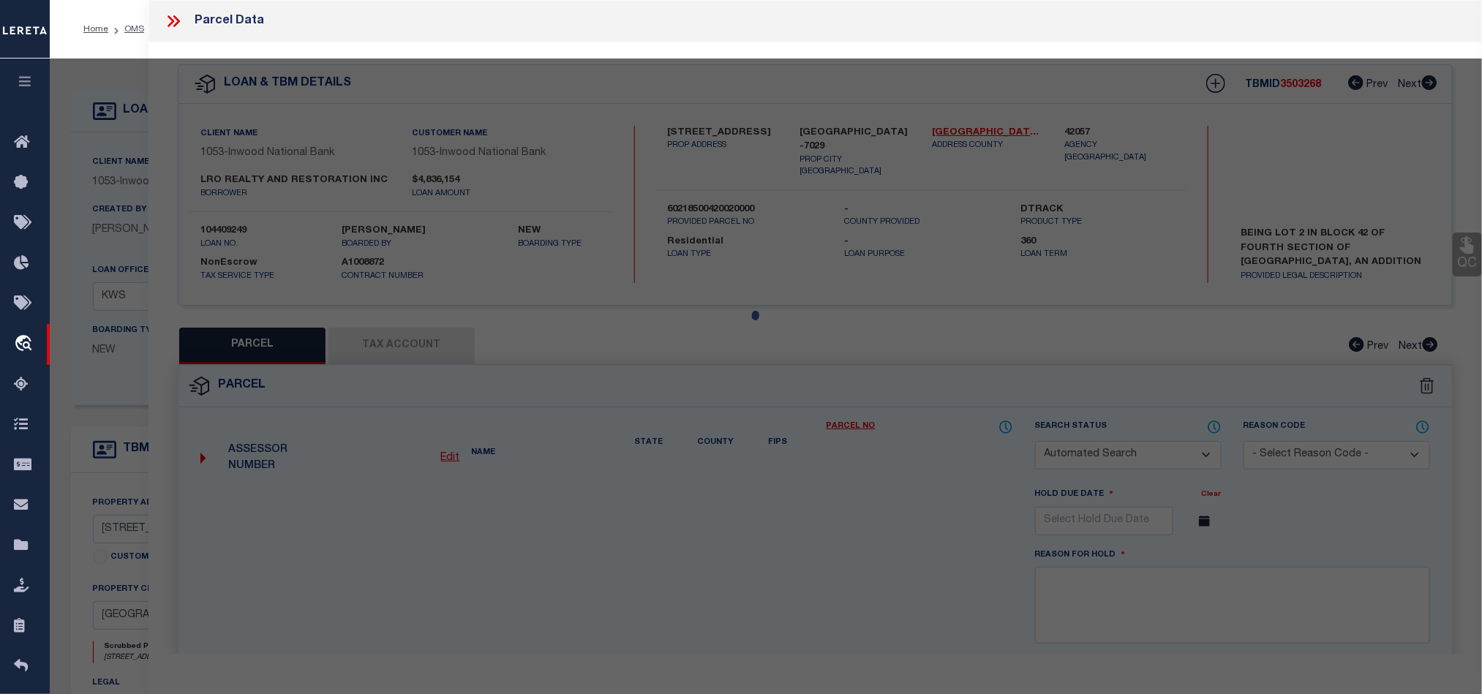
type input "DALLAS TX 75225"
type textarea "UNIVERSITY HEIGHTS BLK 42 LT 2"
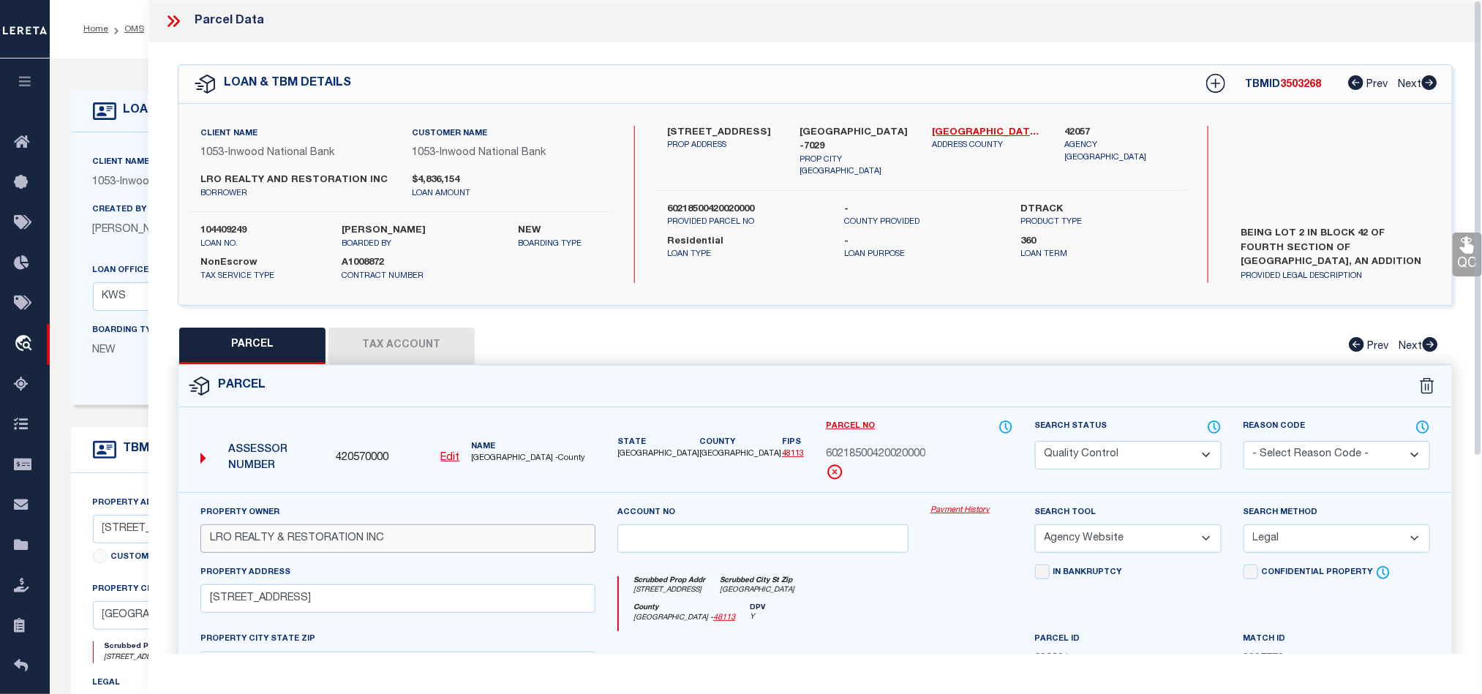
click at [433, 553] on input "LRO REALTY & RESTORATION INC" at bounding box center [397, 539] width 395 height 29
click at [958, 129] on link "Dallas - 48113" at bounding box center [987, 133] width 110 height 15
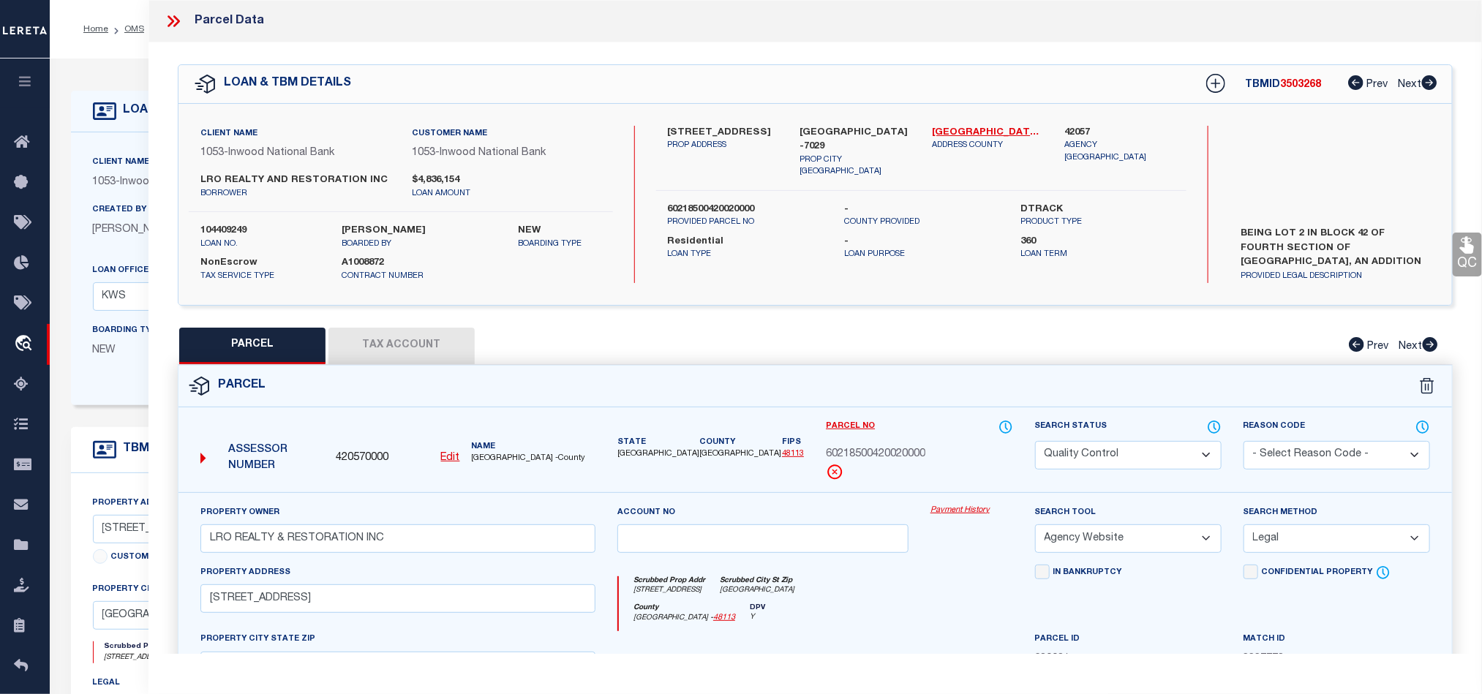
click at [720, 203] on label "60218500420020000" at bounding box center [745, 210] width 154 height 15
copy label "60218500420020000"
click at [902, 453] on span "60218500420020000" at bounding box center [875, 455] width 99 height 16
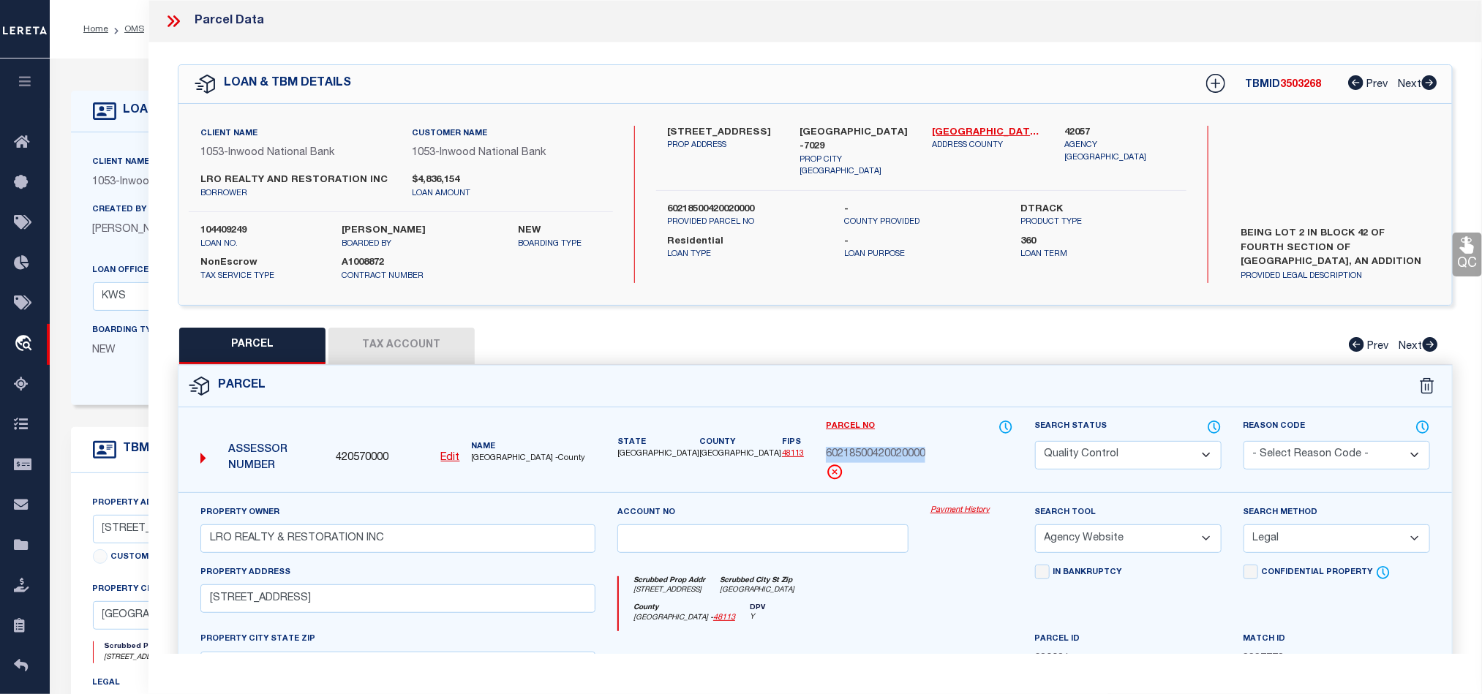
copy span "60218500420020000"
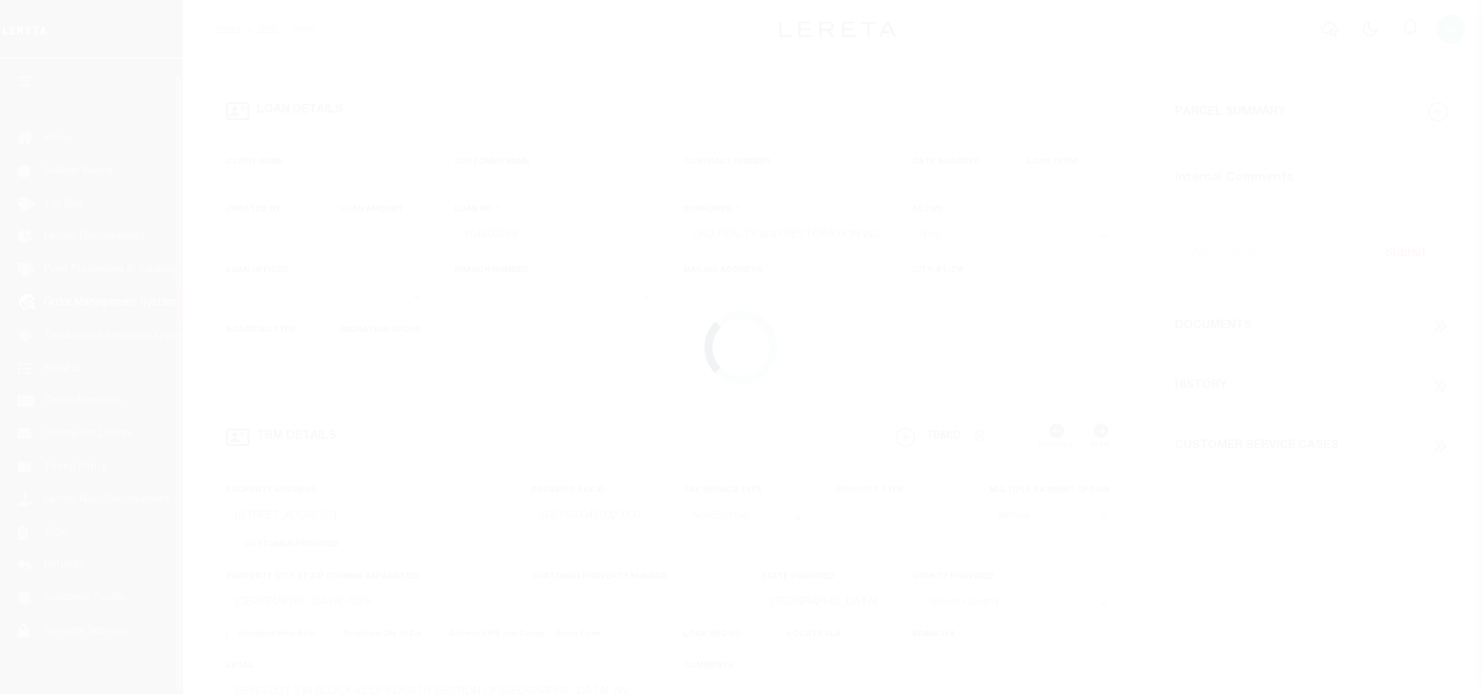
select select "10"
select select "NonEscrow"
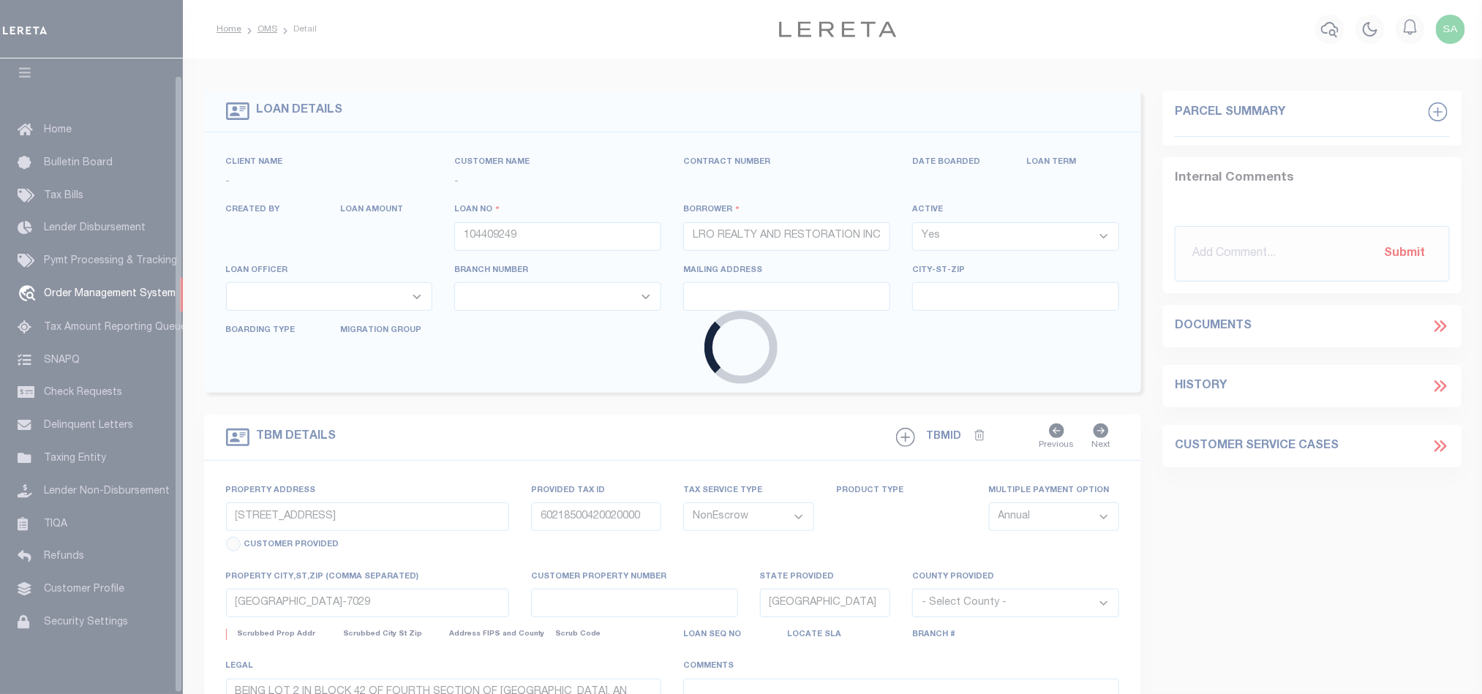
select select
type input "[DATE]"
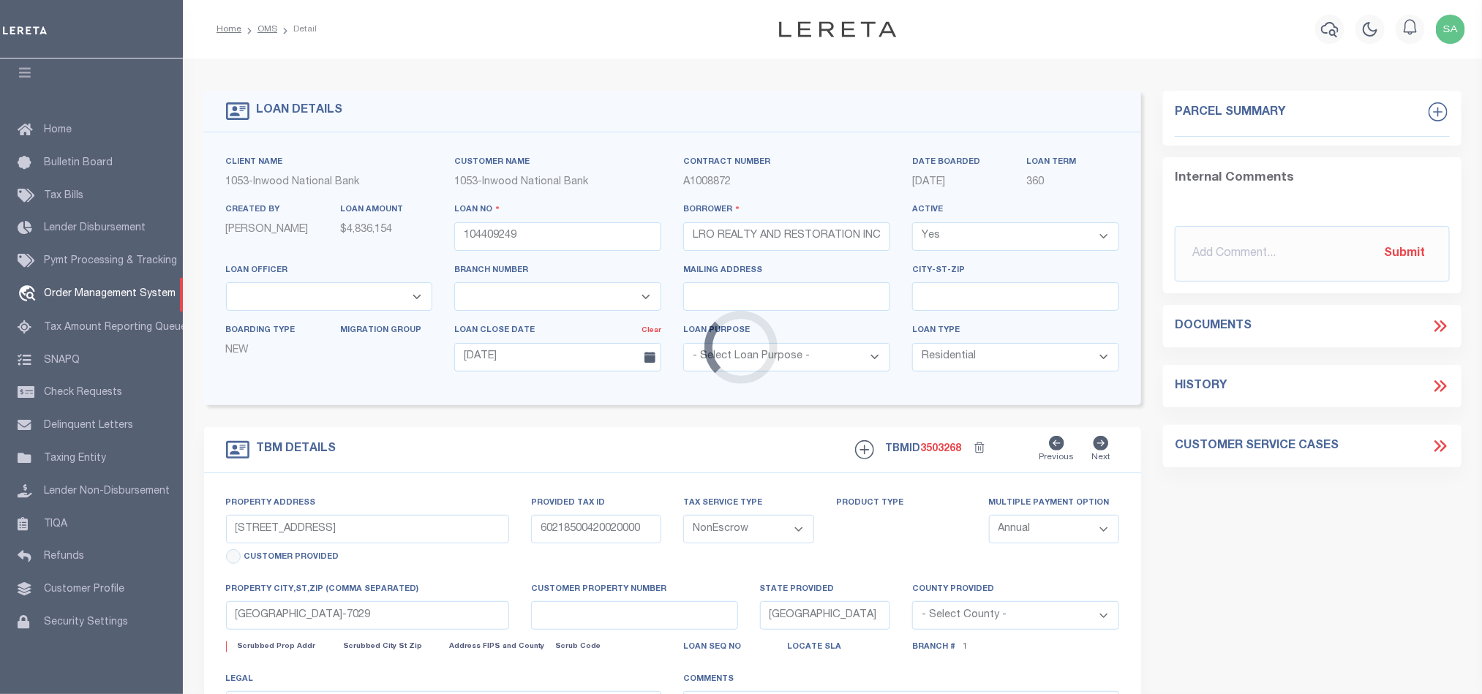
select select "250"
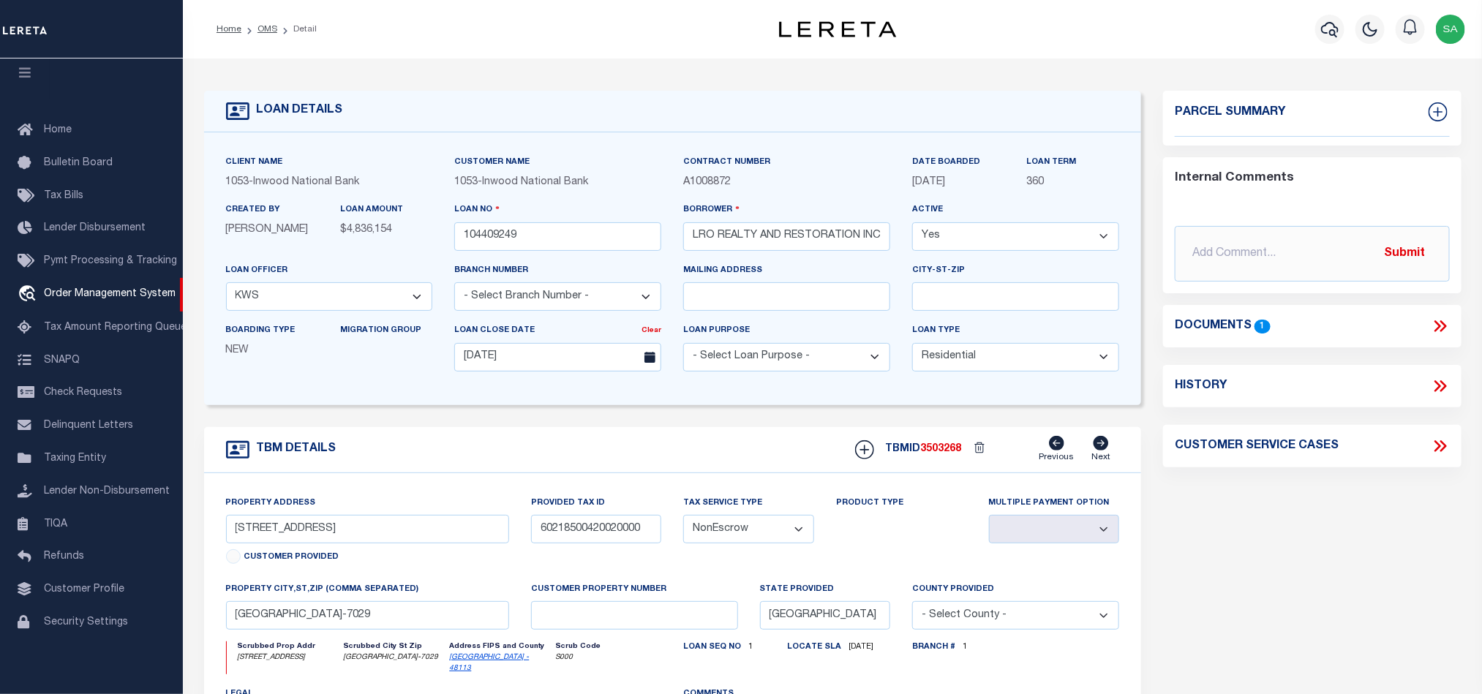
select select "91"
select select
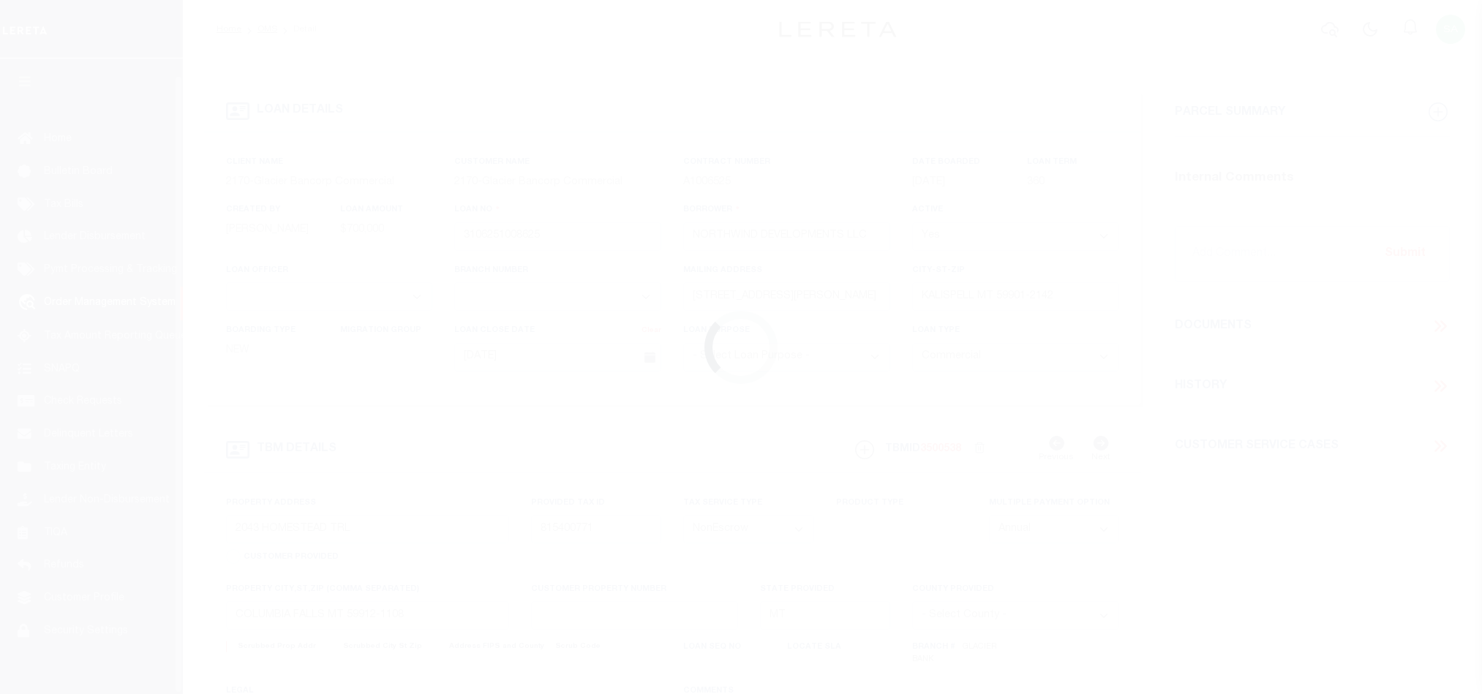
select select "20"
select select "NonEscrow"
select select
select select "4569"
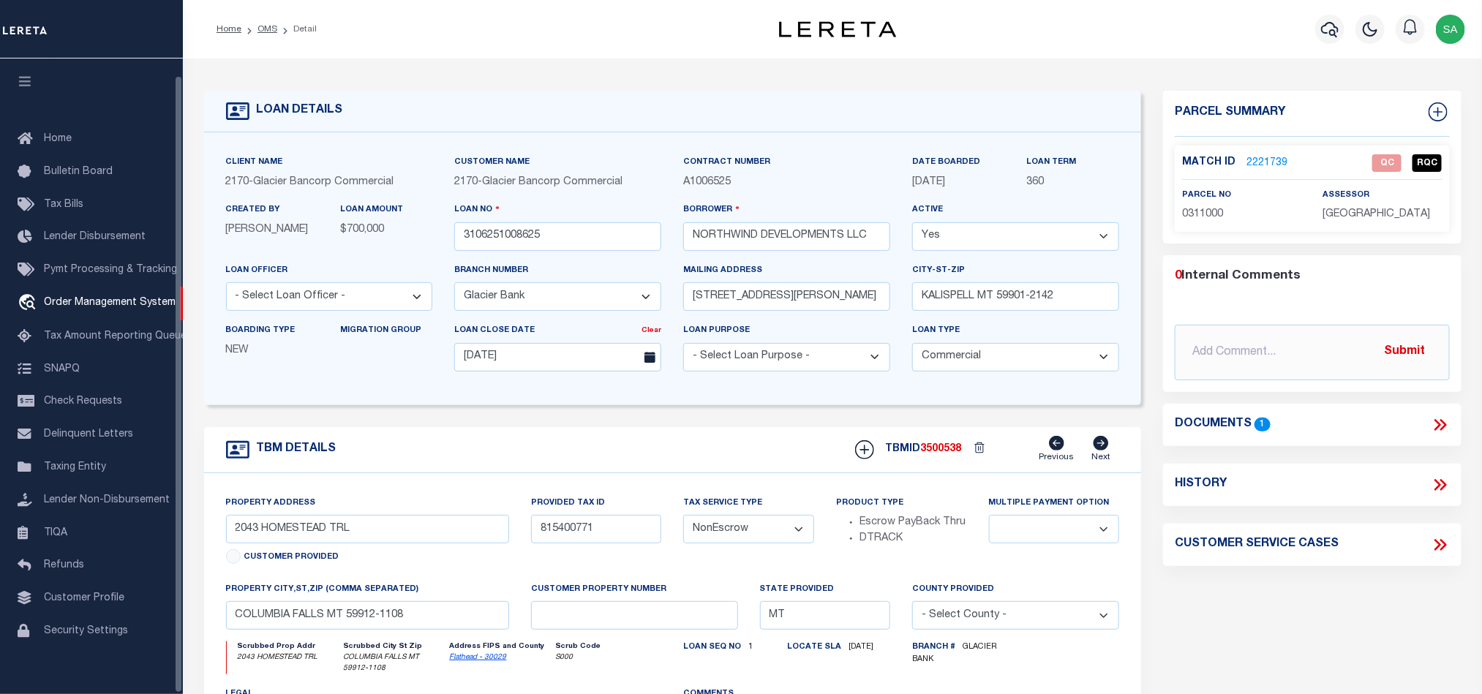
scroll to position [18, 0]
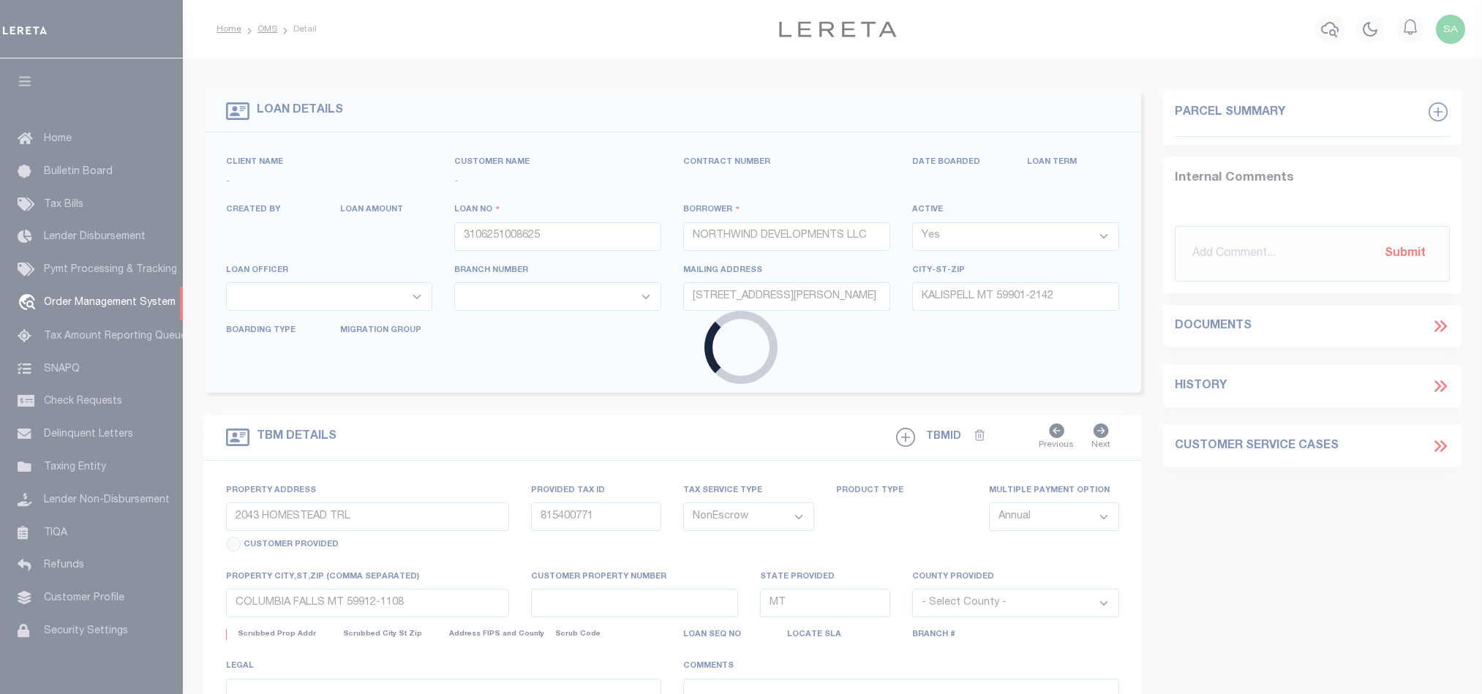
select select "20"
select select "NonEscrow"
select select
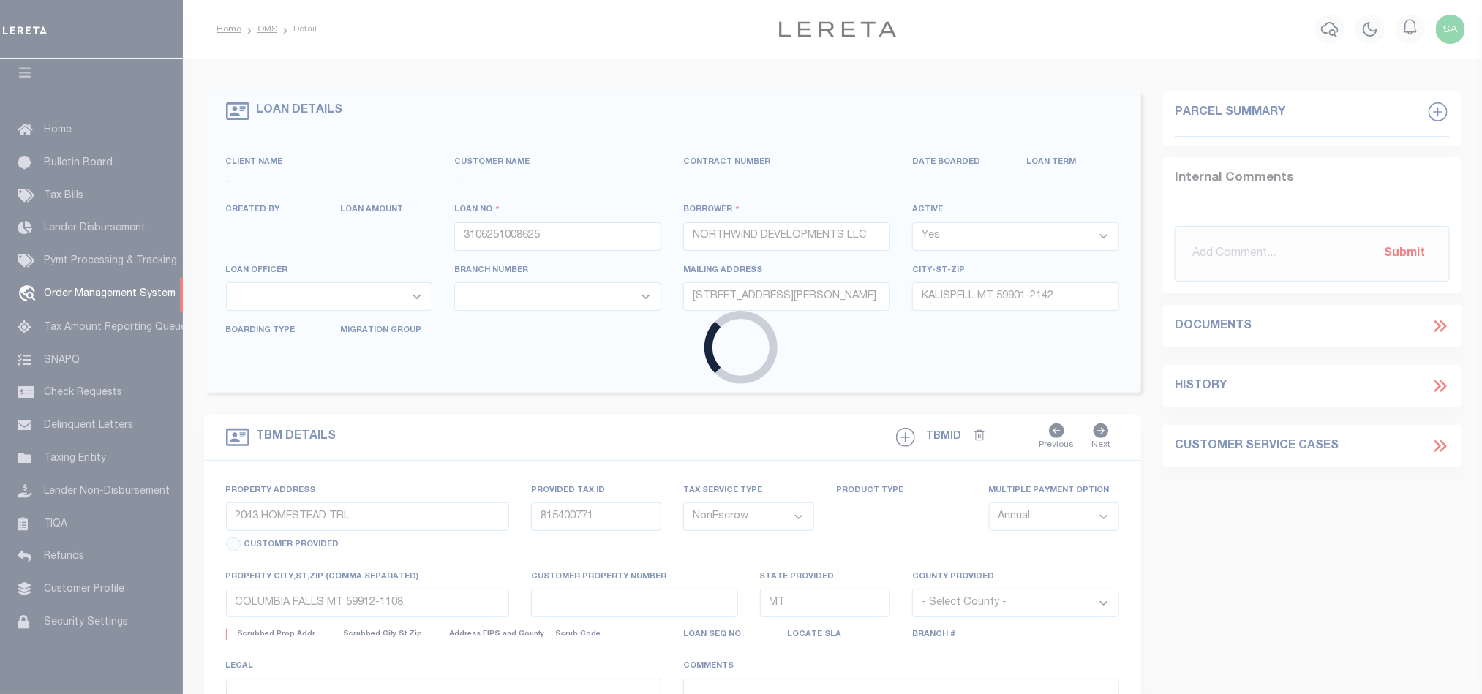
type input "[DATE]"
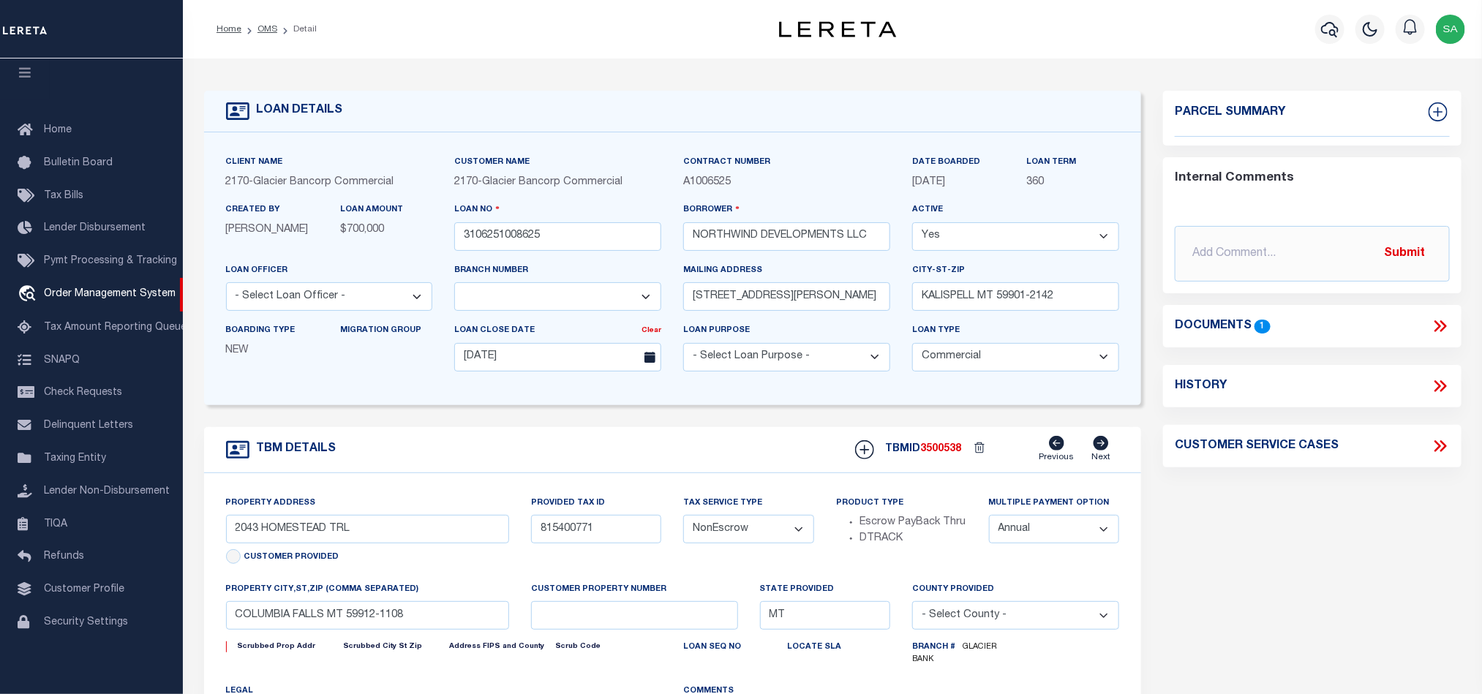
select select
select select "4569"
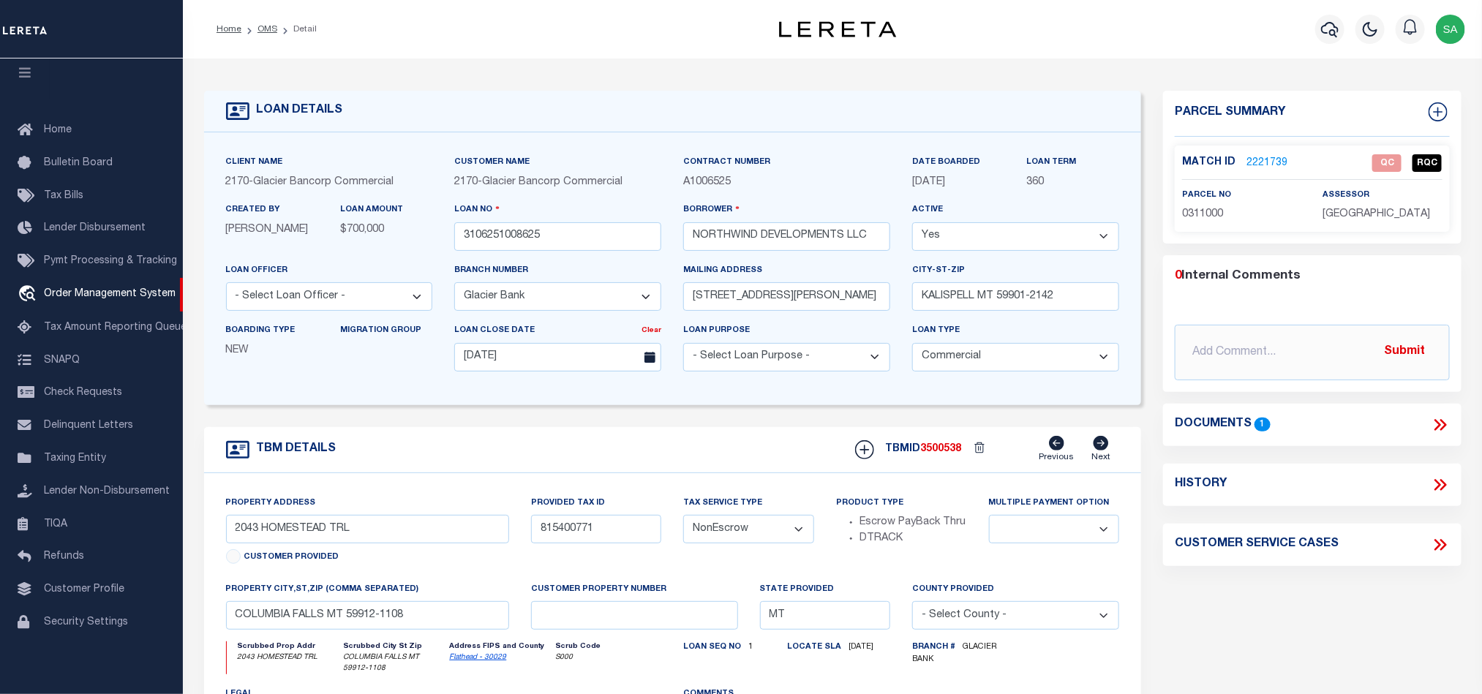
click at [1262, 163] on link "2221739" at bounding box center [1267, 163] width 41 height 15
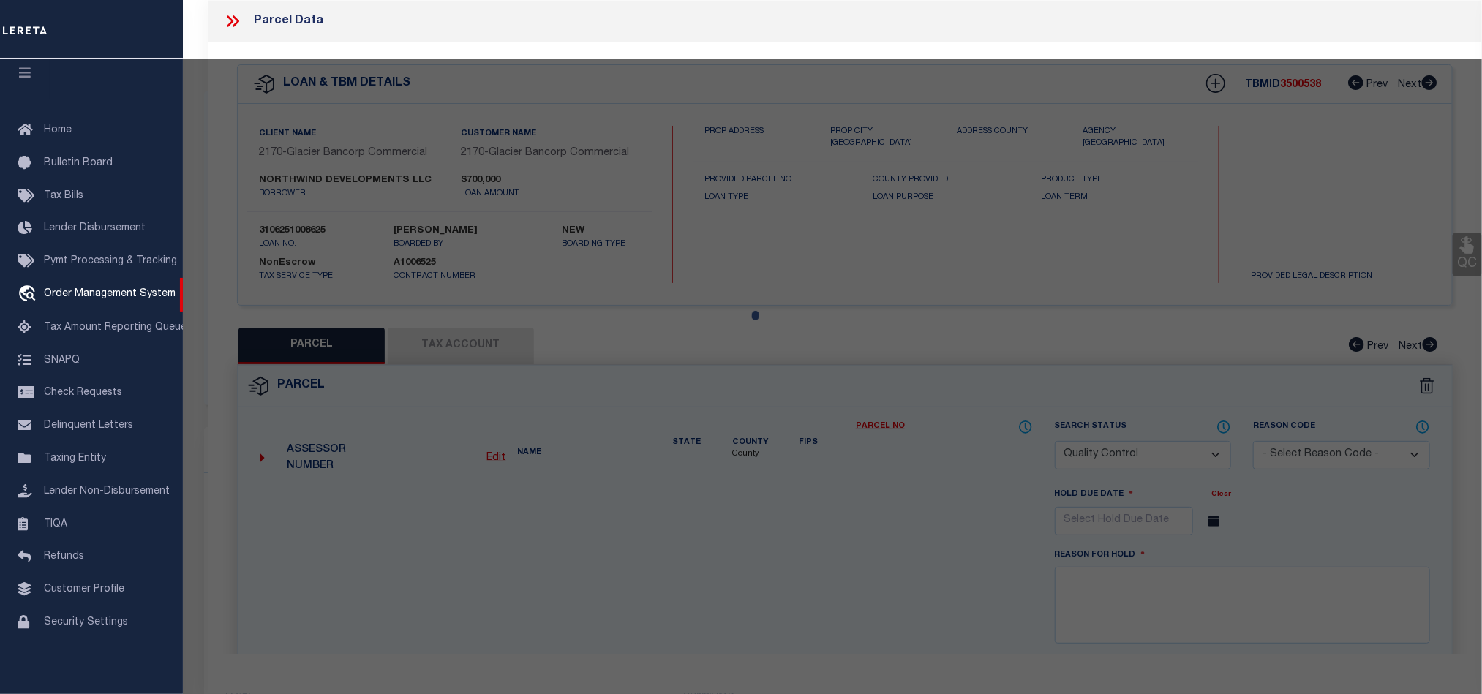
select select "AS"
select select
checkbox input "false"
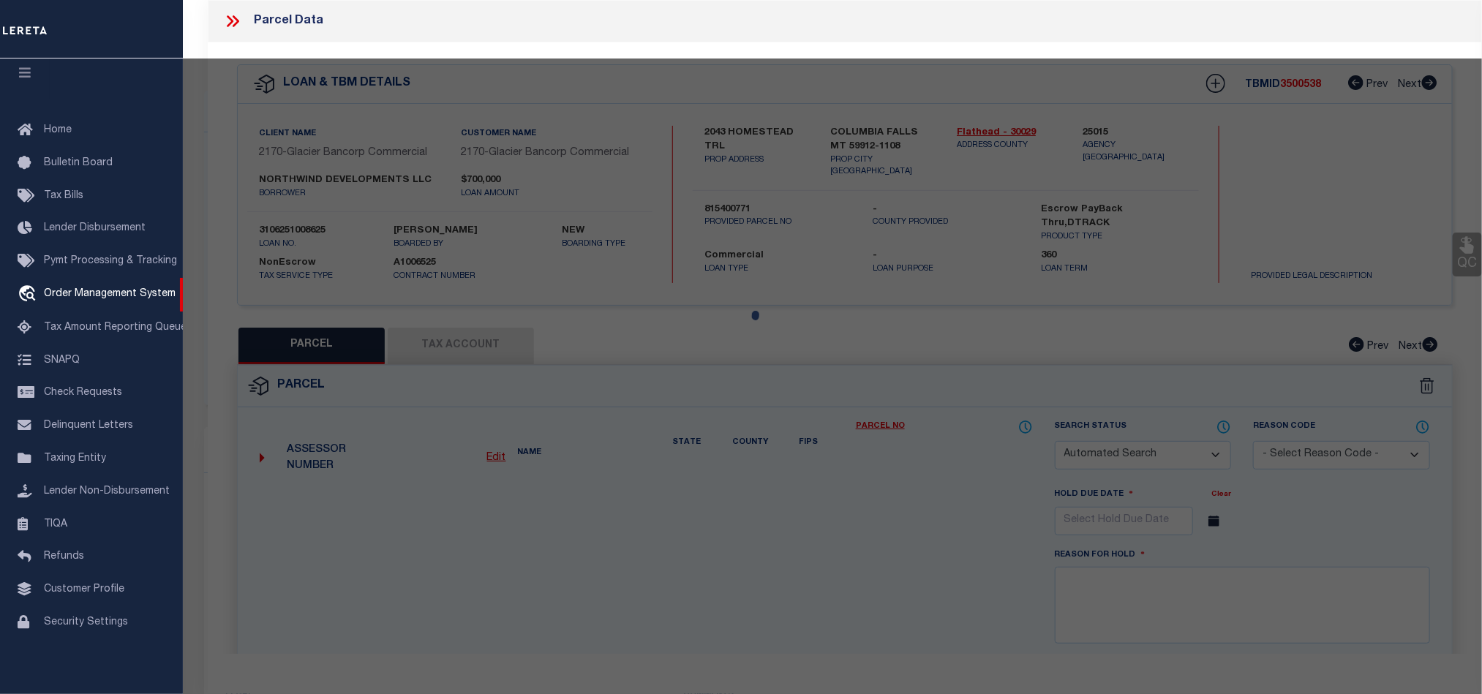
select select "QC"
type input "MUMMY MOUNTAIN LLC"
select select "AGW"
select select "LEG"
type input "1275 COLUMBIA FALLS STAGE"
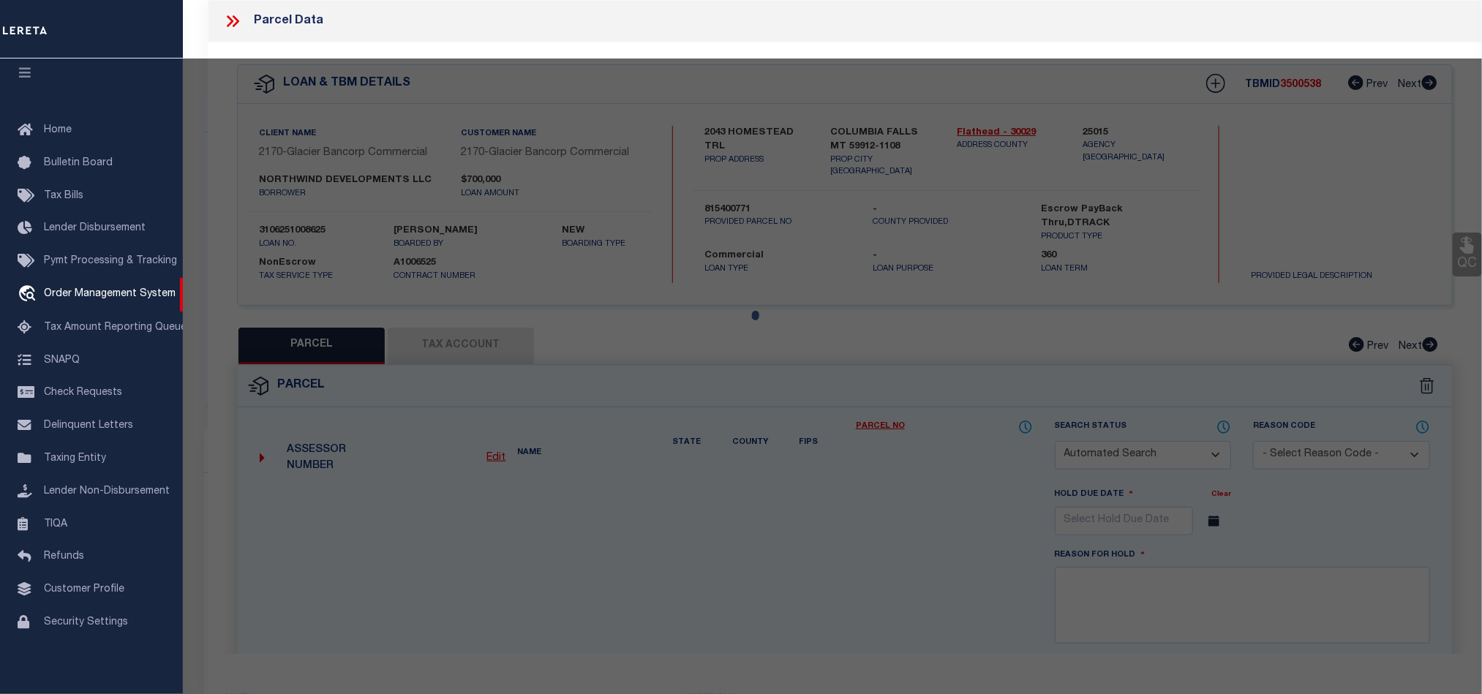
type input "[GEOGRAPHIC_DATA]"
type textarea "GREEN VALLEY FIRST FILING, S20, T29 N, R20 W, Lot A-1, ACRES 114"
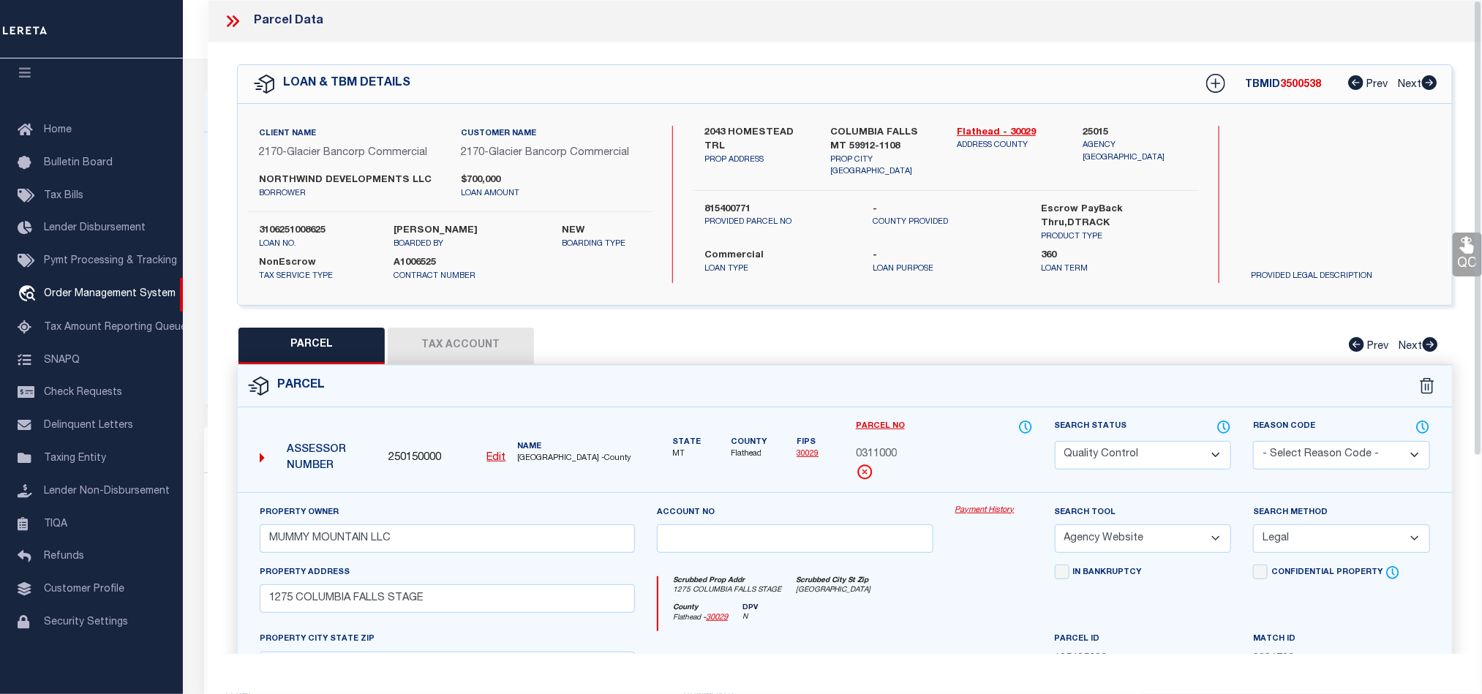
click at [474, 353] on button "Tax Account" at bounding box center [461, 346] width 146 height 37
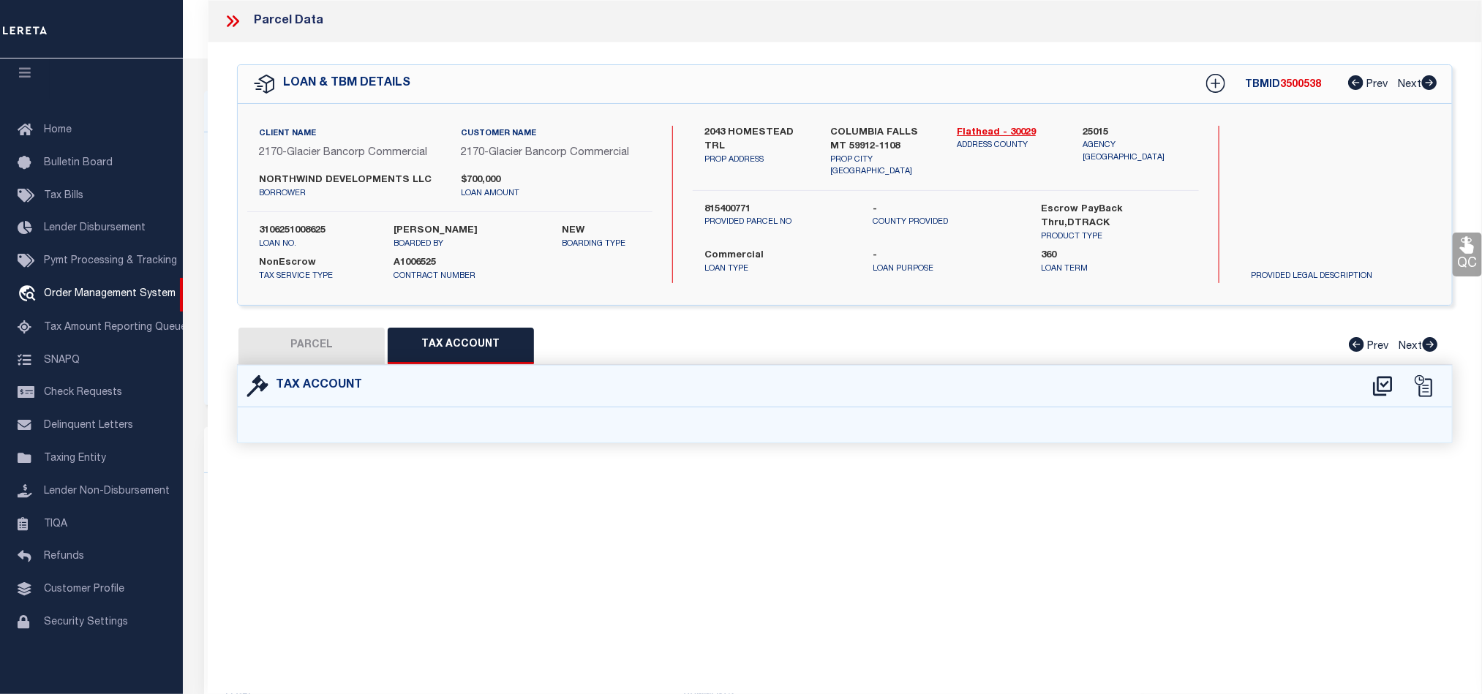
select select "100"
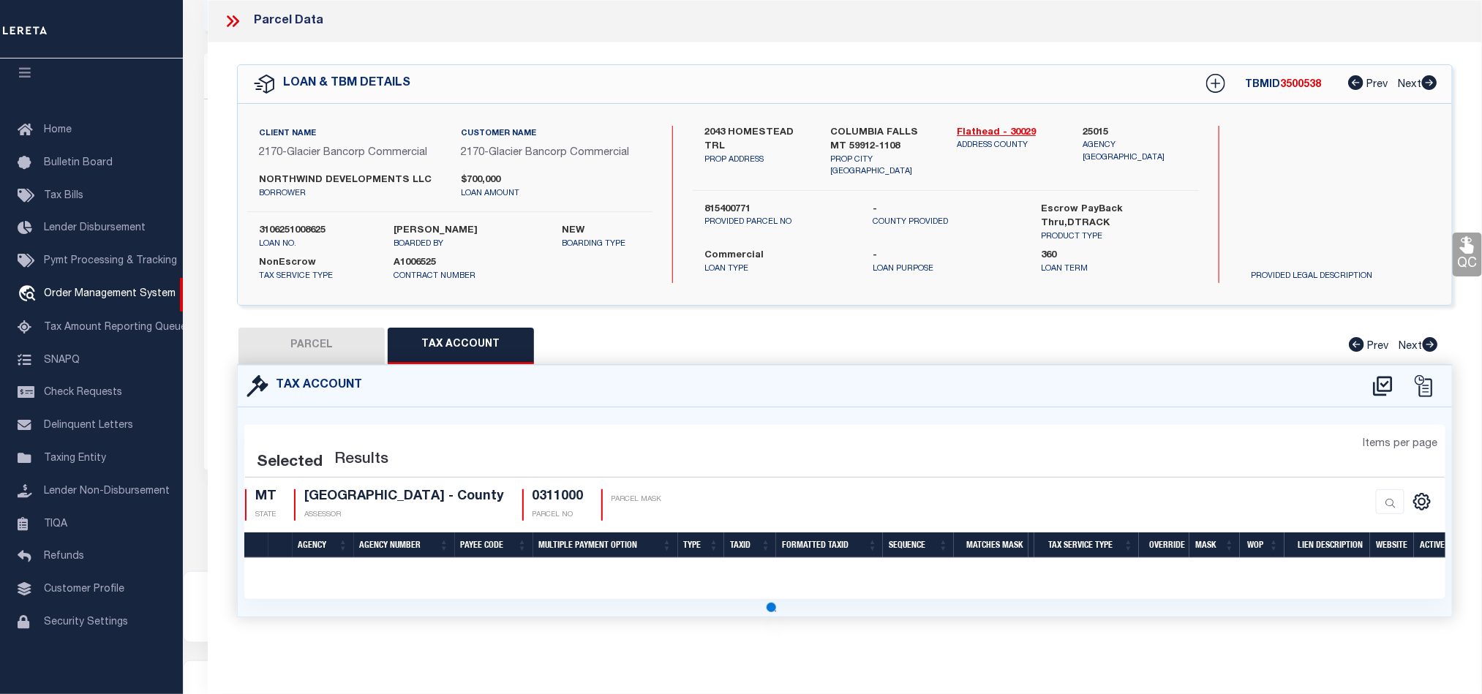
scroll to position [439, 0]
select select "100"
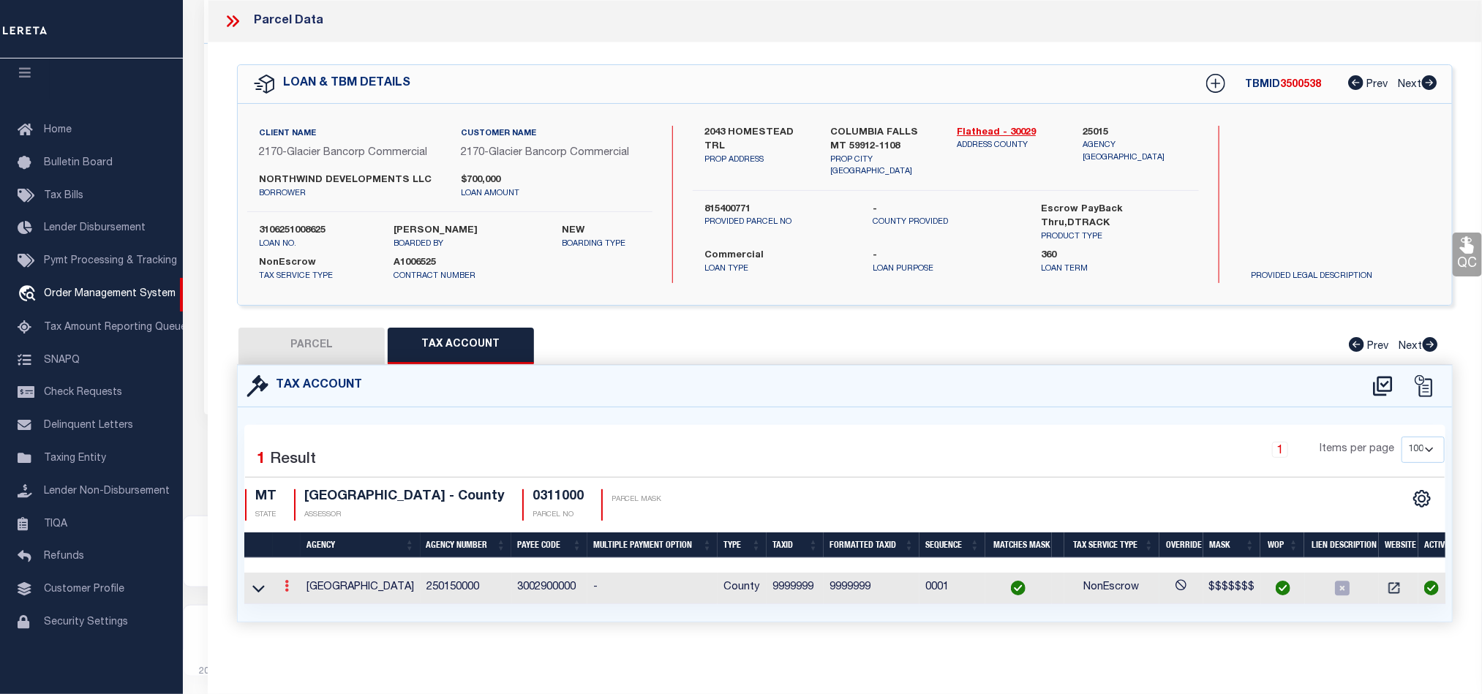
click at [283, 593] on link at bounding box center [287, 588] width 16 height 12
click at [297, 608] on icon "" at bounding box center [302, 608] width 11 height 11
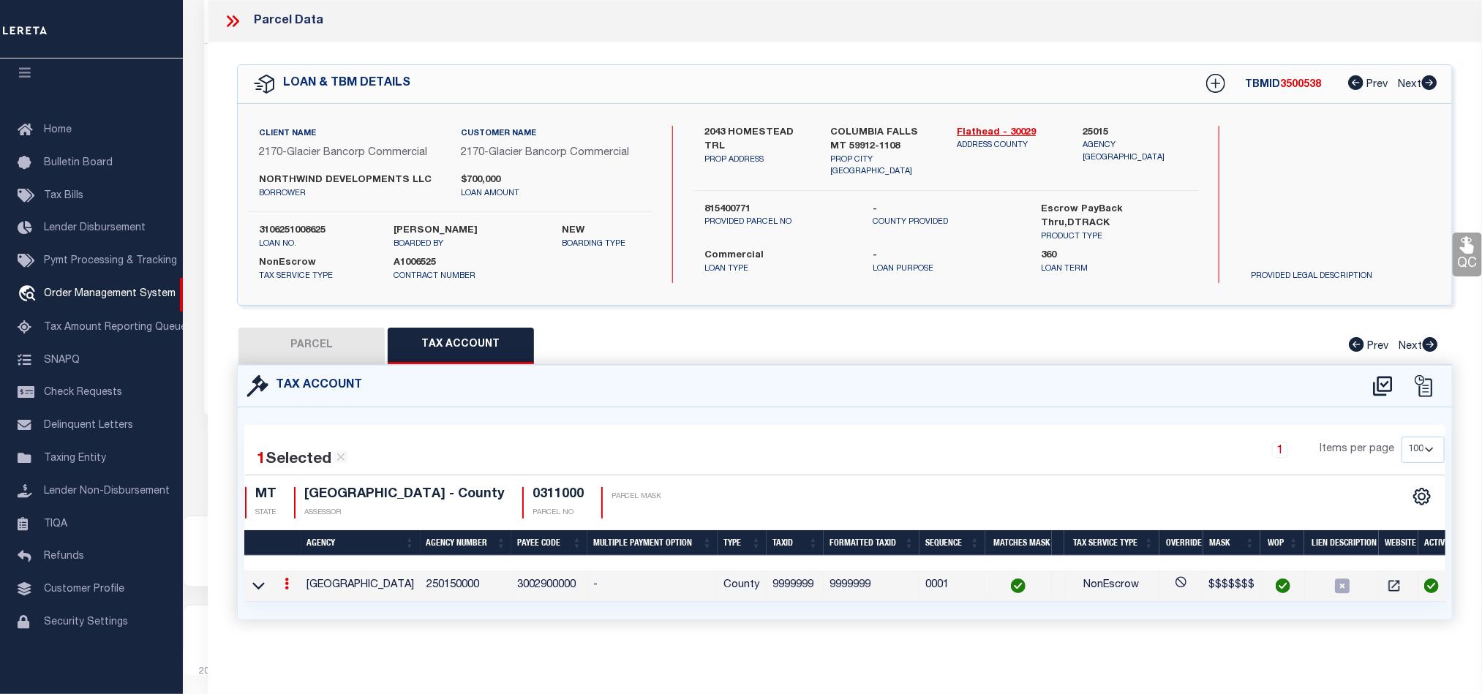
checkbox input "true"
radio input "true"
type input "07/31/2026"
type textarea "SW 08/14/2025 - Client legal is for LOT 25 OF GREEN VALLEY-EIGHTH FILING. Marke…"
type input "9999999"
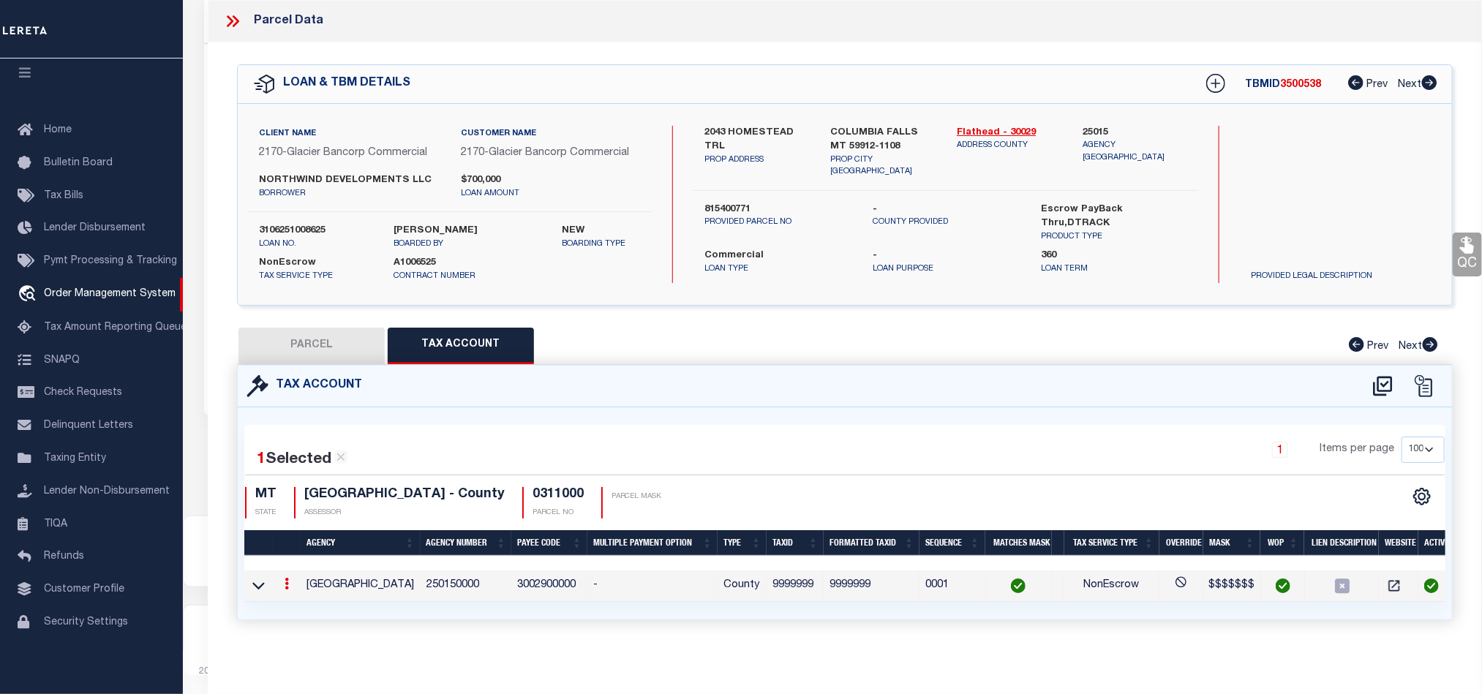
type textarea "$$$$$$$"
checkbox input "true"
type input "XXXXXXX*"
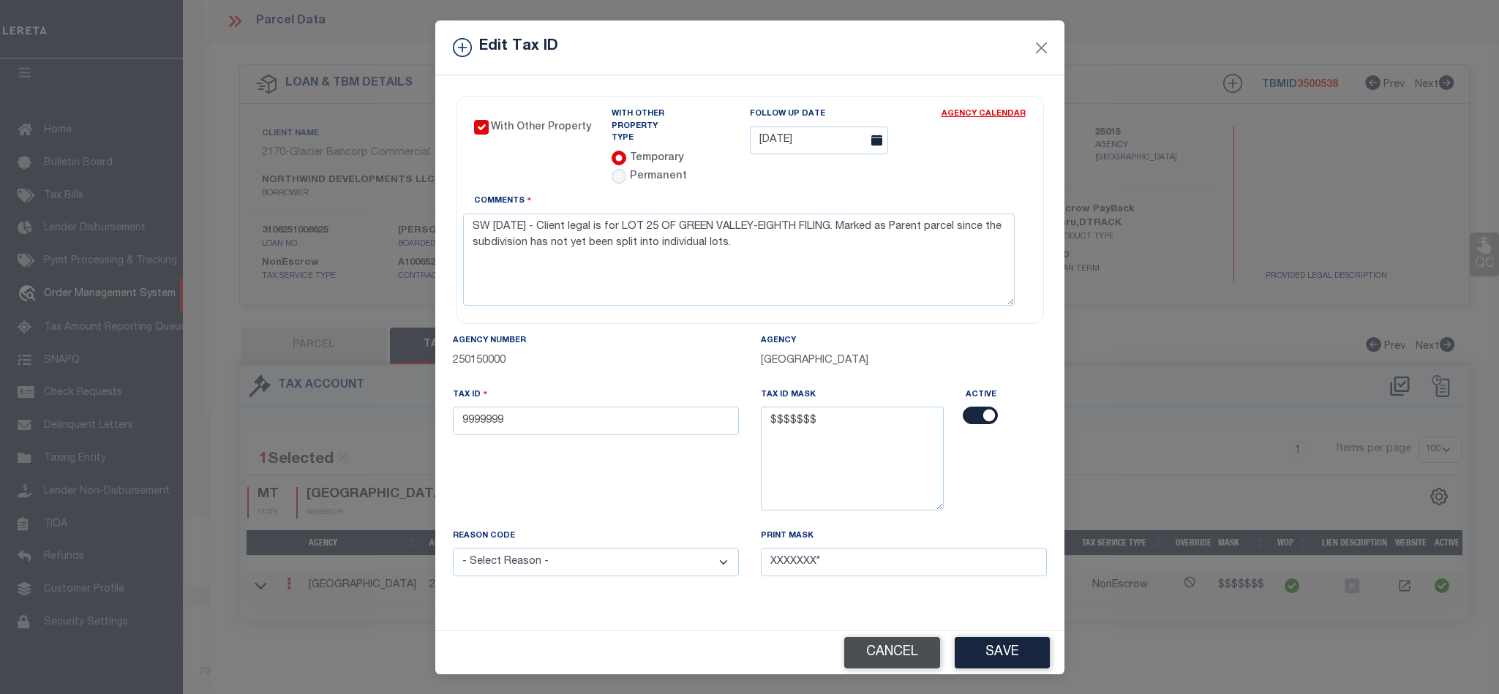
click at [847, 645] on button "Cancel" at bounding box center [892, 652] width 96 height 31
